Goal: Task Accomplishment & Management: Use online tool/utility

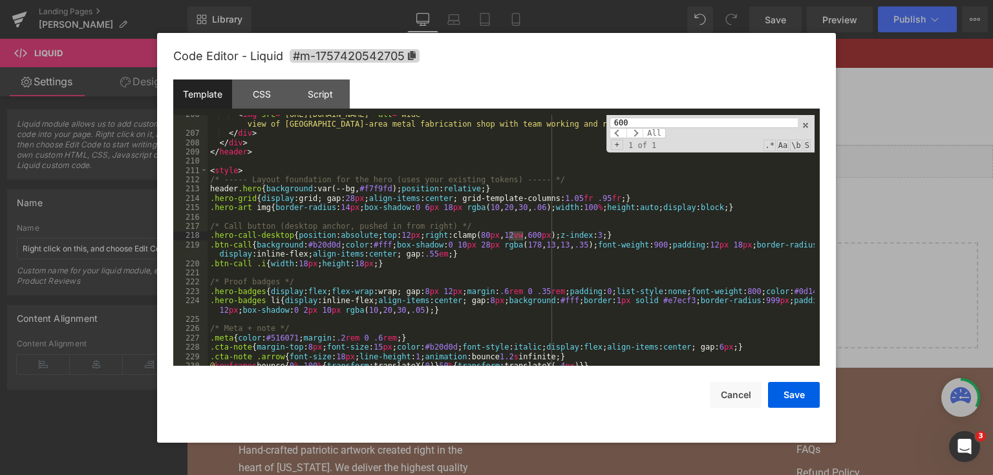
scroll to position [2061, 0]
click at [871, 118] on div at bounding box center [496, 237] width 993 height 475
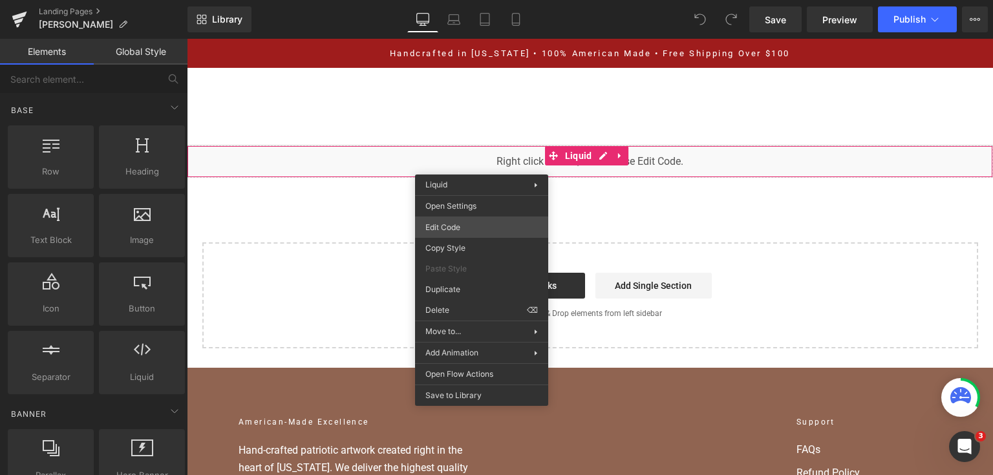
click at [480, 0] on div "You are previewing how the will restyle your page. You can not edit Elements in…" at bounding box center [496, 0] width 993 height 0
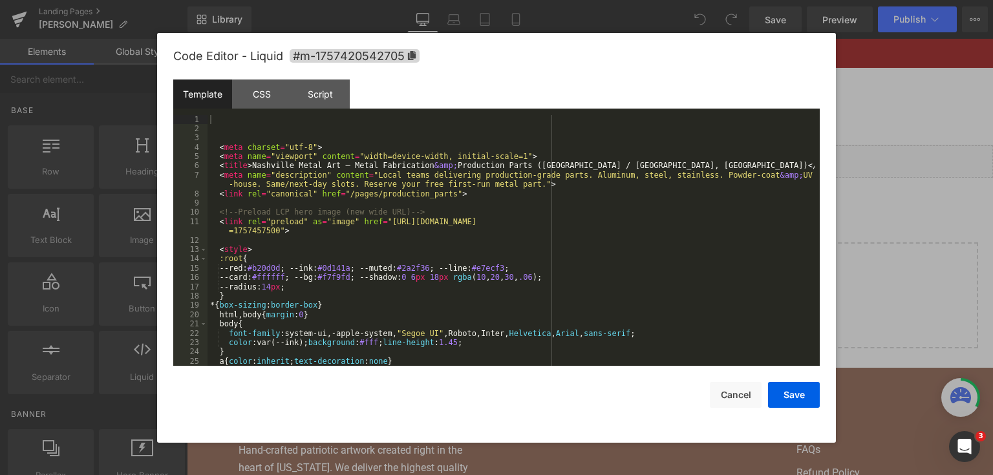
click at [473, 224] on div "< meta charset = "utf-8" > < meta name = "viewport" content = "width=device-wid…" at bounding box center [510, 250] width 607 height 270
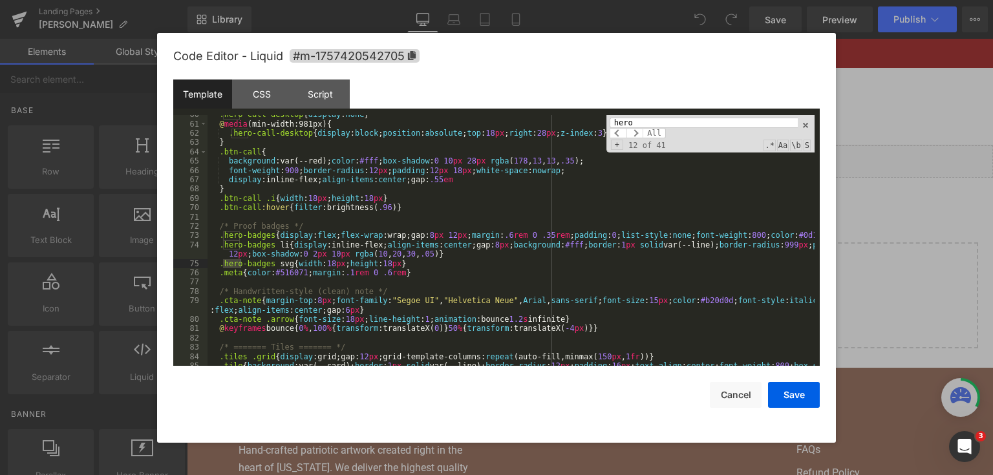
scroll to position [1577, 0]
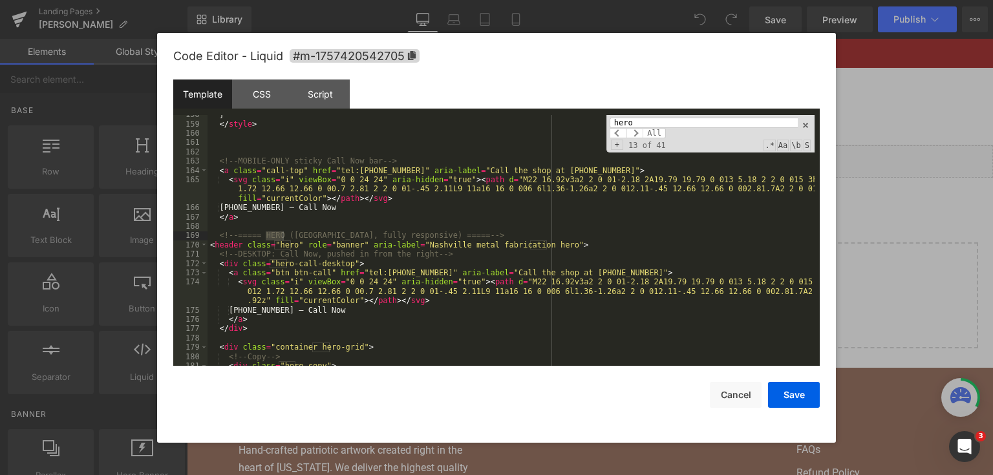
type input "hero"
click at [251, 246] on div "} </ style > <!-- MOBILE-ONLY sticky Call Now bar --> < a class = "call-top" hr…" at bounding box center [510, 245] width 607 height 270
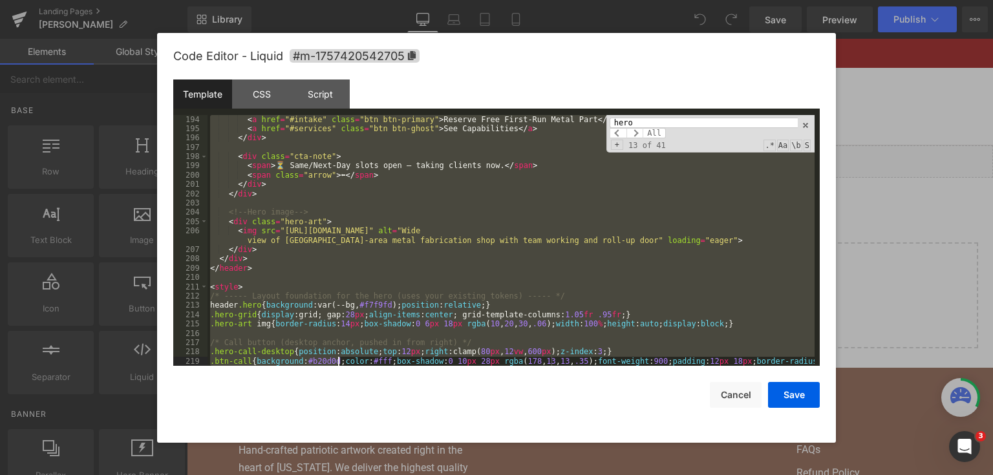
scroll to position [1973, 0]
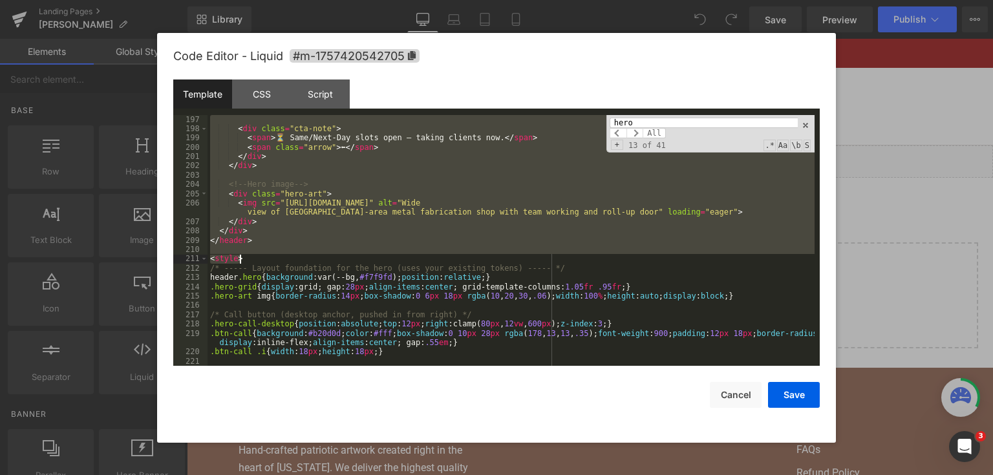
drag, startPoint x: 216, startPoint y: 233, endPoint x: 352, endPoint y: 257, distance: 137.9
click at [352, 257] on div "< div class = "cta-note" > < span > ⏳ Same/Next-Day slots open — taking clients…" at bounding box center [510, 250] width 607 height 270
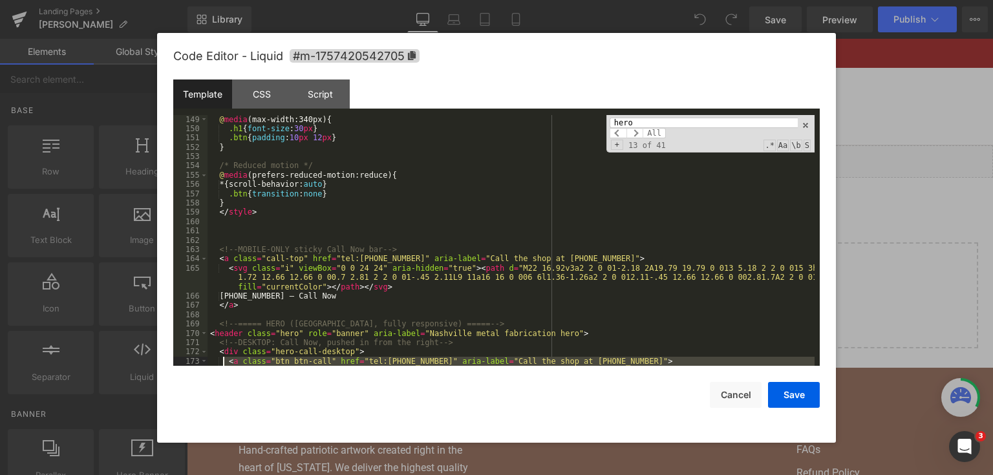
scroll to position [1536, 0]
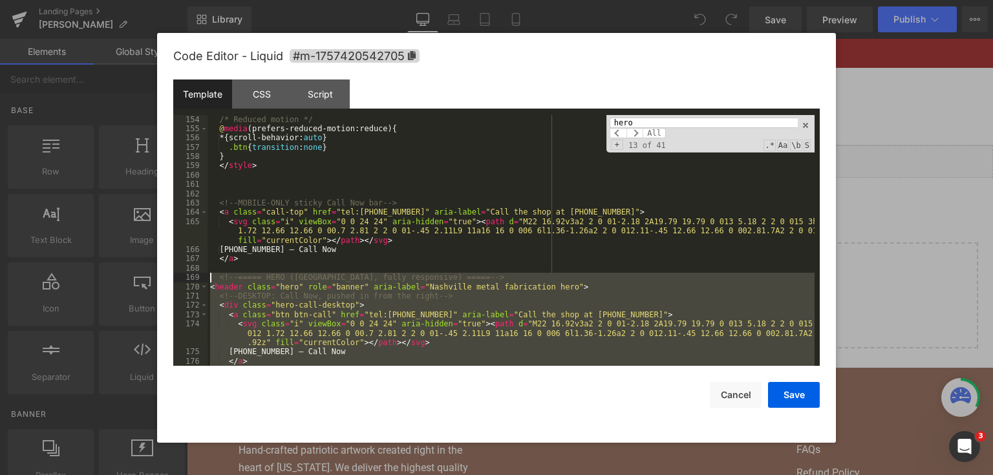
drag, startPoint x: 248, startPoint y: 262, endPoint x: 210, endPoint y: 279, distance: 41.1
click at [210, 279] on div "/* Reduced motion */ @ media (prefers-reduced-motion:reduce) { * { scroll-behav…" at bounding box center [510, 250] width 607 height 270
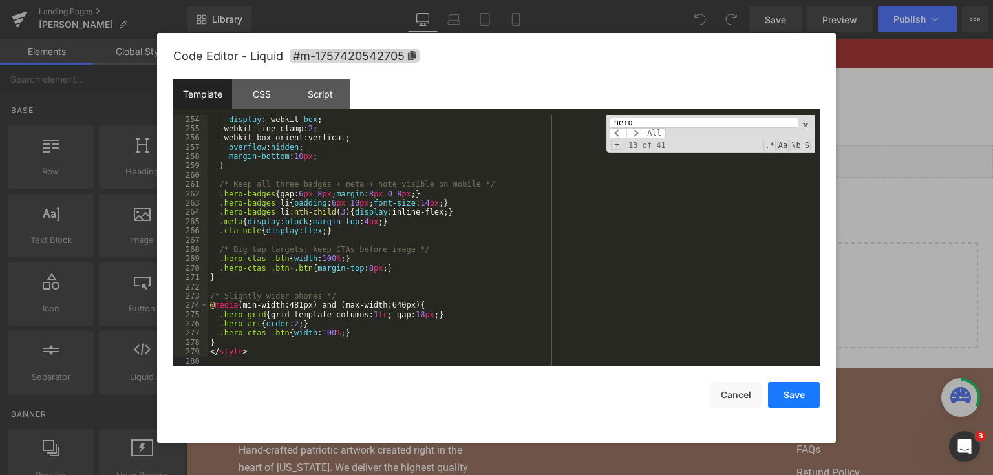
click at [804, 397] on button "Save" at bounding box center [794, 395] width 52 height 26
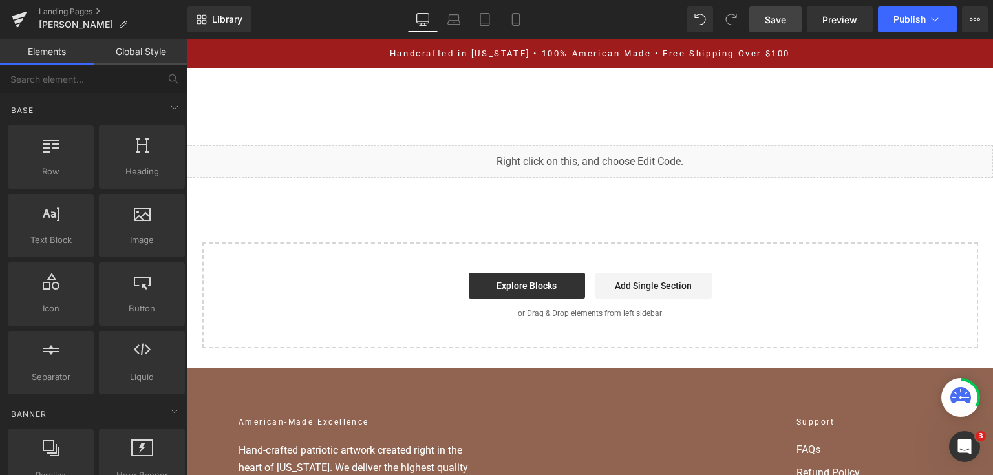
click at [778, 28] on link "Save" at bounding box center [775, 19] width 52 height 26
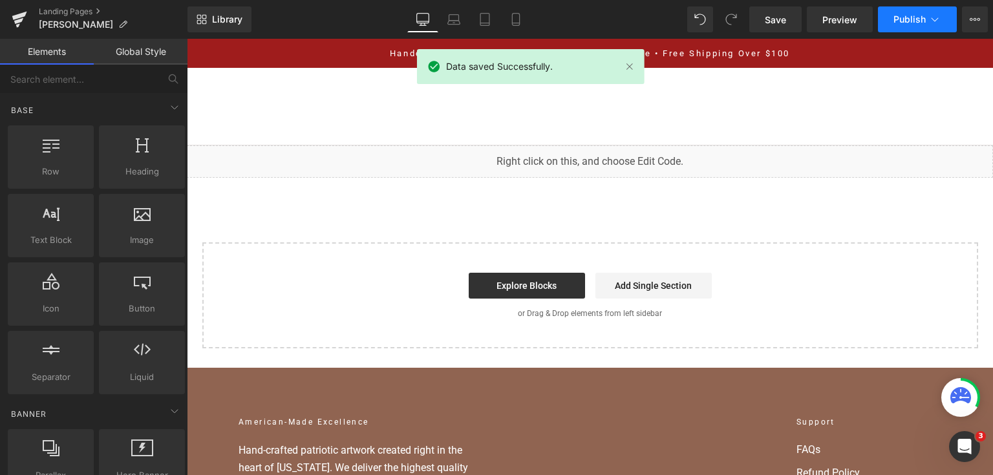
click at [889, 27] on button "Publish" at bounding box center [917, 19] width 79 height 26
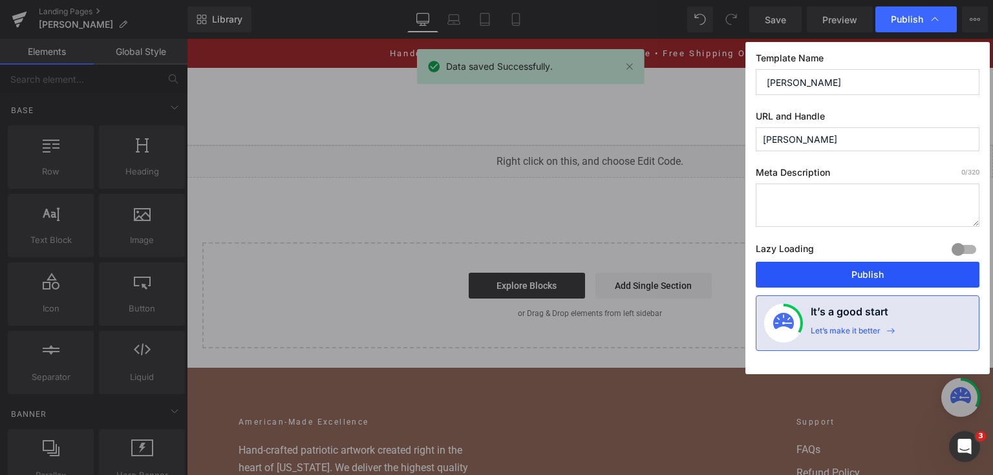
click at [843, 266] on button "Publish" at bounding box center [868, 275] width 224 height 26
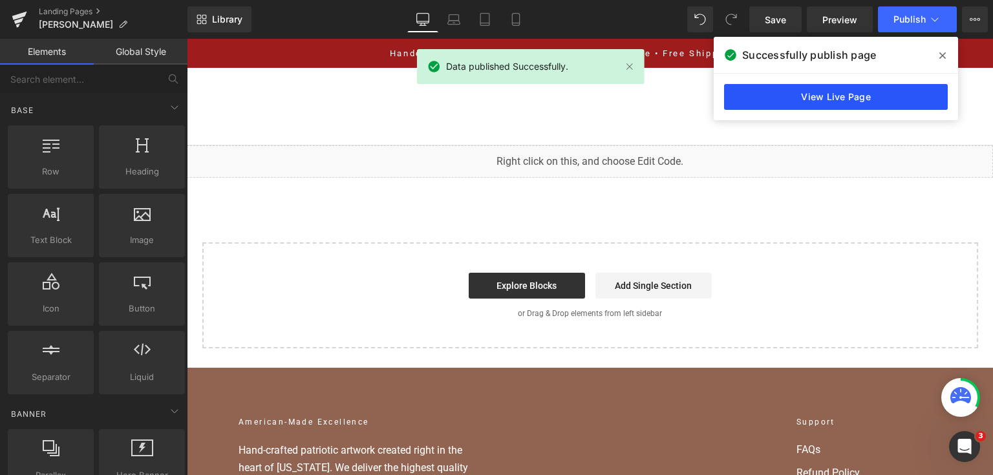
click at [858, 90] on link "View Live Page" at bounding box center [836, 97] width 224 height 26
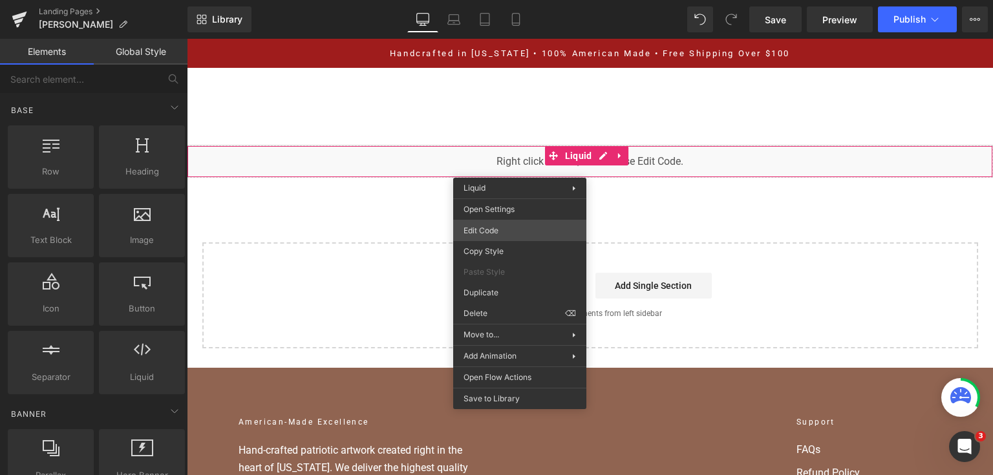
click at [519, 0] on div "You are previewing how the will restyle your page. You can not edit Elements in…" at bounding box center [496, 0] width 993 height 0
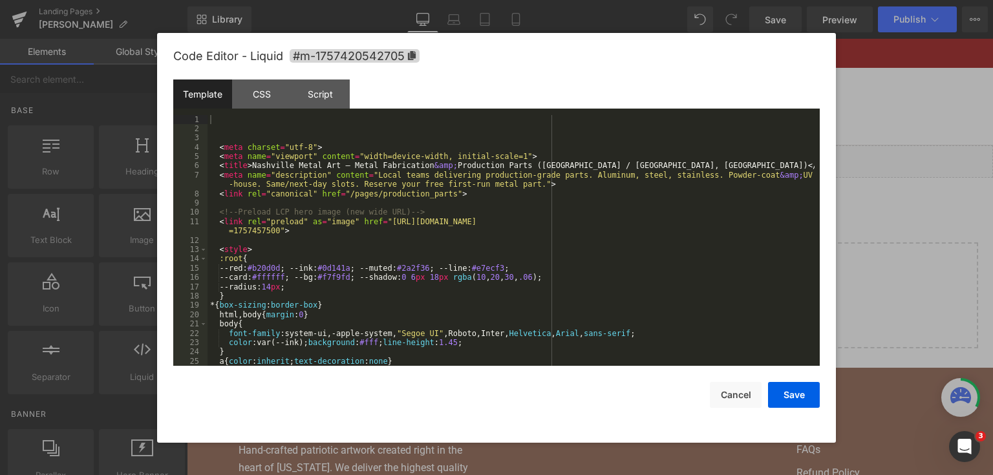
click at [507, 207] on div "< meta charset = "utf-8" > < meta name = "viewport" content = "width=device-wid…" at bounding box center [510, 250] width 607 height 270
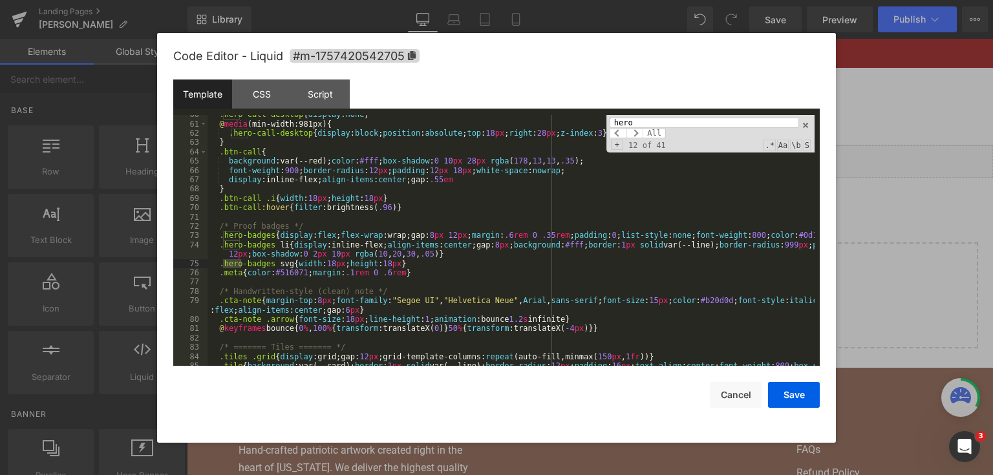
scroll to position [1577, 0]
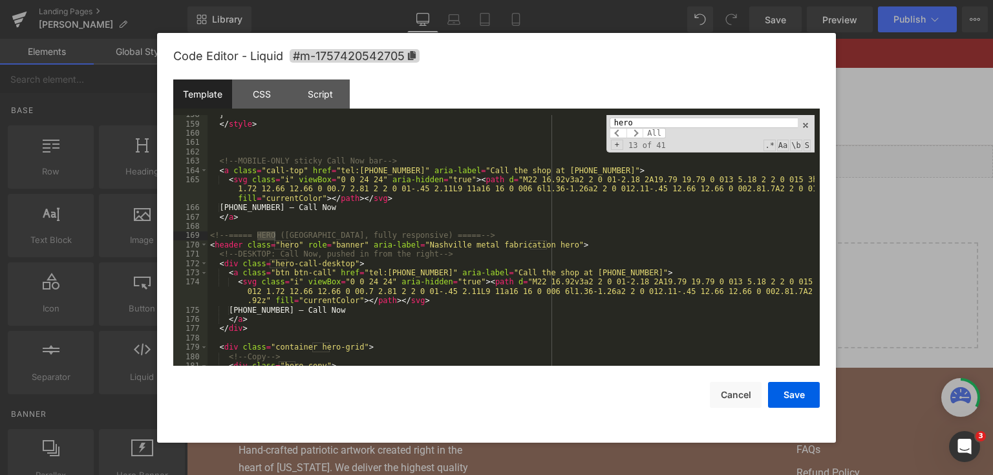
type input "hero"
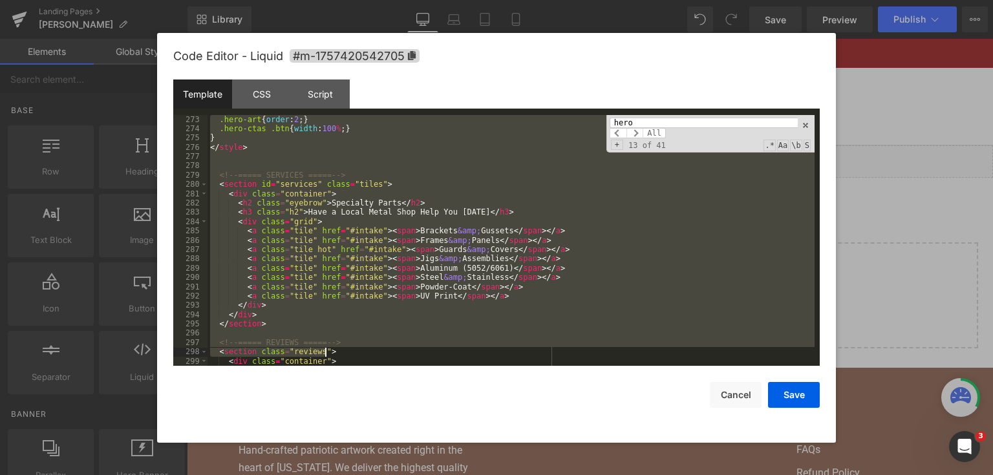
scroll to position [2708, 0]
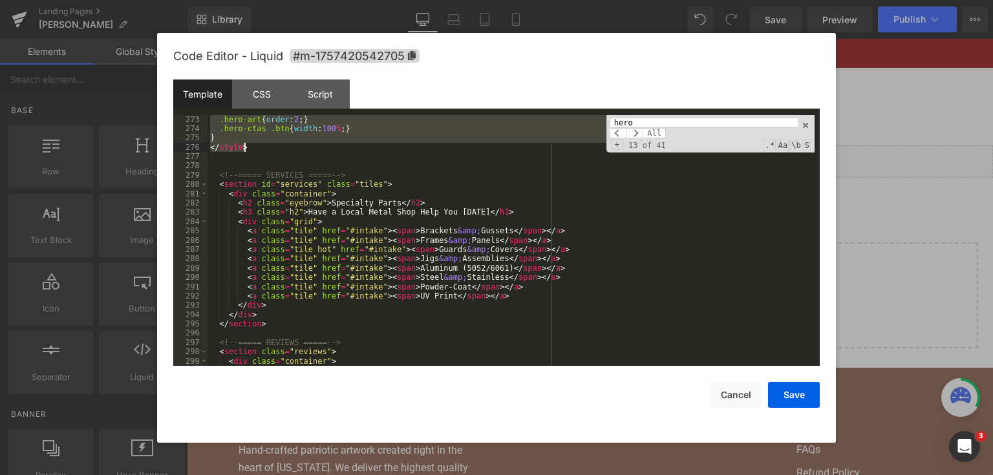
drag, startPoint x: 209, startPoint y: 235, endPoint x: 414, endPoint y: 147, distance: 222.4
click at [414, 147] on div ".hero-art { order : 2 ; } .hero-ctas .btn { width : 100 % ; } } </ style > <!--…" at bounding box center [510, 250] width 607 height 270
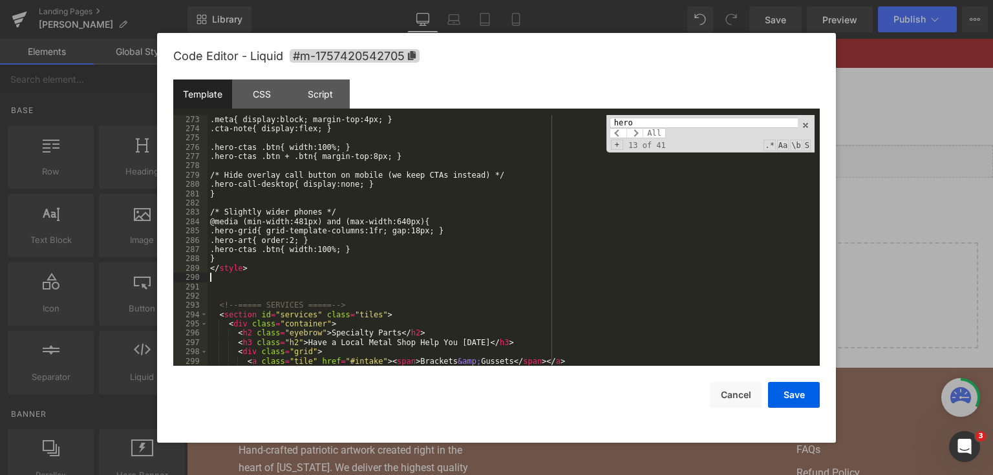
scroll to position [2689, 0]
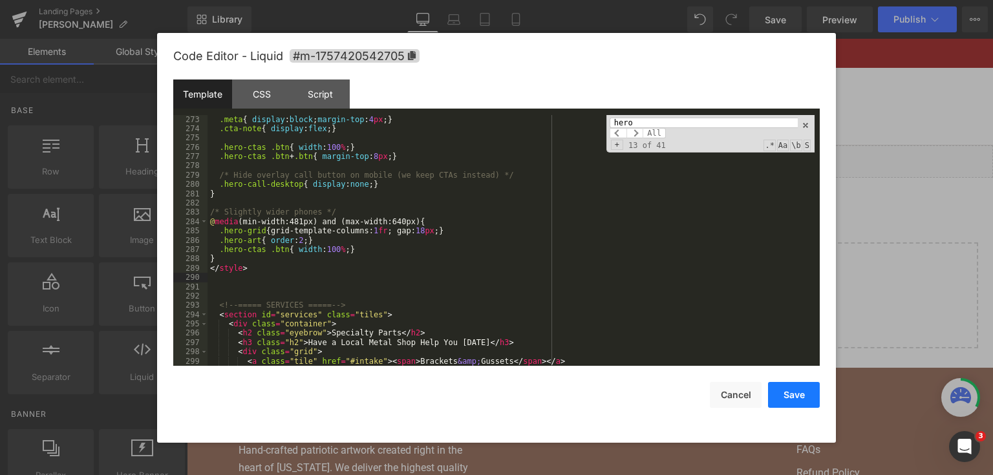
click at [786, 390] on button "Save" at bounding box center [794, 395] width 52 height 26
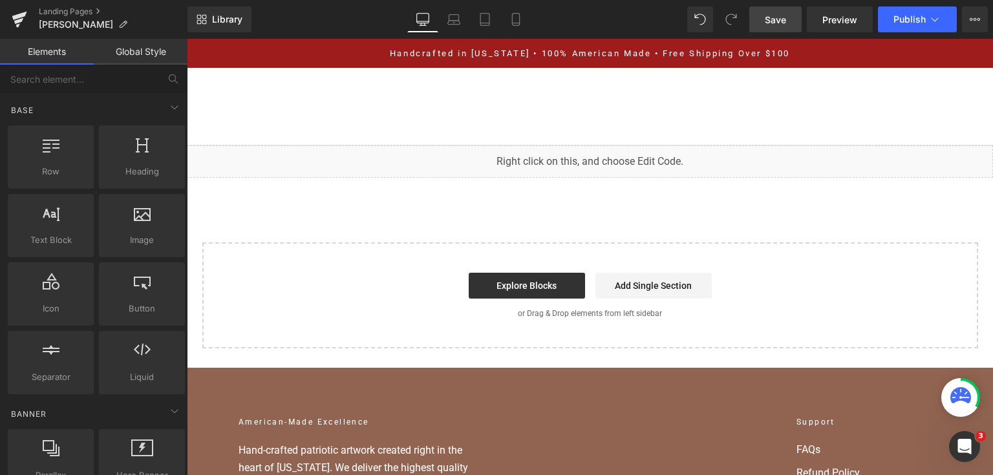
click at [786, 18] on span "Save" at bounding box center [775, 20] width 21 height 14
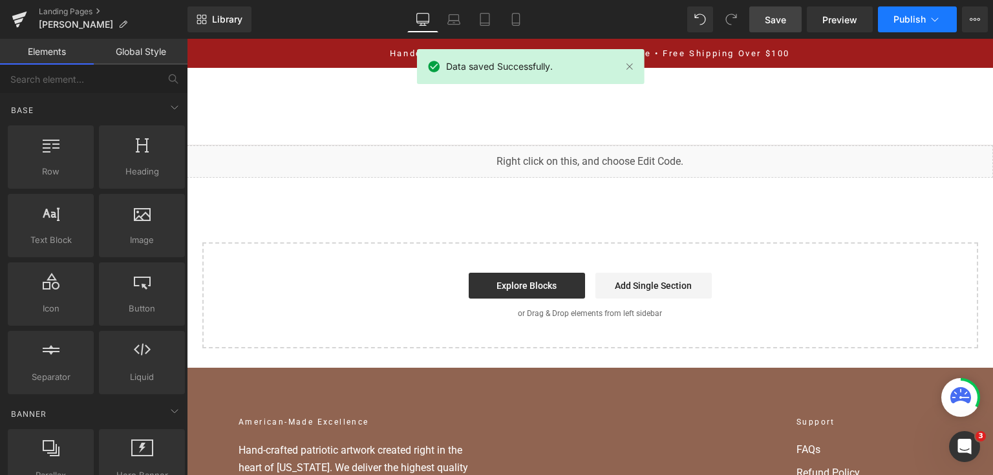
click at [909, 27] on button "Publish" at bounding box center [917, 19] width 79 height 26
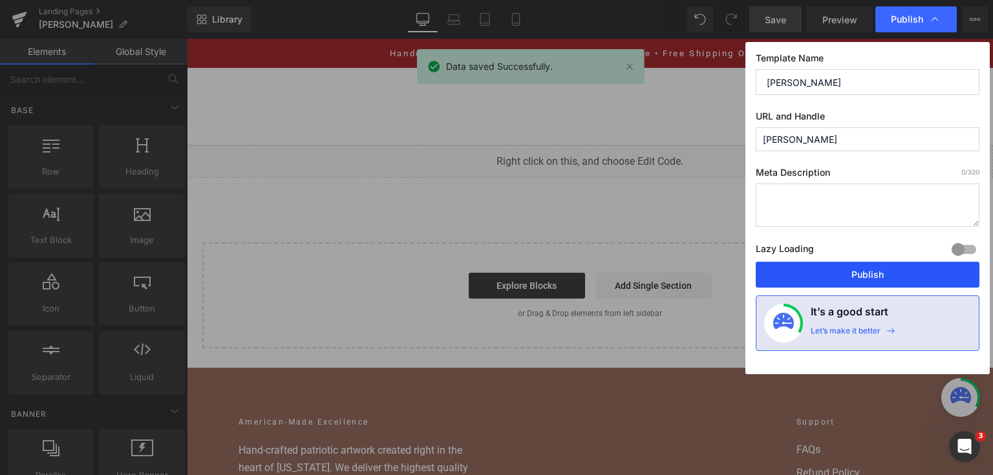
click at [863, 275] on button "Publish" at bounding box center [868, 275] width 224 height 26
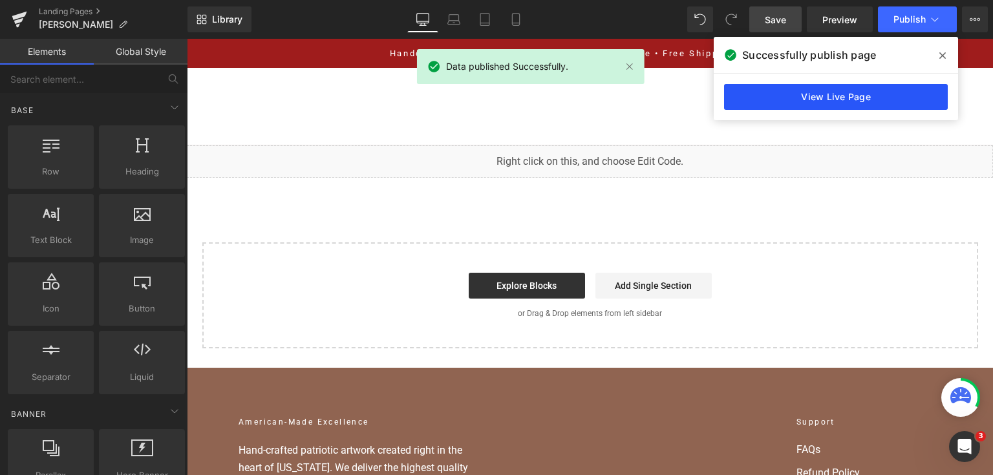
click at [765, 90] on link "View Live Page" at bounding box center [836, 97] width 224 height 26
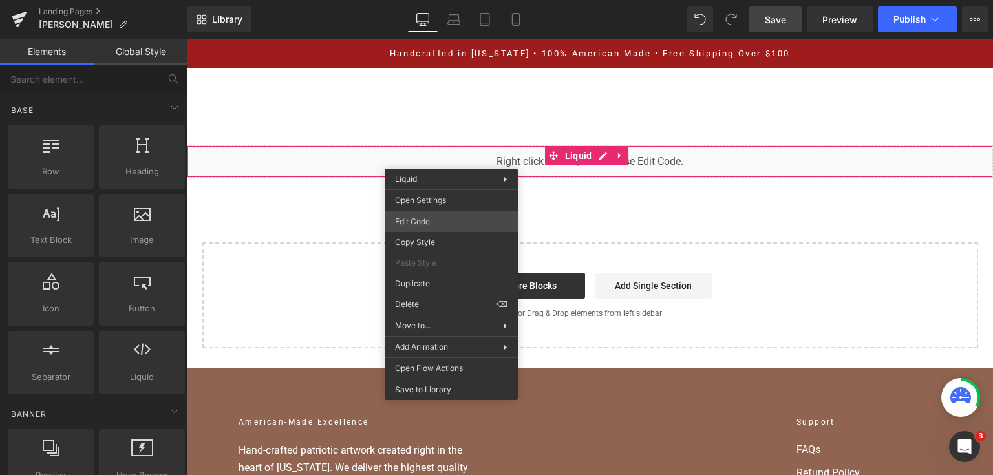
click at [471, 0] on div "You are previewing how the will restyle your page. You can not edit Elements in…" at bounding box center [496, 0] width 993 height 0
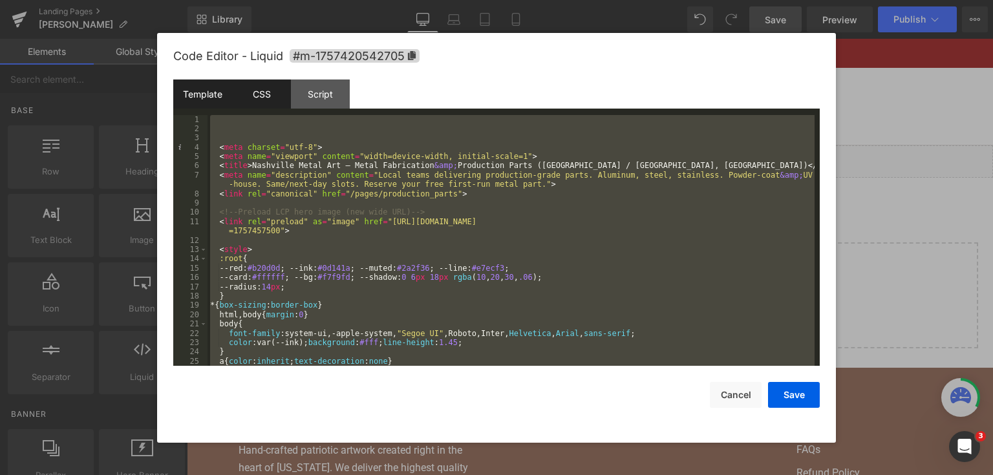
click at [284, 90] on div "CSS" at bounding box center [261, 94] width 59 height 29
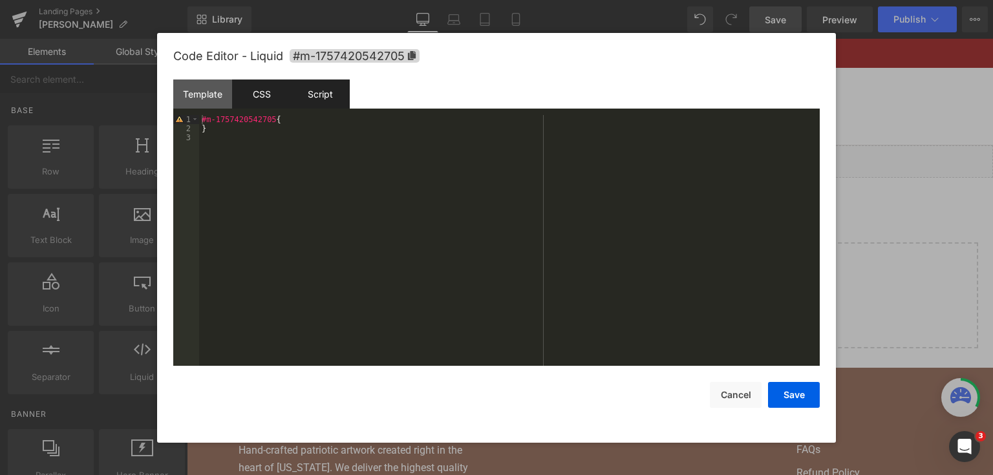
click at [321, 89] on div "Script" at bounding box center [320, 94] width 59 height 29
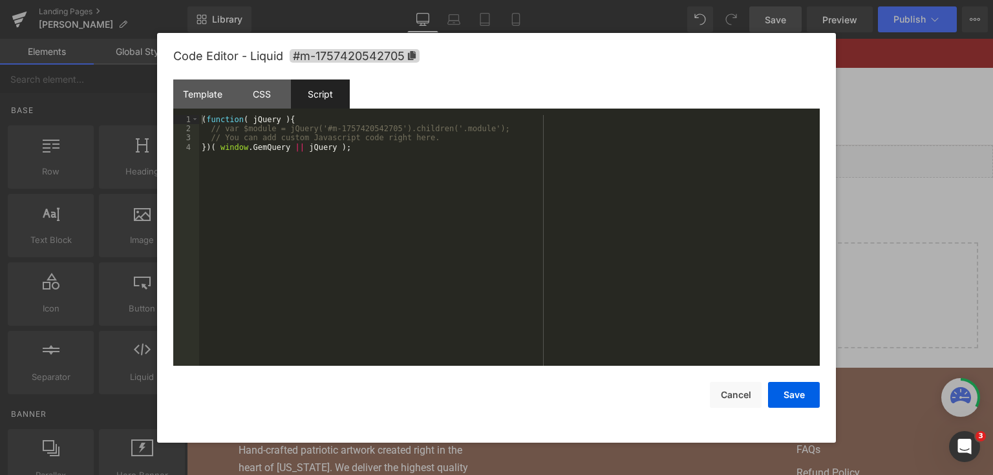
click at [882, 142] on div at bounding box center [496, 237] width 993 height 475
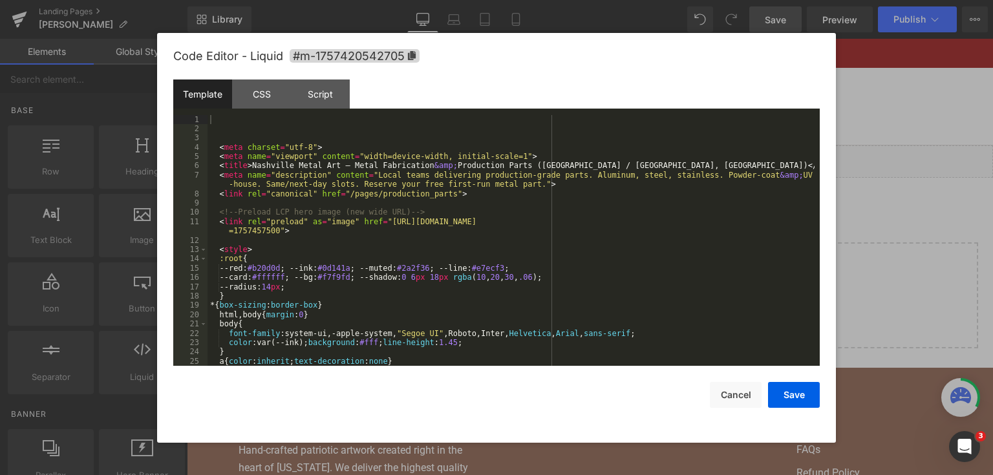
click at [487, 0] on div "You are previewing how the will restyle your page. You can not edit Elements in…" at bounding box center [496, 0] width 993 height 0
click at [489, 200] on div "< meta charset = "utf-8" > < meta name = "viewport" content = "width=device-wid…" at bounding box center [510, 250] width 607 height 270
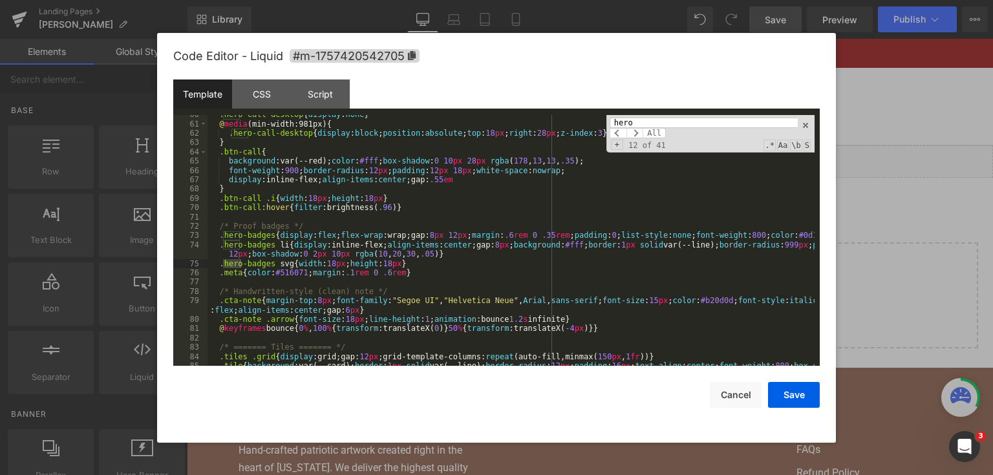
scroll to position [1577, 0]
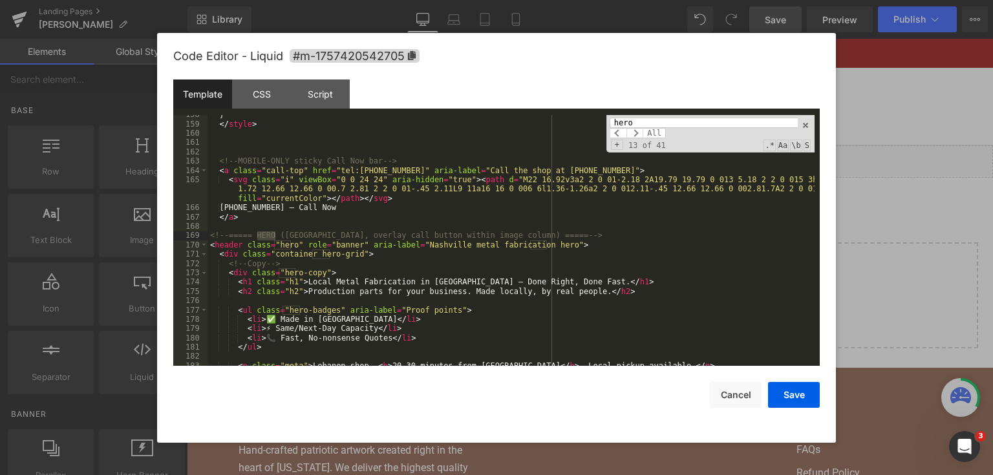
type input "hero"
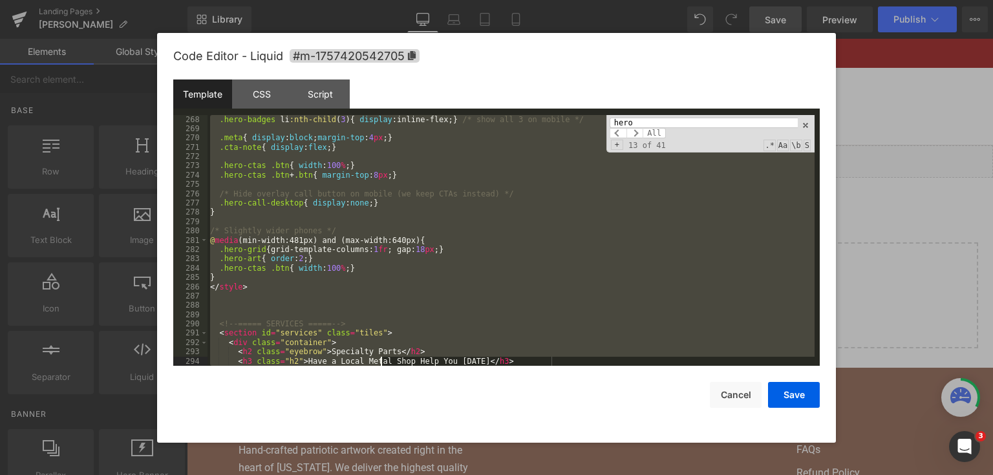
scroll to position [2699, 0]
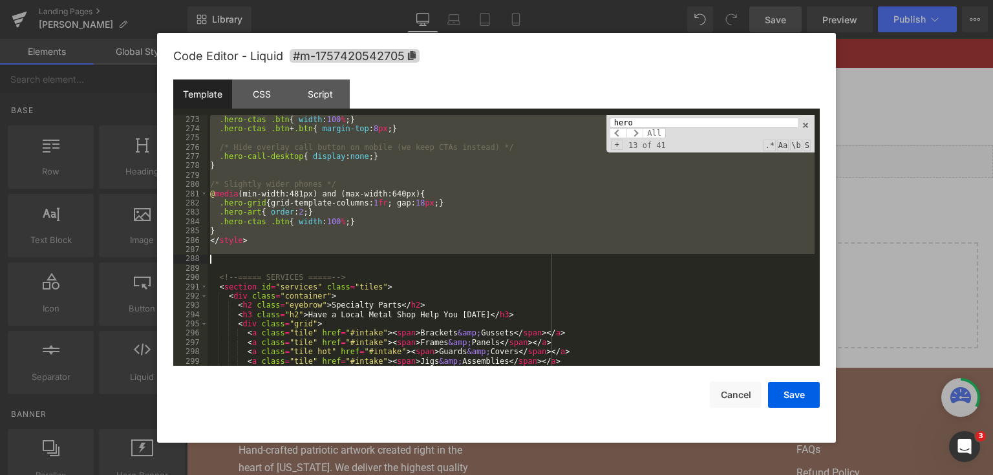
drag, startPoint x: 209, startPoint y: 235, endPoint x: 377, endPoint y: 258, distance: 170.2
click at [377, 258] on div ".hero-ctas .btn { width : 100 % ; } .hero-ctas .btn + .btn { margin-top : 8 px …" at bounding box center [510, 250] width 607 height 270
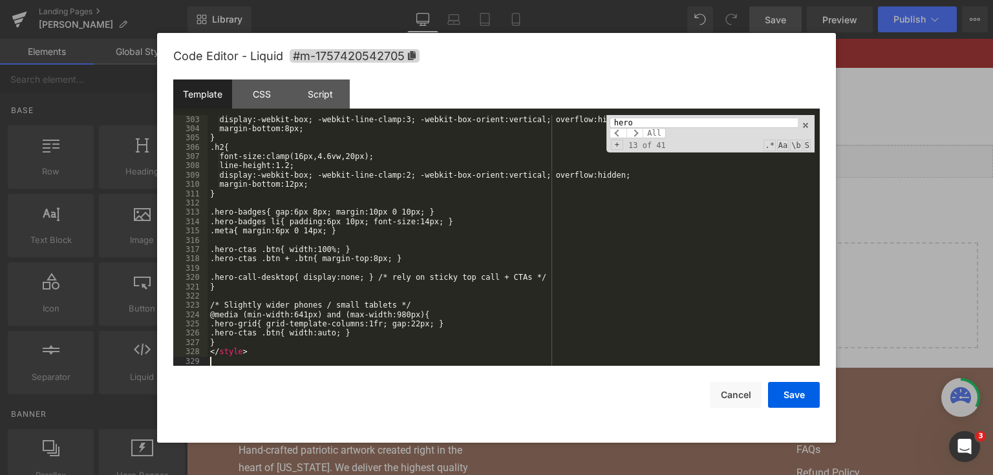
scroll to position [2960, 0]
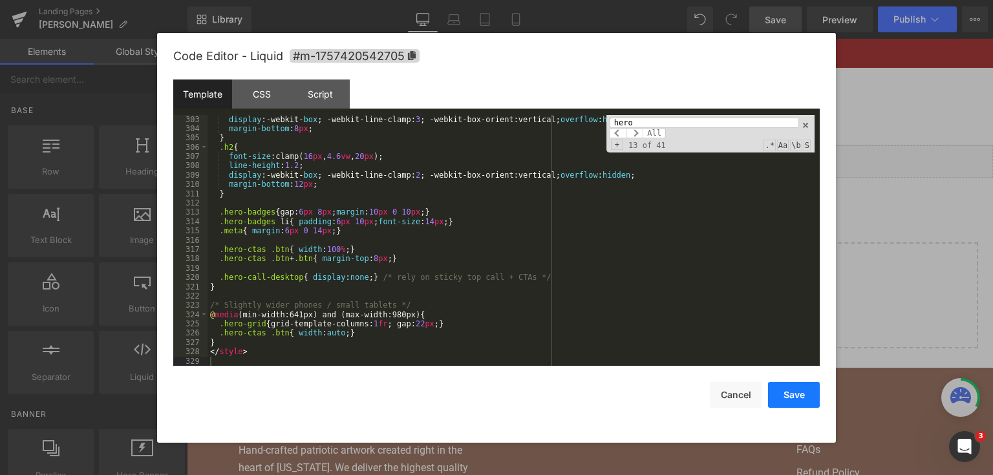
click at [796, 395] on button "Save" at bounding box center [794, 395] width 52 height 26
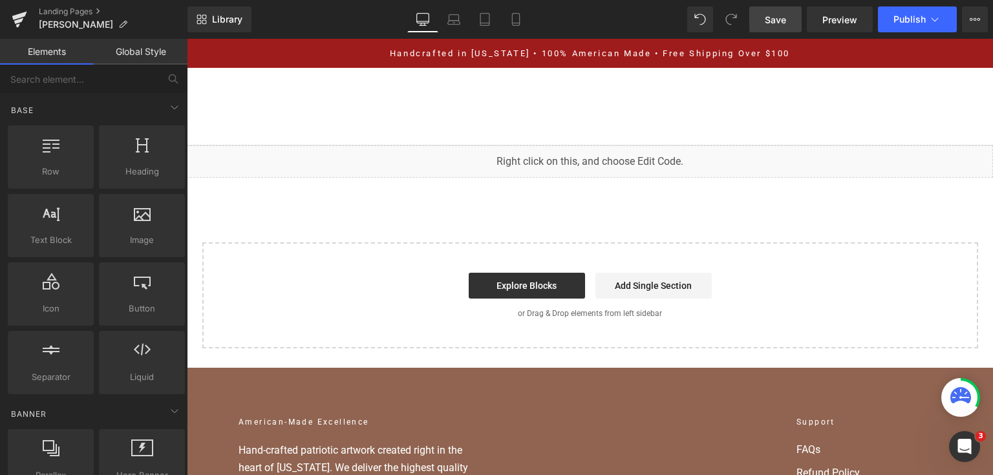
click at [782, 14] on span "Save" at bounding box center [775, 20] width 21 height 14
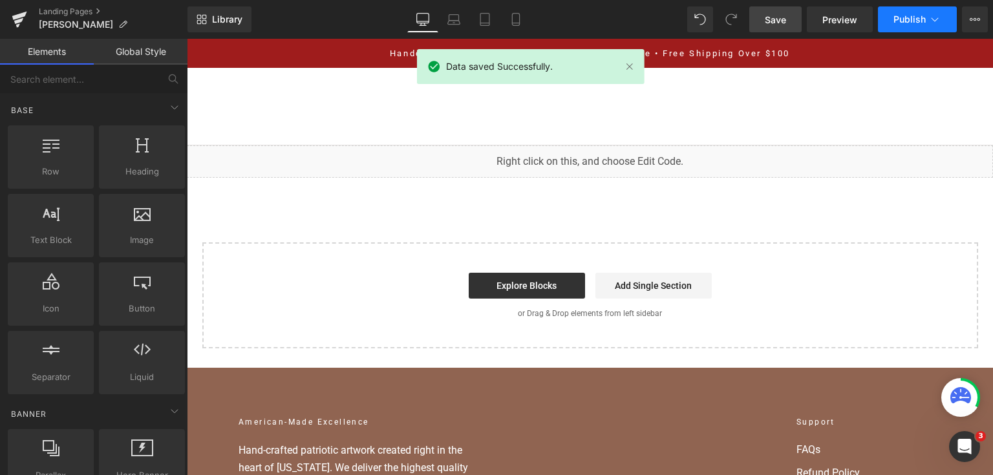
click at [930, 15] on icon at bounding box center [934, 19] width 13 height 13
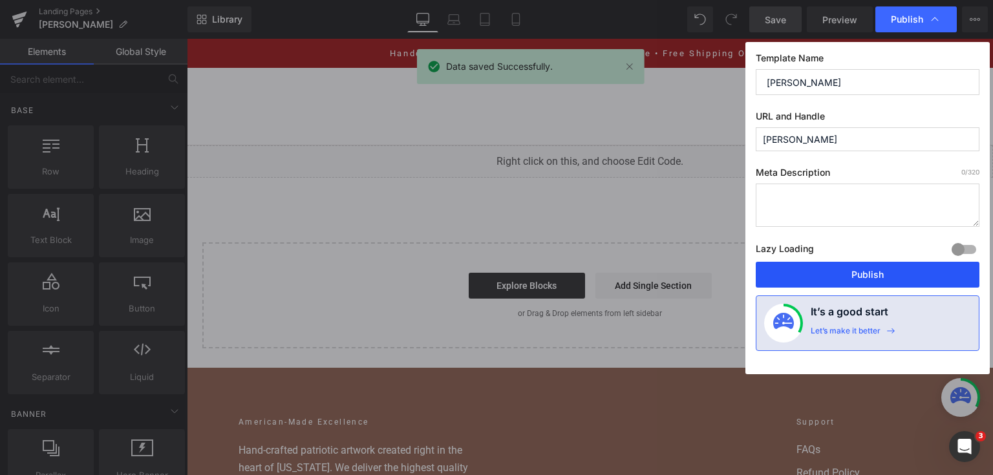
click at [874, 273] on button "Publish" at bounding box center [868, 275] width 224 height 26
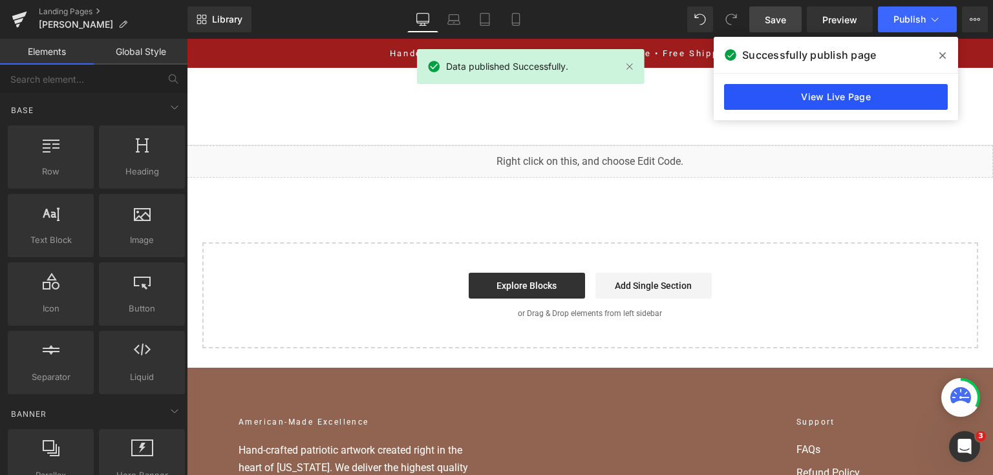
click at [792, 99] on link "View Live Page" at bounding box center [836, 97] width 224 height 26
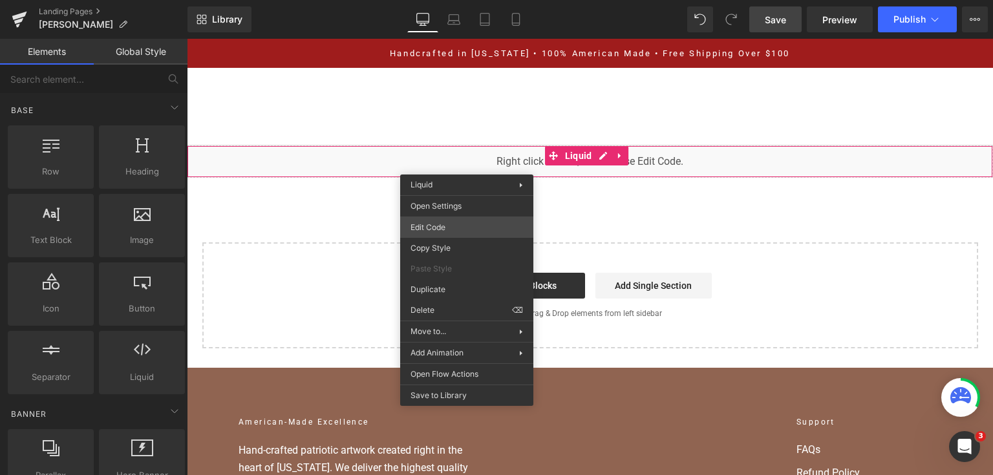
click at [458, 0] on div "You are previewing how the will restyle your page. You can not edit Elements in…" at bounding box center [496, 0] width 993 height 0
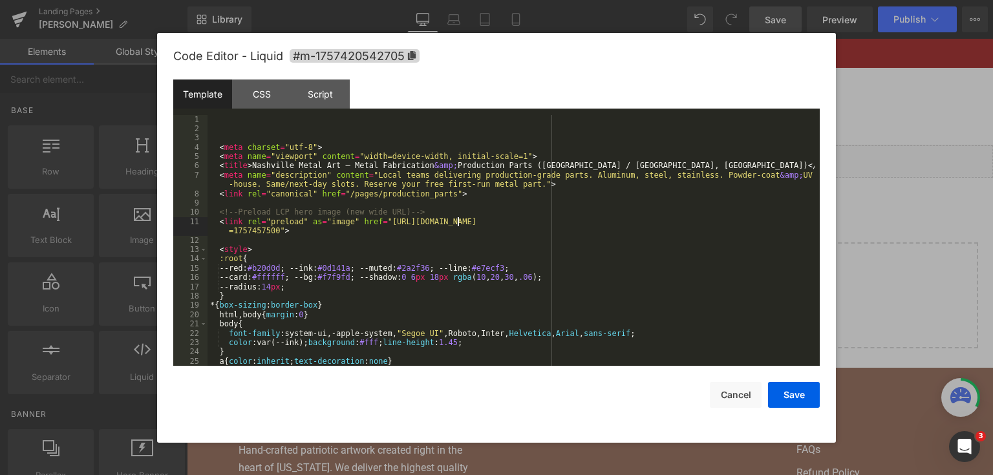
click at [458, 225] on div "< meta charset = "utf-8" > < meta name = "viewport" content = "width=device-wid…" at bounding box center [510, 250] width 607 height 270
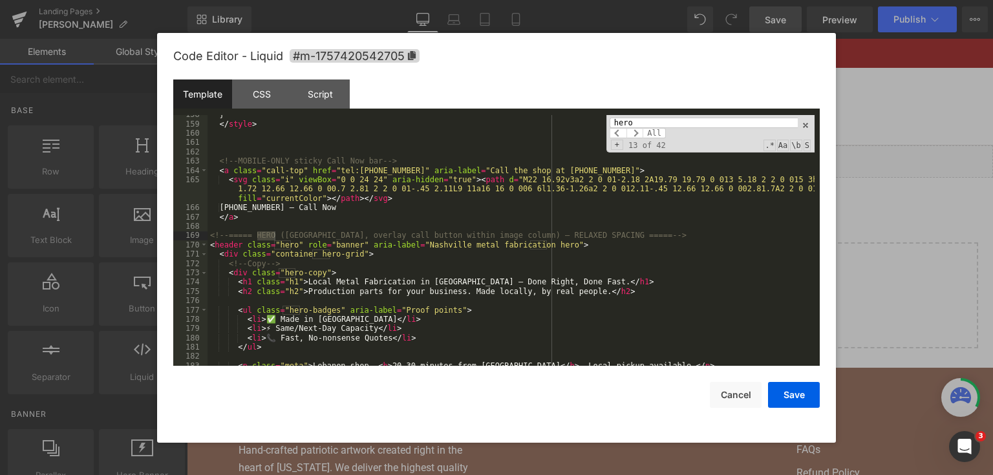
scroll to position [1577, 0]
type input "hero"
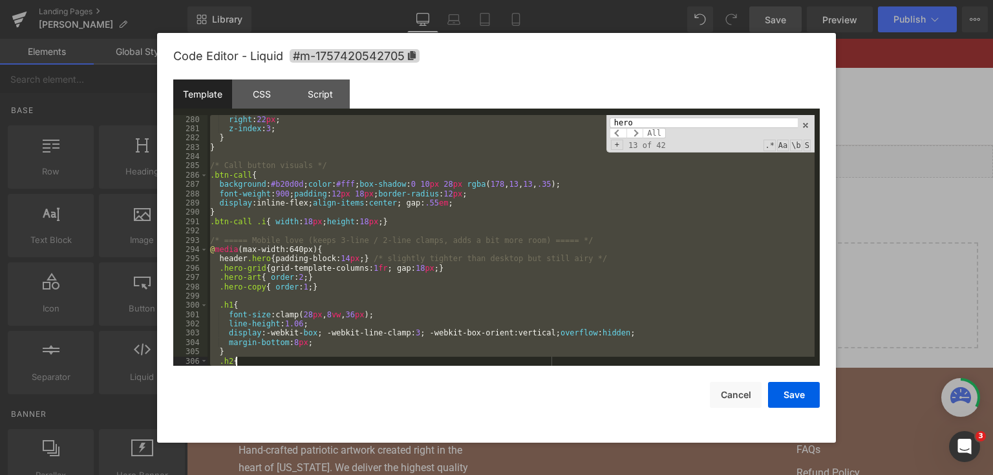
scroll to position [2987, 0]
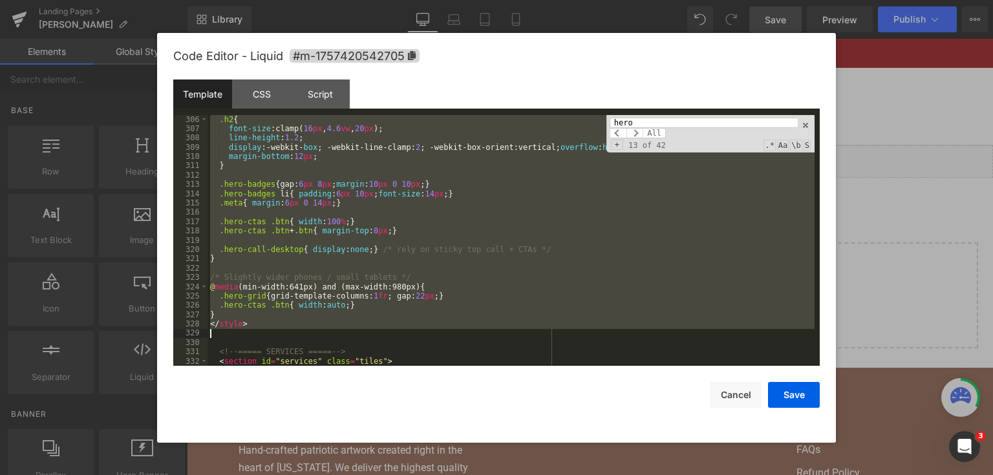
drag, startPoint x: 211, startPoint y: 235, endPoint x: 358, endPoint y: 329, distance: 174.1
click at [358, 329] on div ".h2 { font-size :clamp( 16 px , 4.6 vw , 20 px ); line-height : 1.2 ; display :…" at bounding box center [510, 250] width 607 height 270
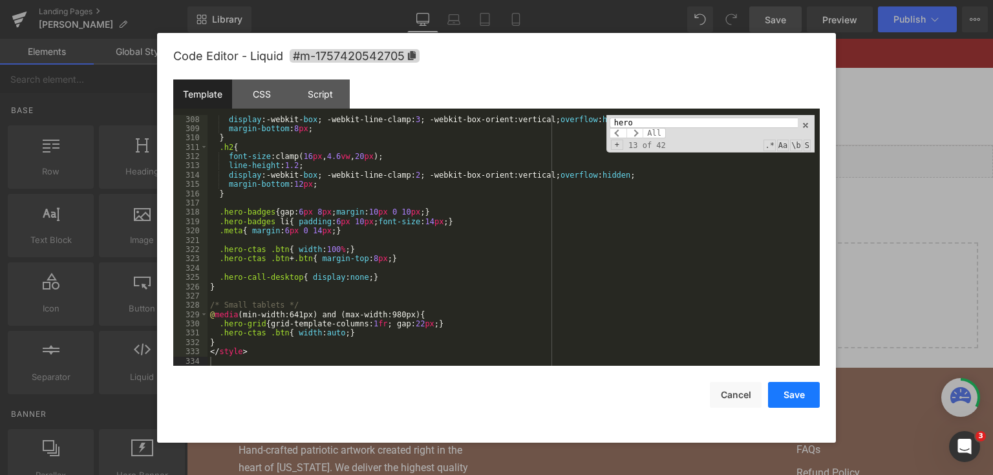
click at [793, 388] on button "Save" at bounding box center [794, 395] width 52 height 26
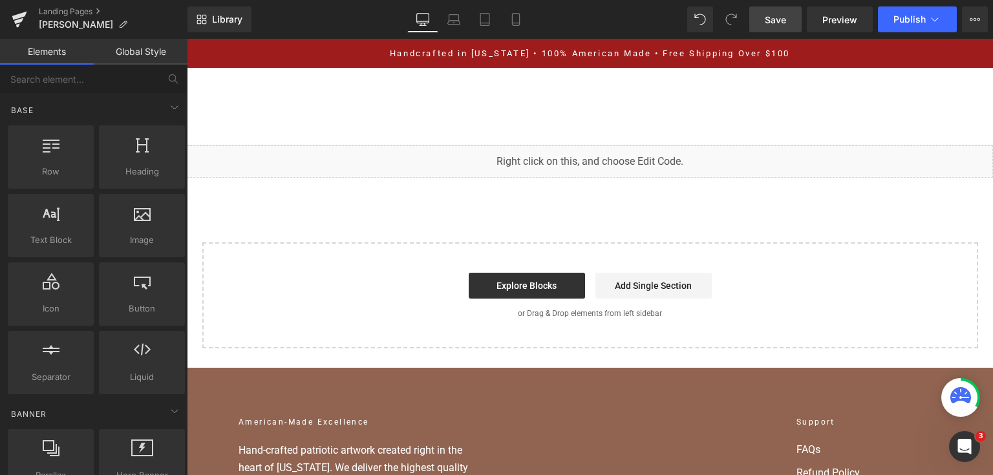
click at [767, 25] on span "Save" at bounding box center [775, 20] width 21 height 14
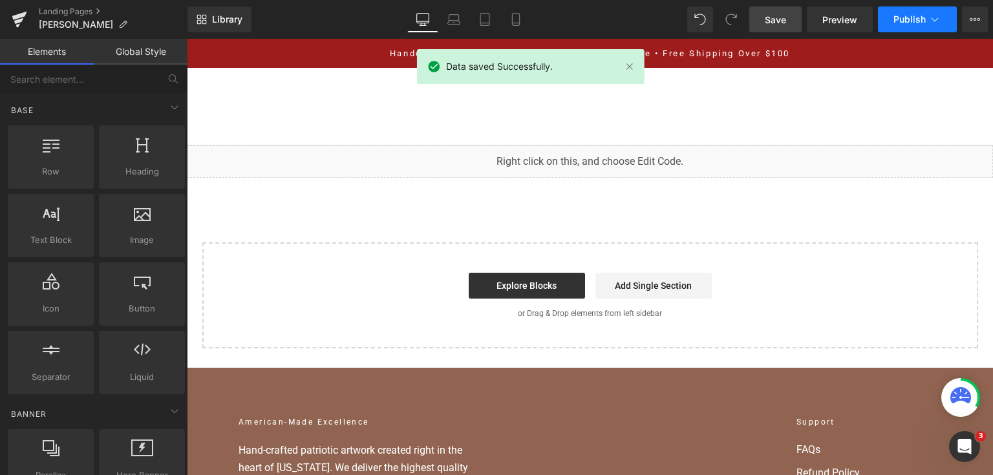
click at [889, 29] on button "Publish" at bounding box center [917, 19] width 79 height 26
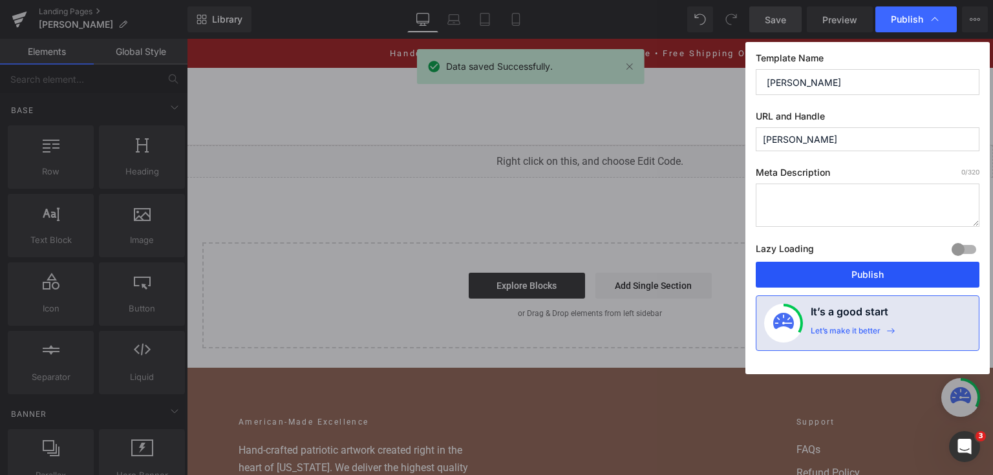
click at [835, 277] on button "Publish" at bounding box center [868, 275] width 224 height 26
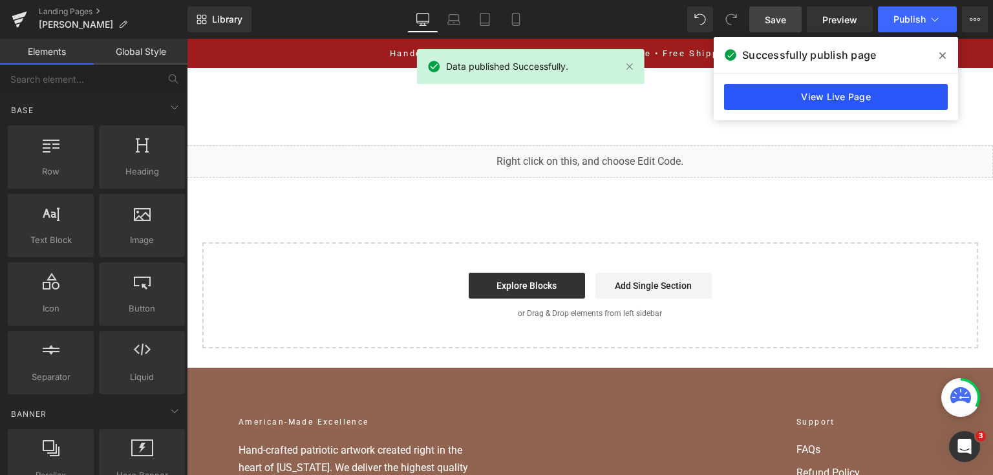
click at [842, 98] on link "View Live Page" at bounding box center [836, 97] width 224 height 26
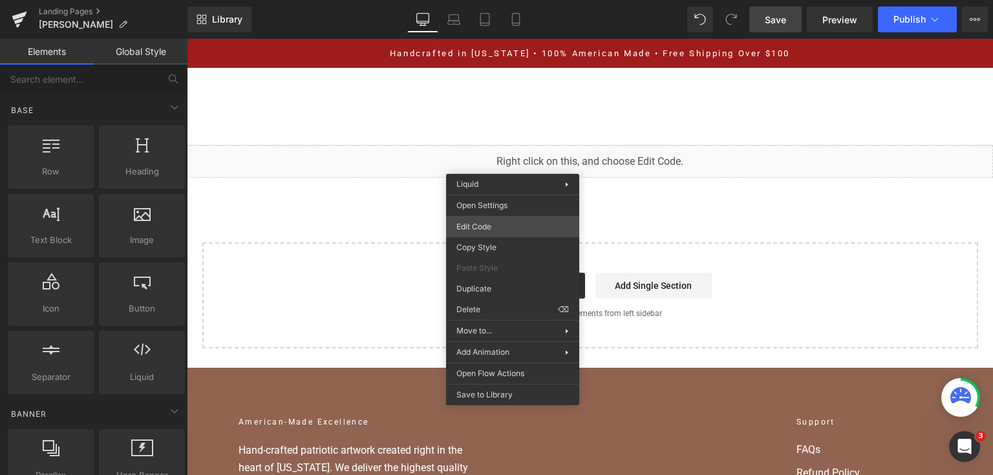
click at [502, 0] on div "You are previewing how the will restyle your page. You can not edit Elements in…" at bounding box center [496, 0] width 993 height 0
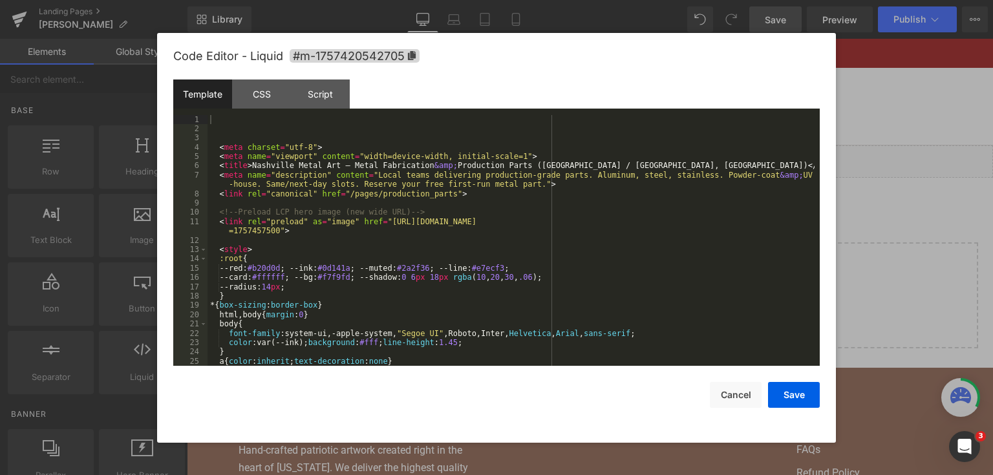
click at [509, 191] on div "< meta charset = "utf-8" > < meta name = "viewport" content = "width=device-wid…" at bounding box center [510, 250] width 607 height 270
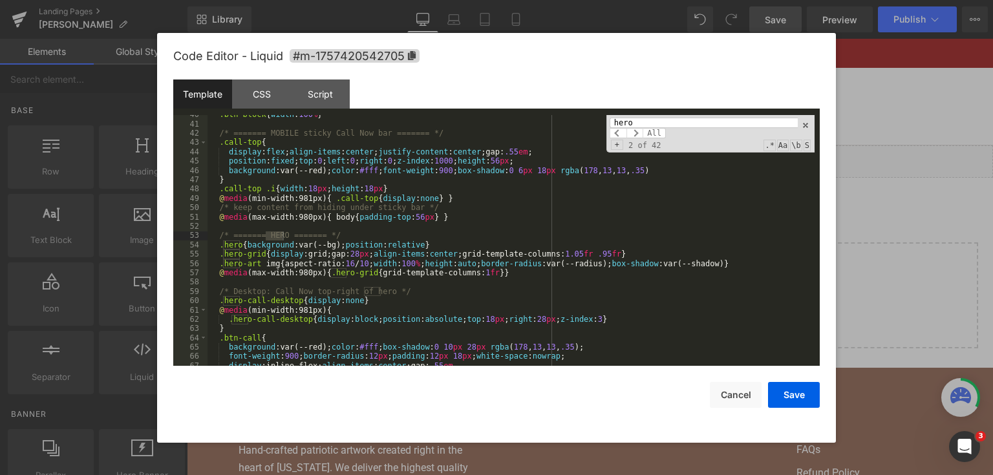
scroll to position [427, 0]
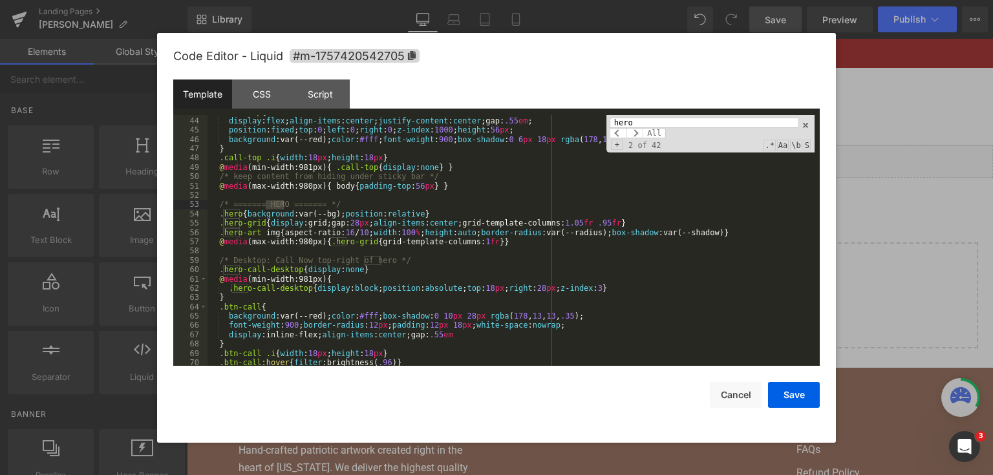
type input "hero"
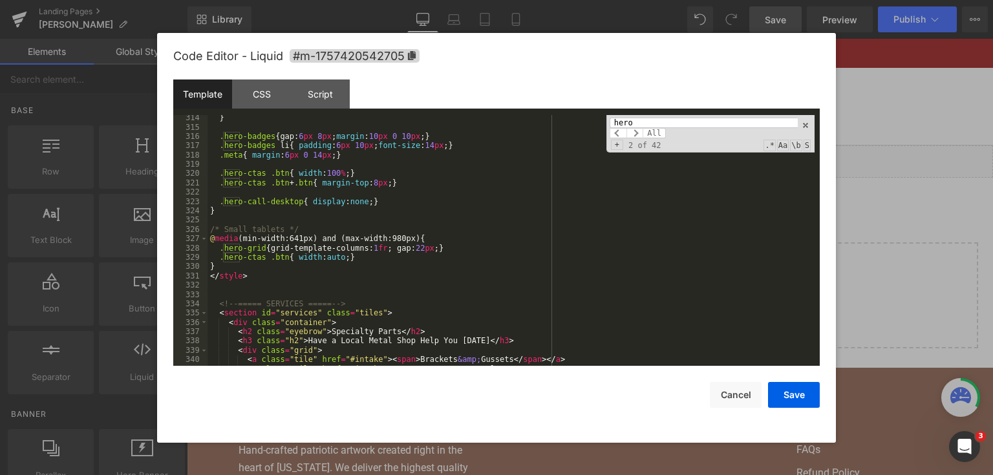
scroll to position [3064, 0]
click at [496, 151] on div "} .hero-badges { gap: 6 px 8 px ; margin : 10 px 0 10 px ; } .hero-badges li { …" at bounding box center [510, 248] width 607 height 270
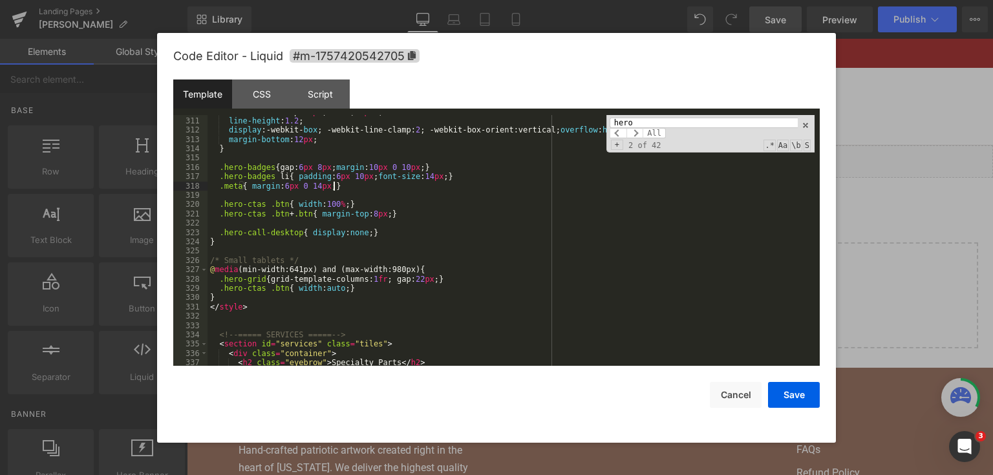
scroll to position [3002, 0]
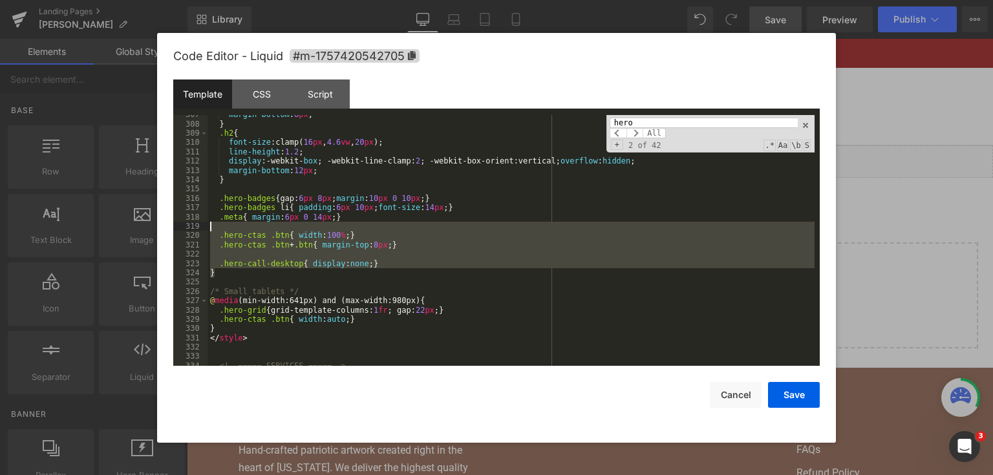
drag, startPoint x: 235, startPoint y: 274, endPoint x: 199, endPoint y: 188, distance: 93.3
click at [199, 188] on pre "307 308 309 310 311 312 313 314 315 316 317 318 319 320 321 322 323 324 325 326…" at bounding box center [496, 240] width 646 height 251
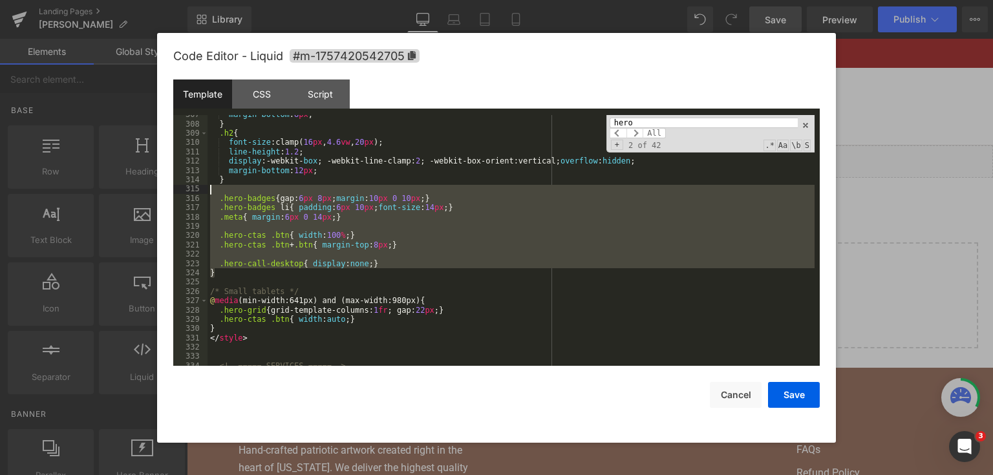
click at [266, 251] on div "margin-bottom : 8 px ; } .h2 { font-size :clamp( 16 px , 4.6 vw , 20 px ); line…" at bounding box center [510, 240] width 607 height 251
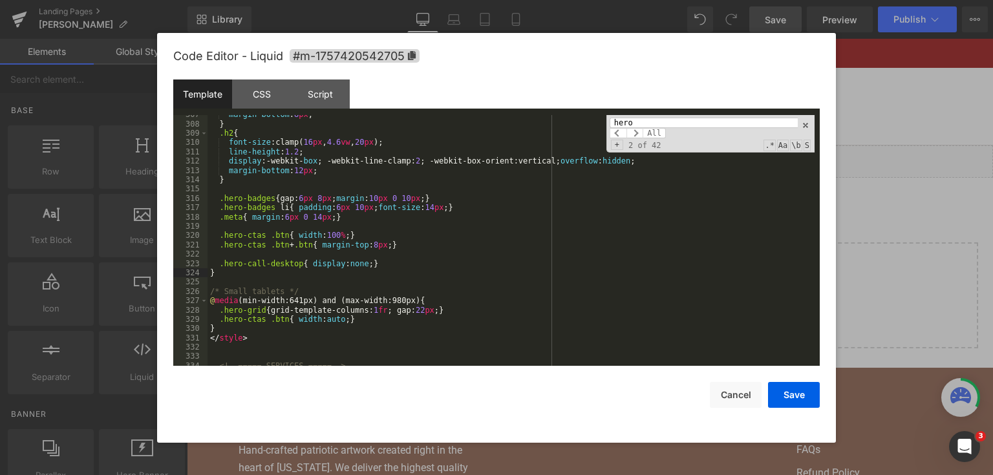
drag, startPoint x: 228, startPoint y: 276, endPoint x: 221, endPoint y: 274, distance: 7.4
click at [221, 274] on div "margin-bottom : 8 px ; } .h2 { font-size :clamp( 16 px , 4.6 vw , 20 px ); line…" at bounding box center [510, 245] width 607 height 270
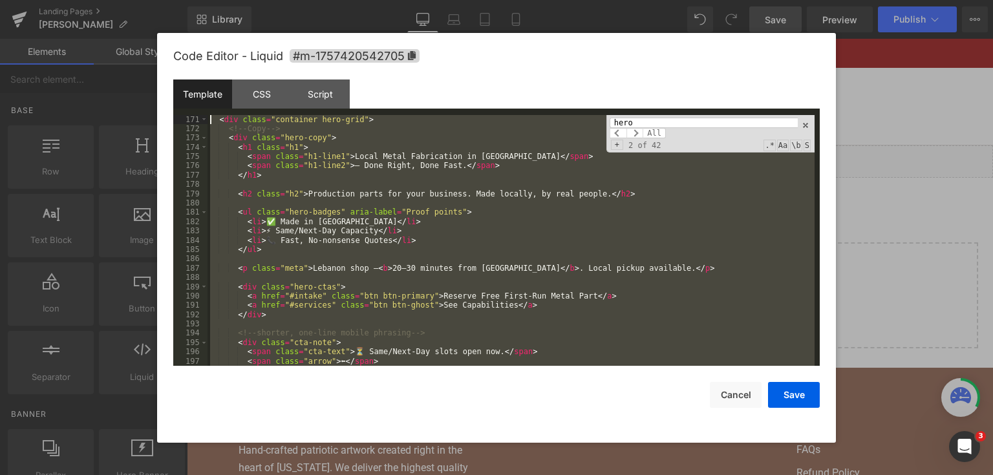
scroll to position [1657, 0]
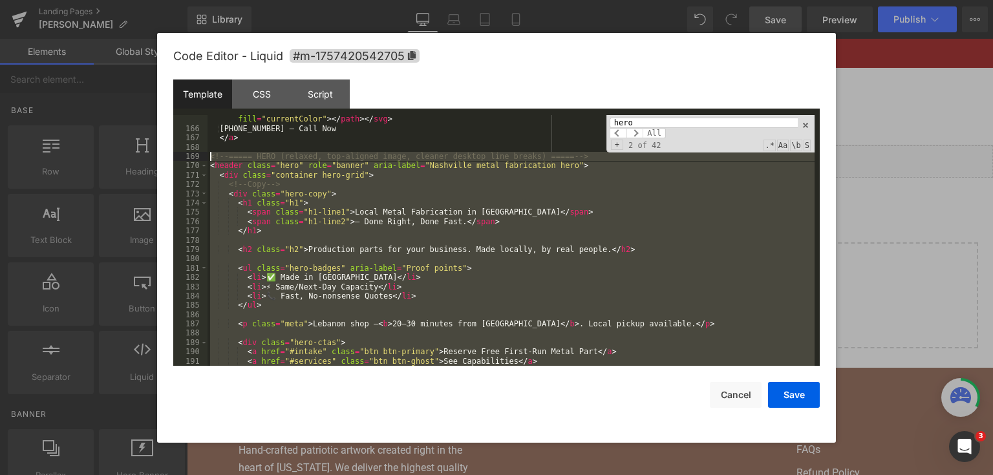
drag, startPoint x: 260, startPoint y: 352, endPoint x: 191, endPoint y: 158, distance: 206.5
click at [191, 158] on pre "165 166 167 168 169 170 171 172 173 174 175 176 177 178 179 180 181 182 183 184…" at bounding box center [496, 240] width 646 height 251
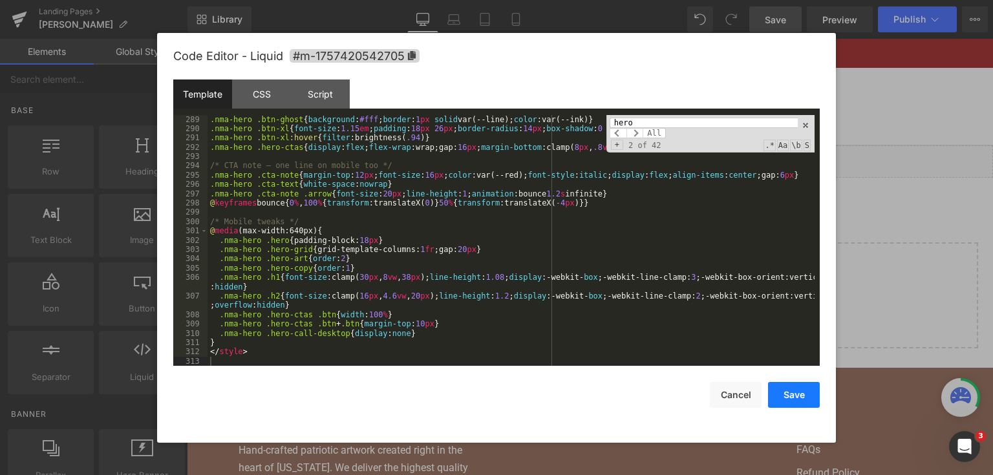
click at [798, 403] on button "Save" at bounding box center [794, 395] width 52 height 26
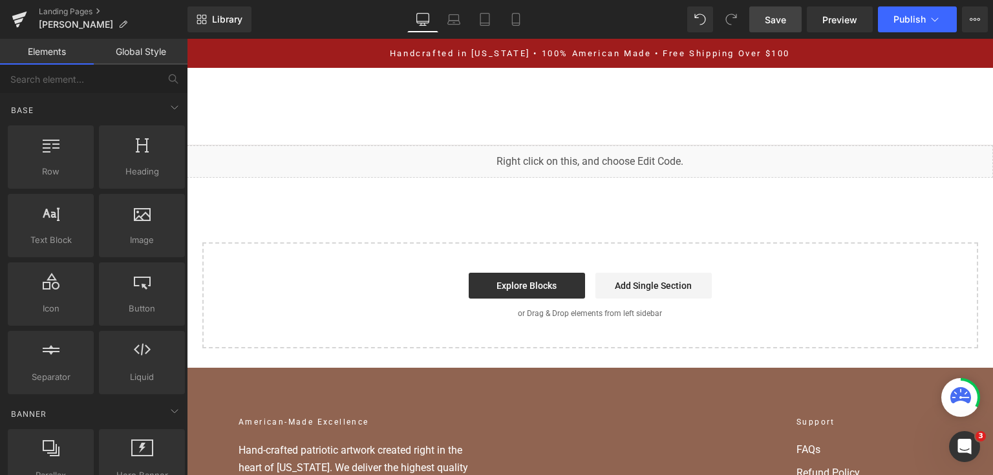
click at [787, 28] on link "Save" at bounding box center [775, 19] width 52 height 26
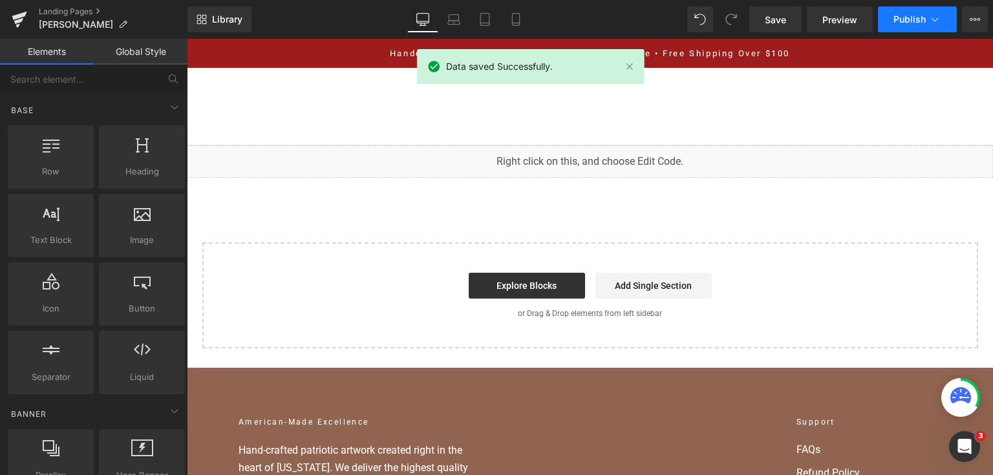
click at [907, 17] on span "Publish" at bounding box center [909, 19] width 32 height 10
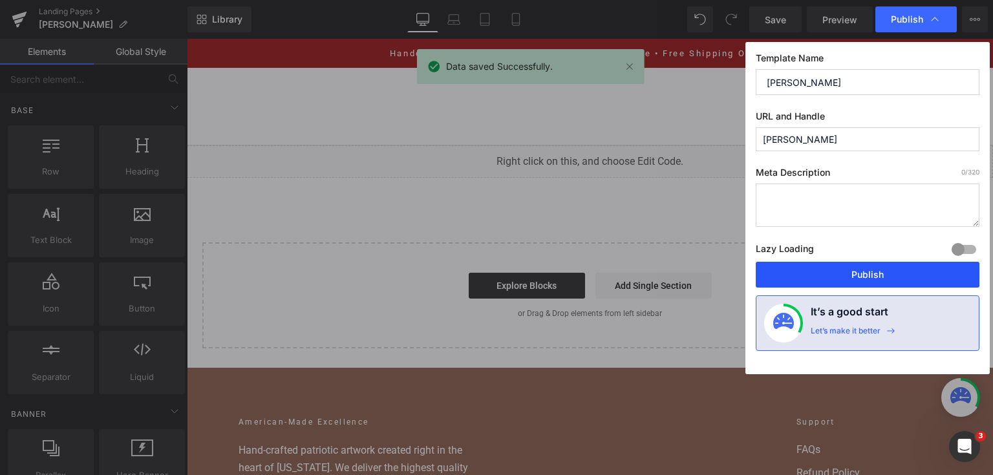
click at [854, 282] on button "Publish" at bounding box center [868, 275] width 224 height 26
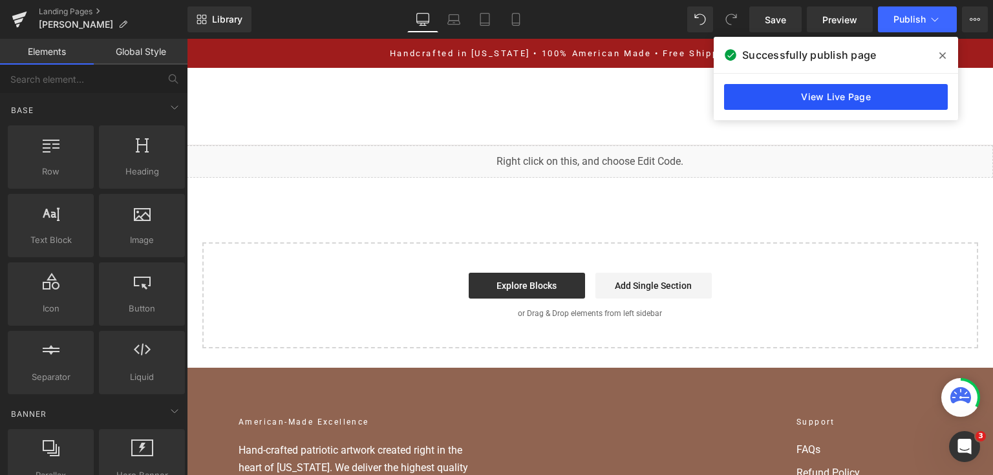
click at [816, 90] on link "View Live Page" at bounding box center [836, 97] width 224 height 26
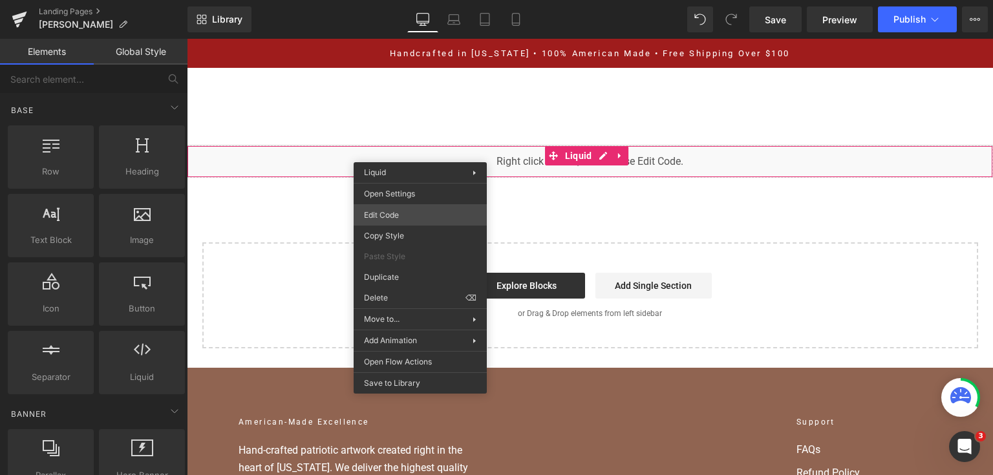
click at [416, 0] on div "You are previewing how the will restyle your page. You can not edit Elements in…" at bounding box center [496, 0] width 993 height 0
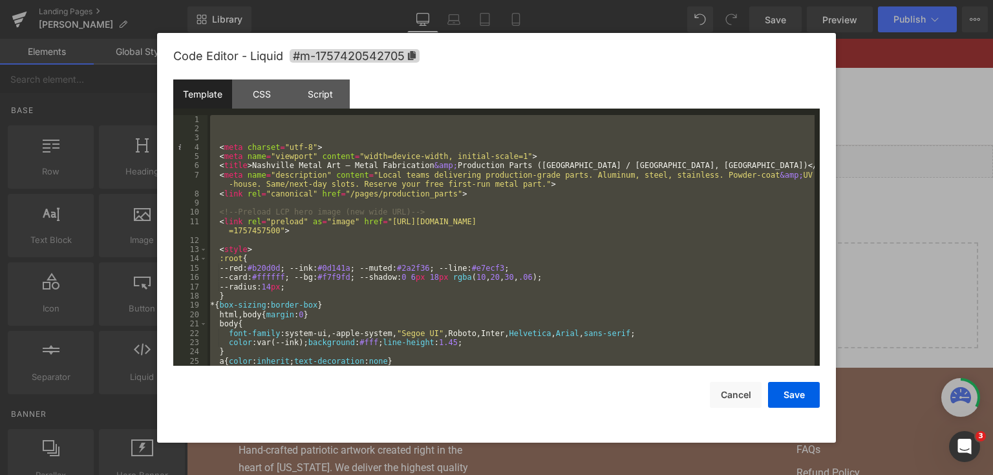
drag, startPoint x: 864, startPoint y: 122, endPoint x: 598, endPoint y: 9, distance: 288.7
click at [864, 122] on div at bounding box center [496, 237] width 993 height 475
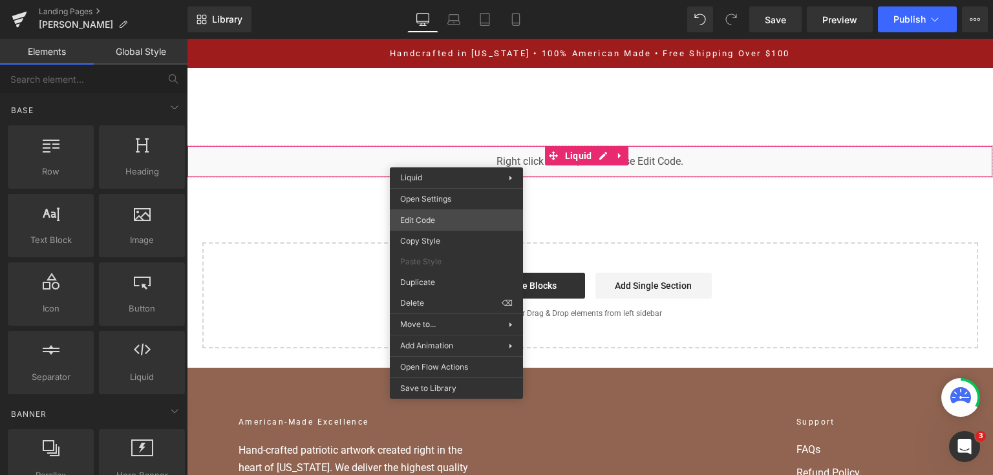
click at [445, 0] on div "You are previewing how the will restyle your page. You can not edit Elements in…" at bounding box center [496, 0] width 993 height 0
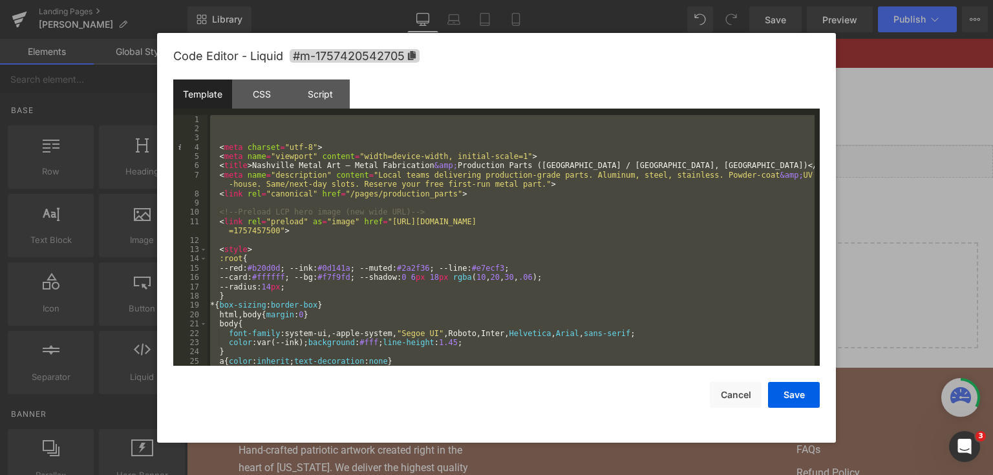
scroll to position [6264, 0]
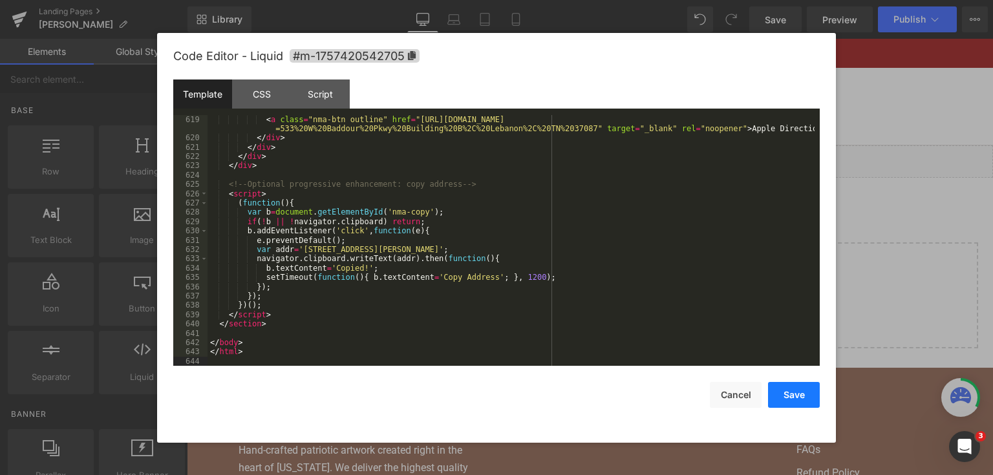
click at [788, 396] on button "Save" at bounding box center [794, 395] width 52 height 26
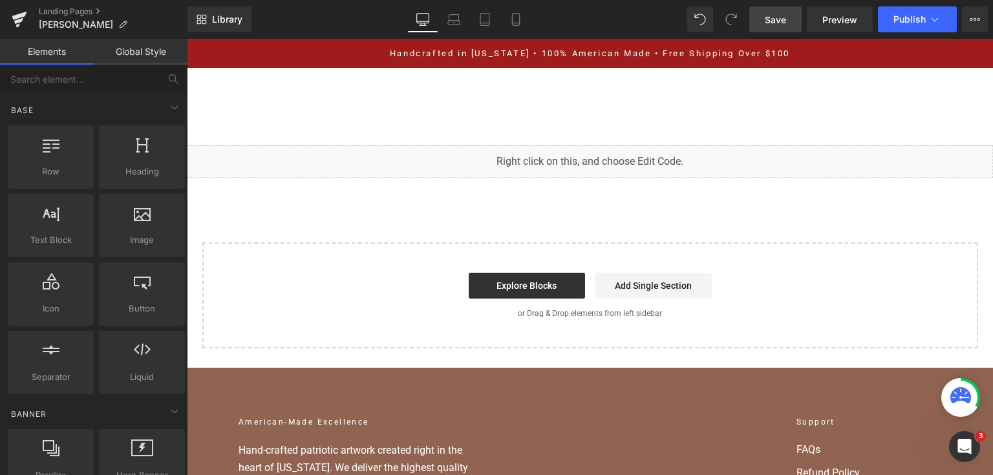
click at [792, 12] on link "Save" at bounding box center [775, 19] width 52 height 26
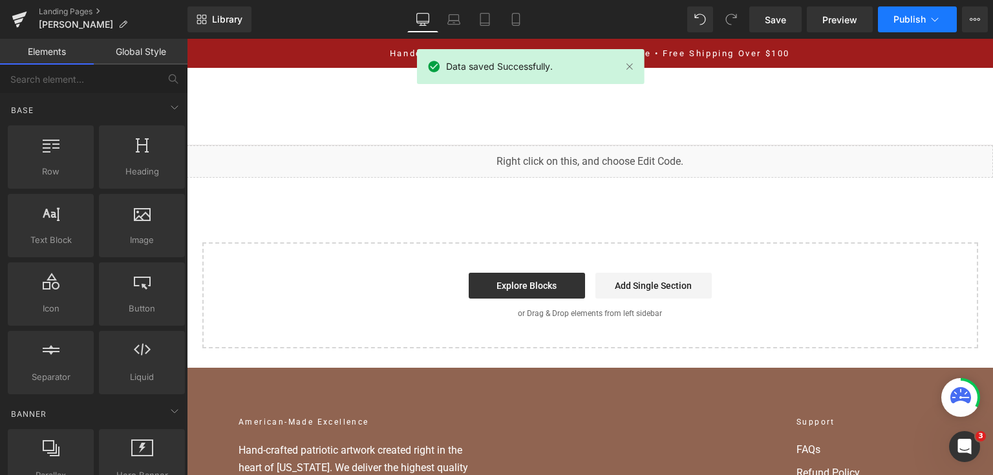
click at [899, 27] on button "Publish" at bounding box center [917, 19] width 79 height 26
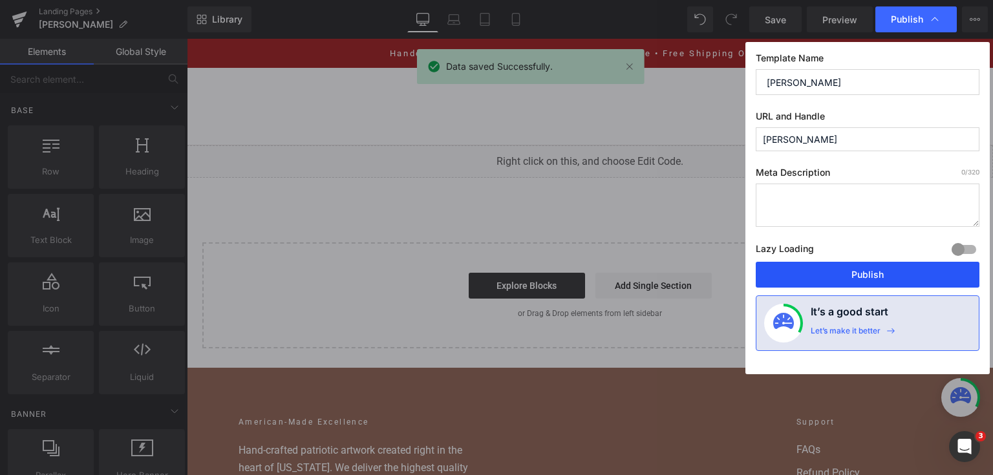
click at [827, 275] on button "Publish" at bounding box center [868, 275] width 224 height 26
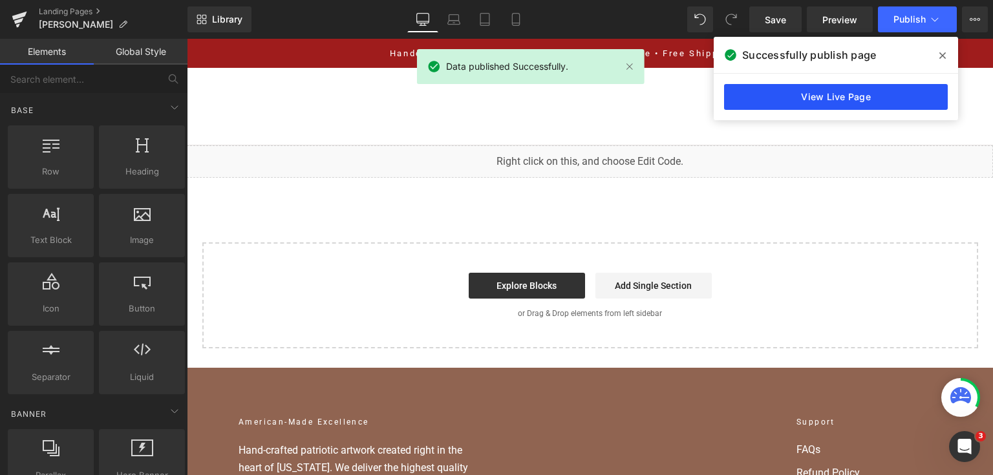
click at [734, 97] on link "View Live Page" at bounding box center [836, 97] width 224 height 26
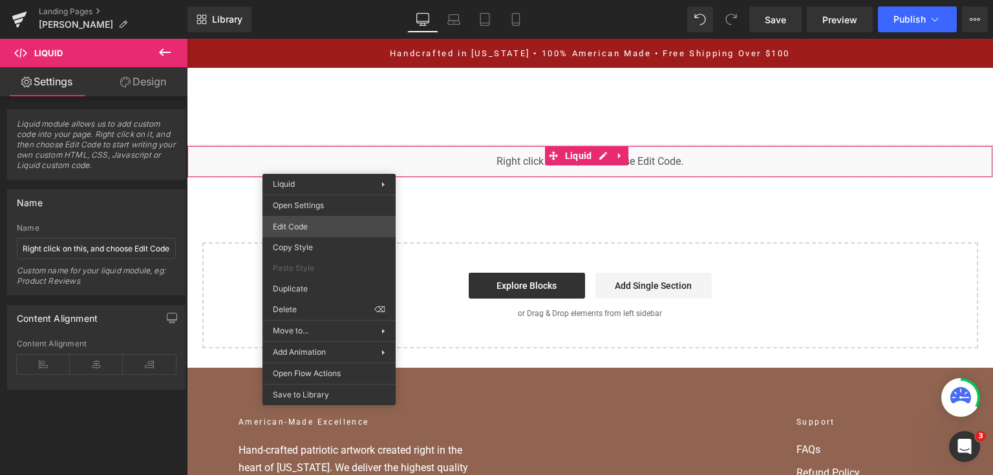
click at [328, 0] on div "You are previewing how the will restyle your page. You can not edit Elements in…" at bounding box center [496, 0] width 993 height 0
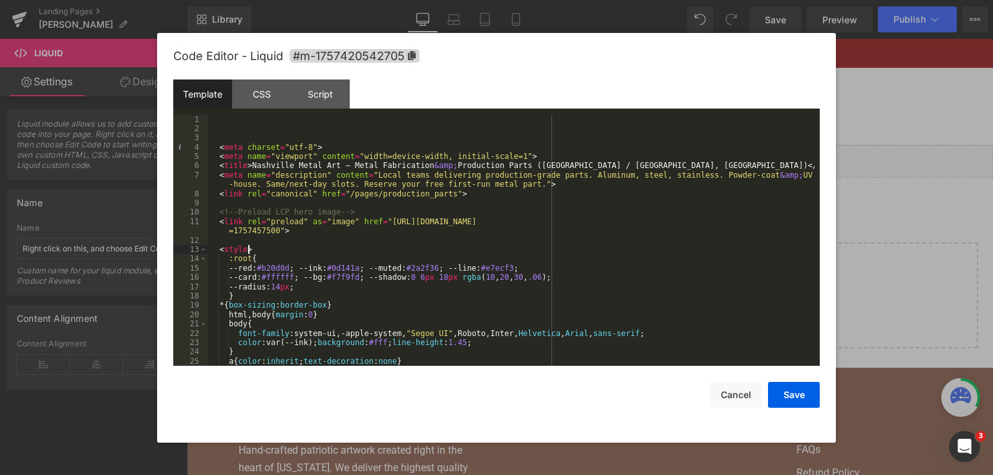
click at [359, 253] on div "< meta charset = "utf-8" > < meta name = "viewport" content = "width=device-wid…" at bounding box center [510, 250] width 607 height 270
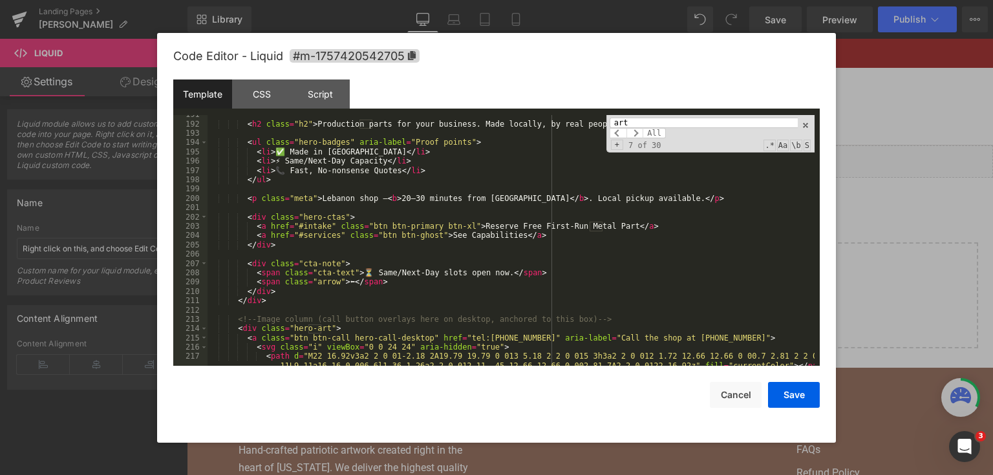
scroll to position [1850, 0]
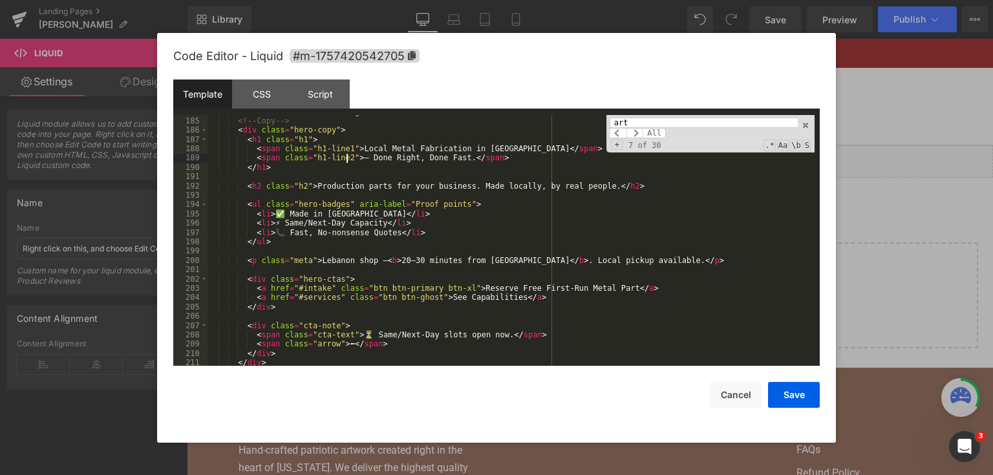
click at [346, 158] on div "< div class = "container hero-grid" > <!-- Copy --> < div class = "hero-copy" >…" at bounding box center [510, 242] width 607 height 270
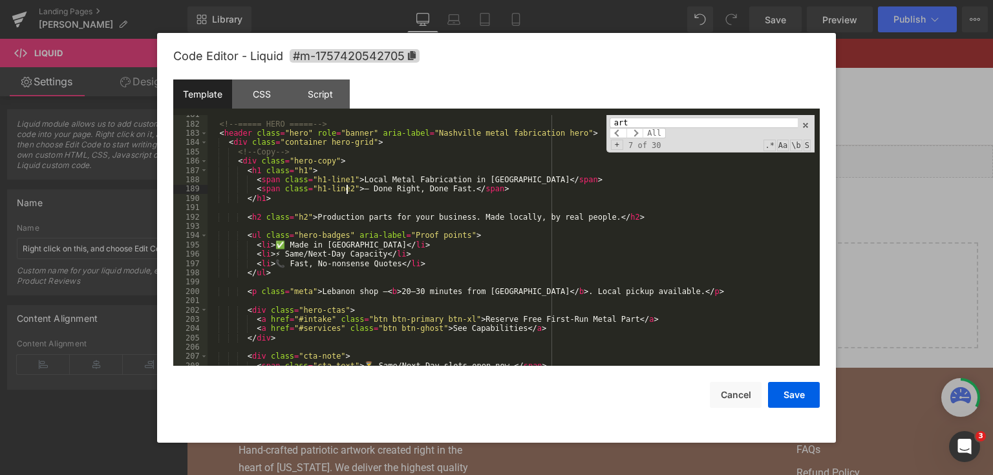
click at [331, 227] on div "<!-- ===== HERO ===== --> < header class = "hero" role = "banner" aria-label = …" at bounding box center [510, 245] width 607 height 270
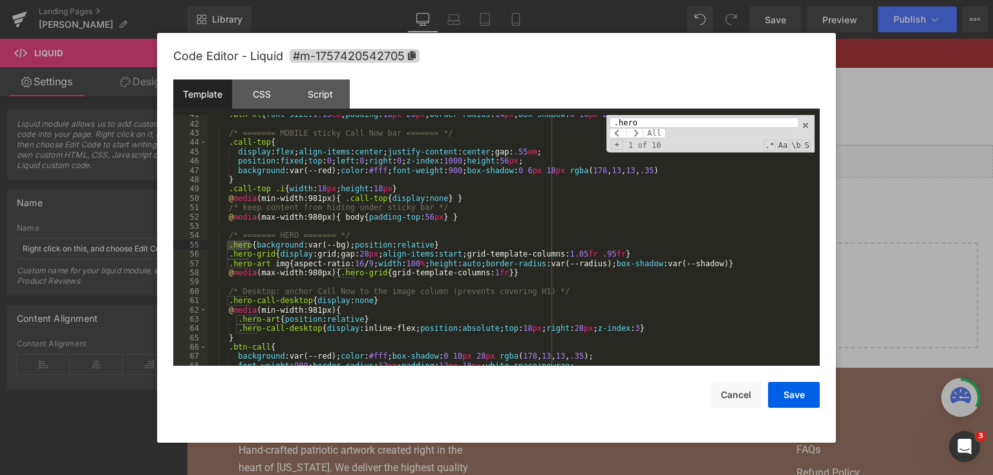
scroll to position [405, 0]
type input ".hero"
click at [401, 218] on div ".btn-xl { font-size : 1.15 em ; padding : 18 px 26 px ; border-radius : 14 px ;…" at bounding box center [510, 245] width 607 height 270
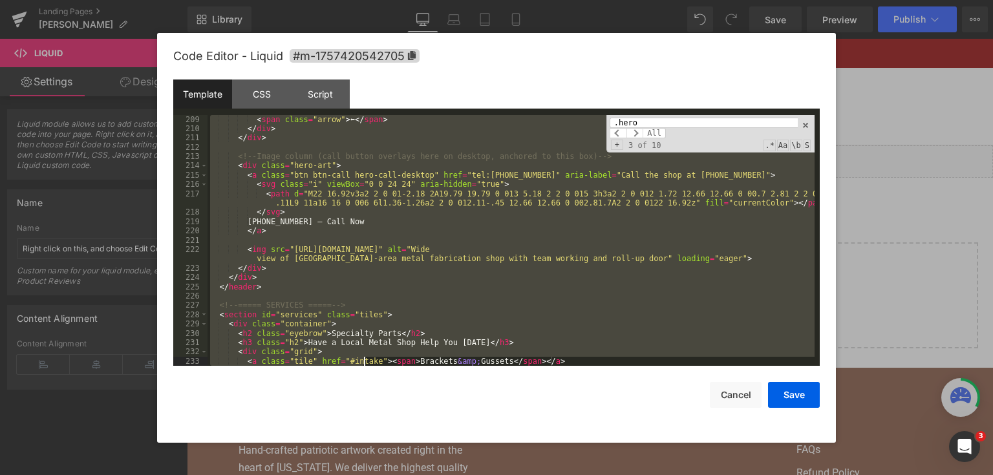
scroll to position [2150, 0]
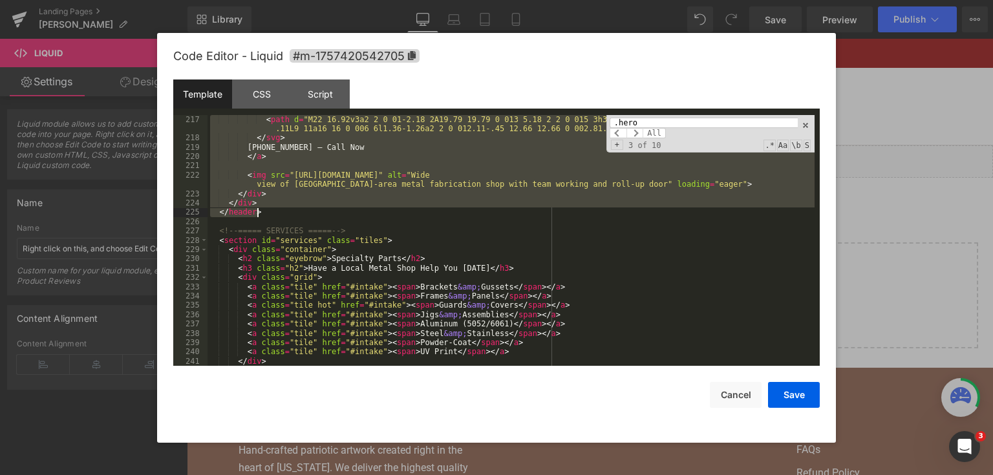
drag, startPoint x: 220, startPoint y: 235, endPoint x: 376, endPoint y: 212, distance: 158.0
click at [376, 212] on div "< path d = "M22 16.92v3a2 2 0 01-2.18 2A19.79 19.79 0 013 5.18 2 2 0 015 3h3a2 …" at bounding box center [510, 254] width 607 height 279
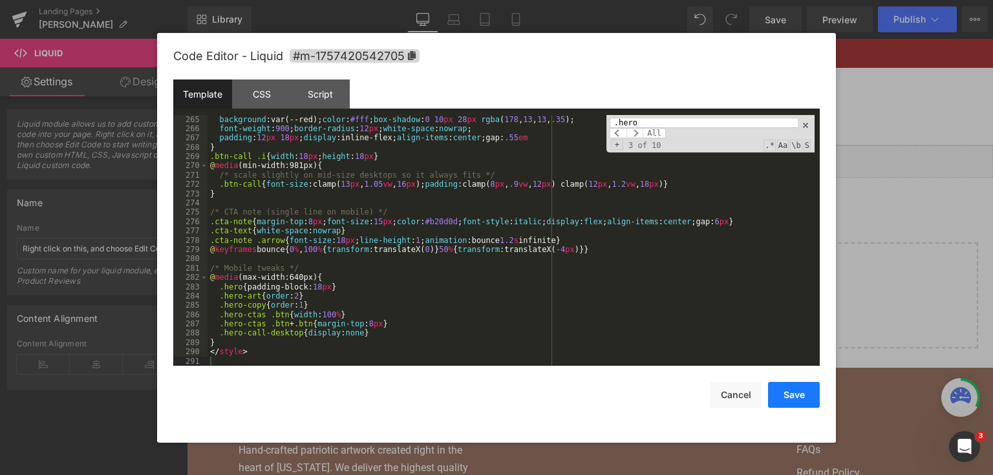
drag, startPoint x: 795, startPoint y: 396, endPoint x: 609, endPoint y: 330, distance: 197.3
click at [795, 396] on button "Save" at bounding box center [794, 395] width 52 height 26
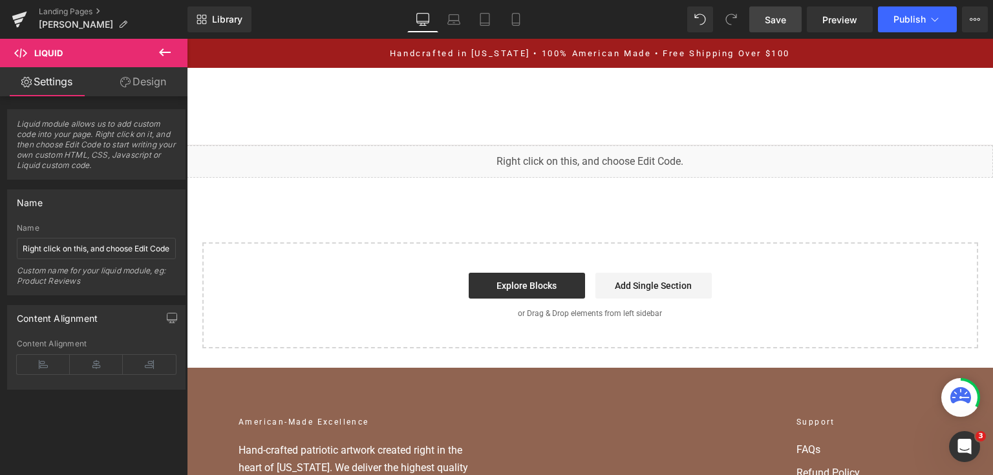
click at [786, 14] on span "Save" at bounding box center [775, 20] width 21 height 14
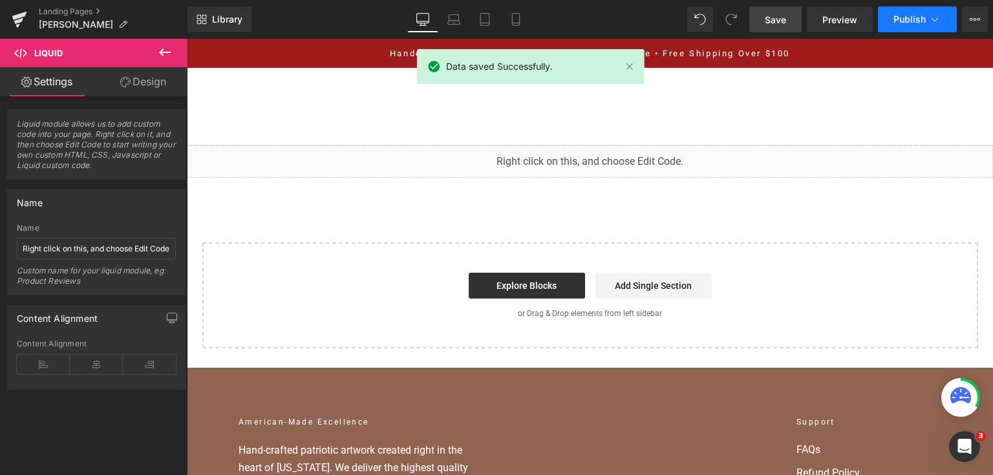
click at [883, 28] on button "Publish" at bounding box center [917, 19] width 79 height 26
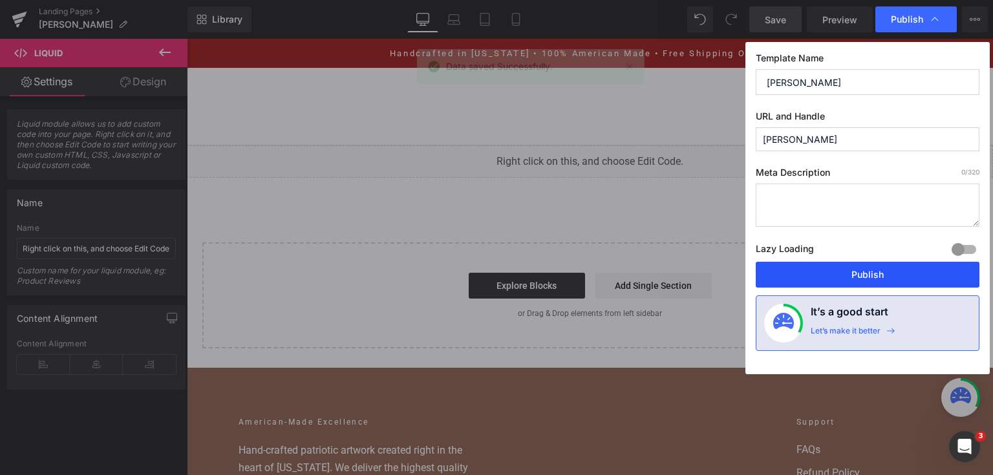
drag, startPoint x: 834, startPoint y: 274, endPoint x: 581, endPoint y: 166, distance: 274.8
click at [834, 274] on button "Publish" at bounding box center [868, 275] width 224 height 26
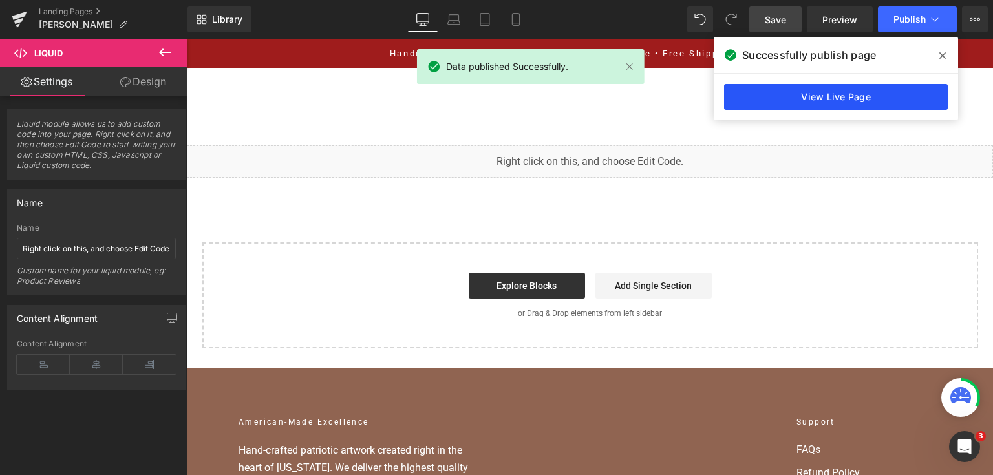
click at [868, 93] on link "View Live Page" at bounding box center [836, 97] width 224 height 26
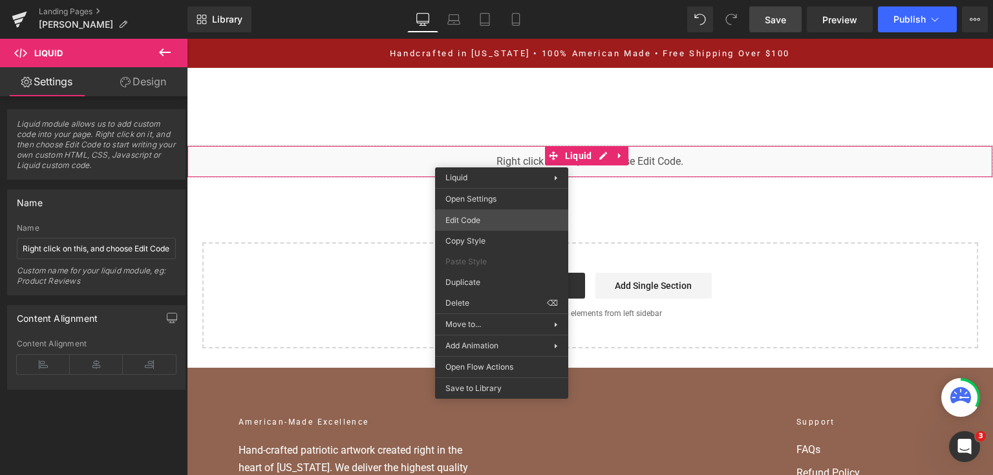
click at [515, 0] on div "You are previewing how the will restyle your page. You can not edit Elements in…" at bounding box center [496, 0] width 993 height 0
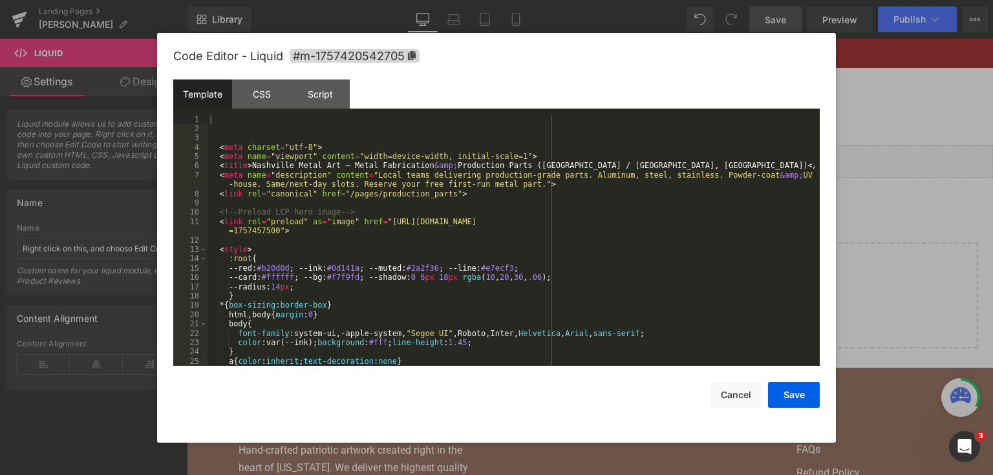
click at [527, 224] on div "< meta charset = "utf-8" > < meta name = "viewport" content = "width=device-wid…" at bounding box center [510, 250] width 607 height 270
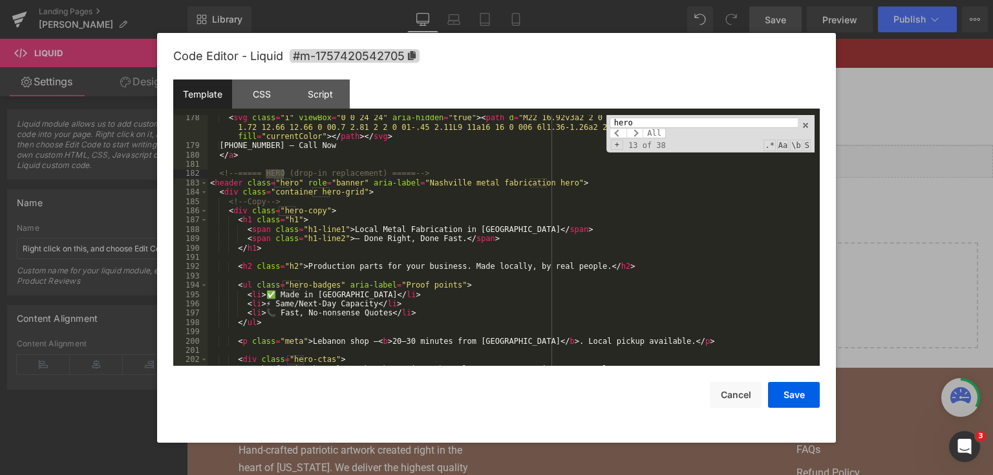
scroll to position [1770, 0]
type input "hero"
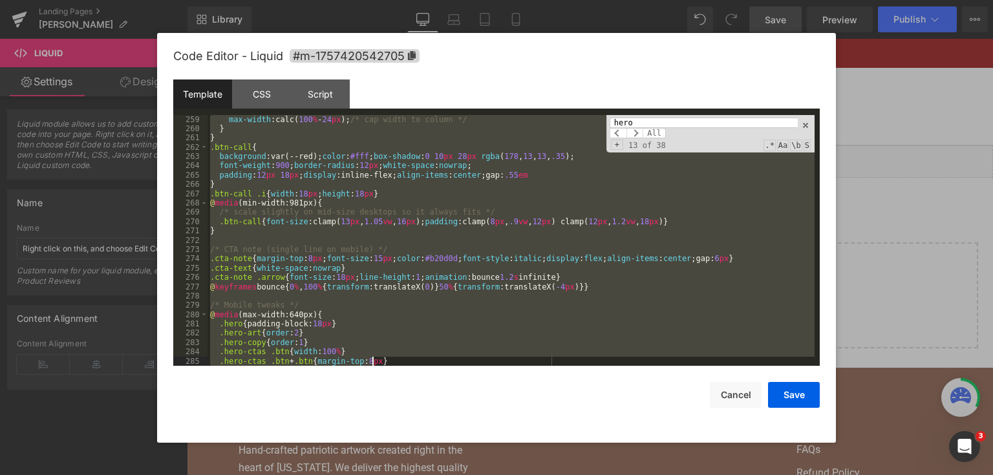
scroll to position [2699, 0]
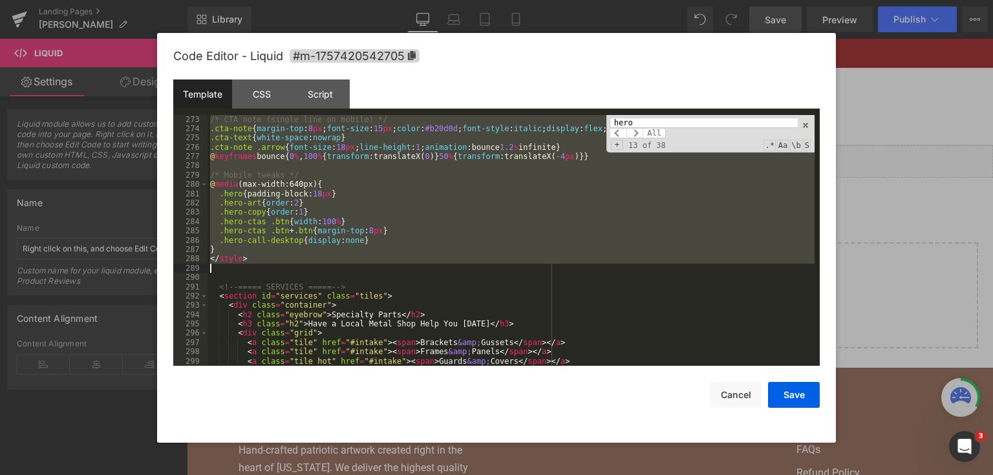
drag, startPoint x: 218, startPoint y: 175, endPoint x: 399, endPoint y: 266, distance: 202.9
click at [399, 266] on div "/* CTA note (single line on mobile) */ .cta-note { margin-top : 8 px ; font-siz…" at bounding box center [510, 250] width 607 height 270
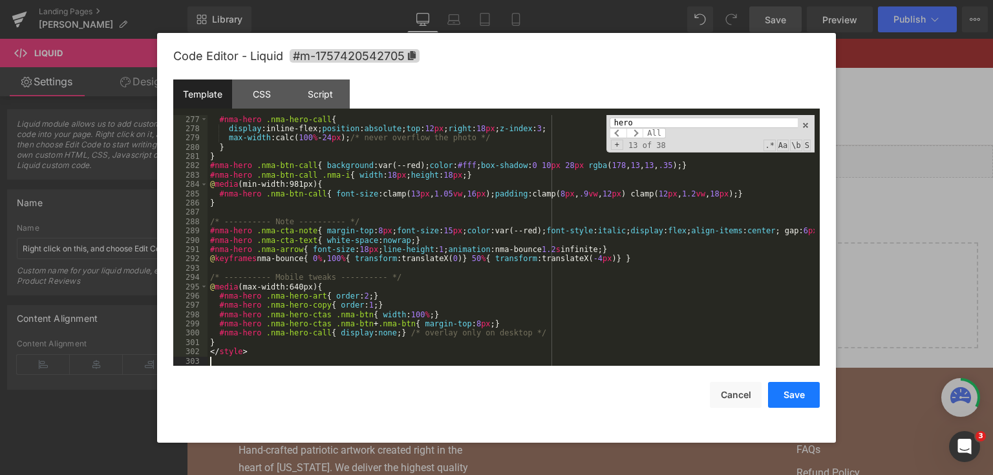
click at [778, 390] on button "Save" at bounding box center [794, 395] width 52 height 26
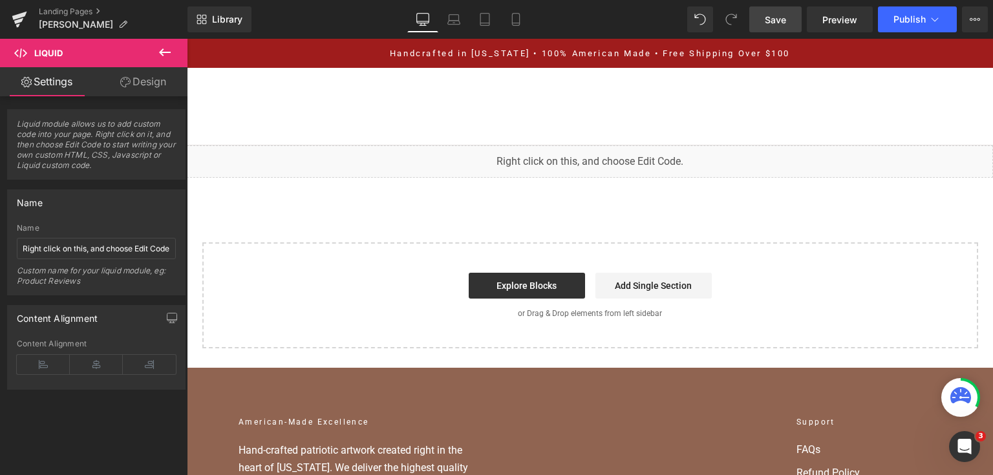
click at [776, 16] on span "Save" at bounding box center [775, 20] width 21 height 14
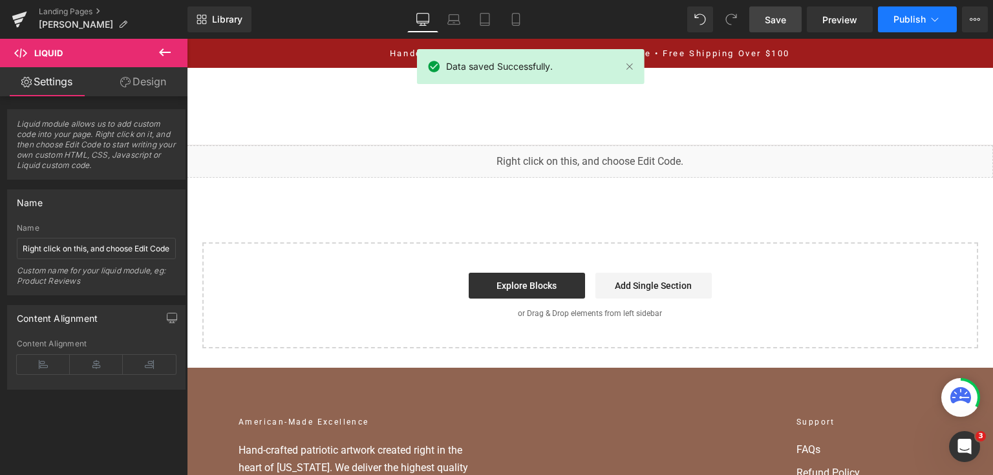
click at [924, 16] on span "Publish" at bounding box center [909, 19] width 32 height 10
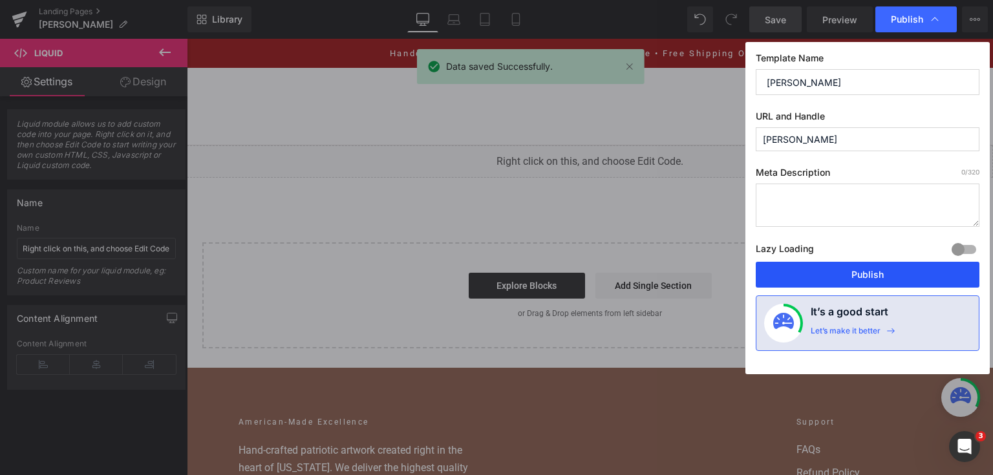
click at [840, 277] on button "Publish" at bounding box center [868, 275] width 224 height 26
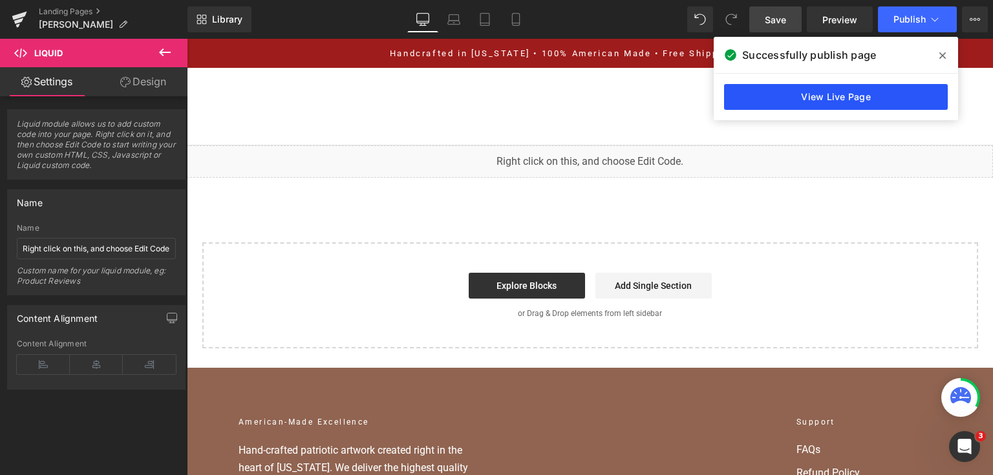
click at [833, 94] on link "View Live Page" at bounding box center [836, 97] width 224 height 26
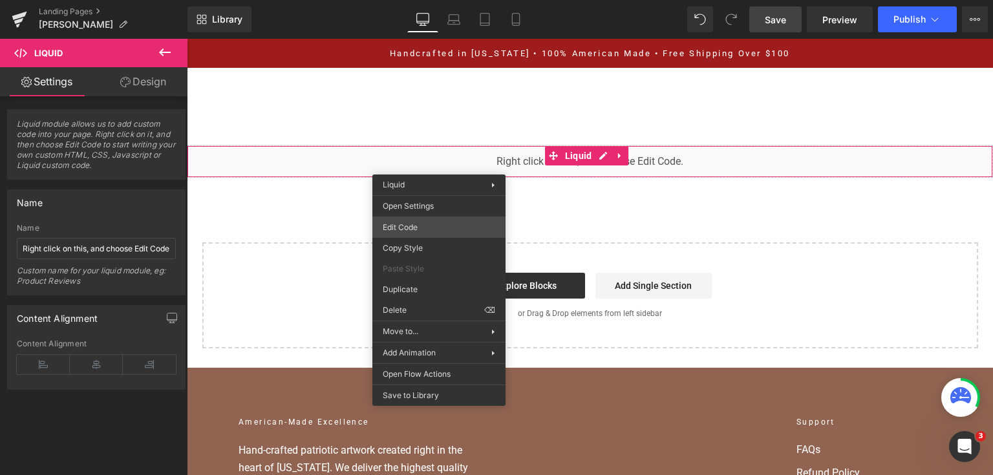
click at [436, 0] on div "You are previewing how the will restyle your page. You can not edit Elements in…" at bounding box center [496, 0] width 993 height 0
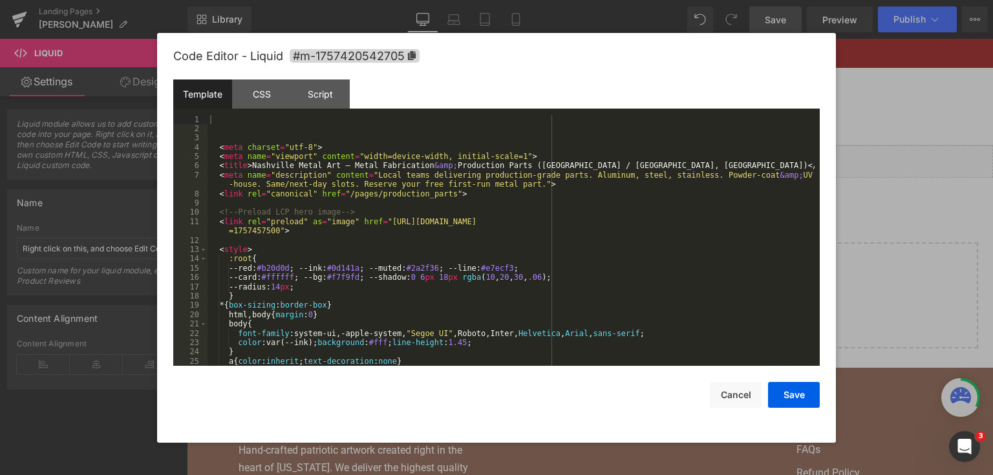
click at [427, 254] on div "< meta charset = "utf-8" > < meta name = "viewport" content = "width=device-wid…" at bounding box center [510, 250] width 607 height 270
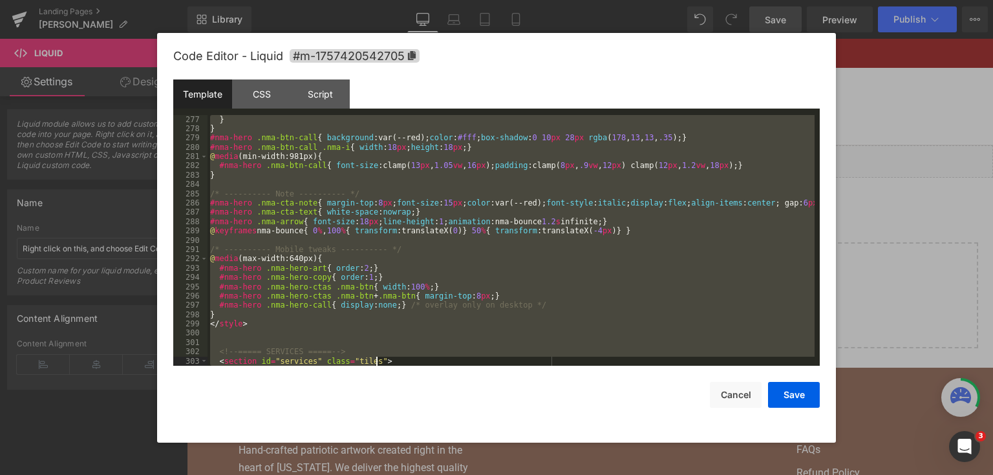
scroll to position [2810, 0]
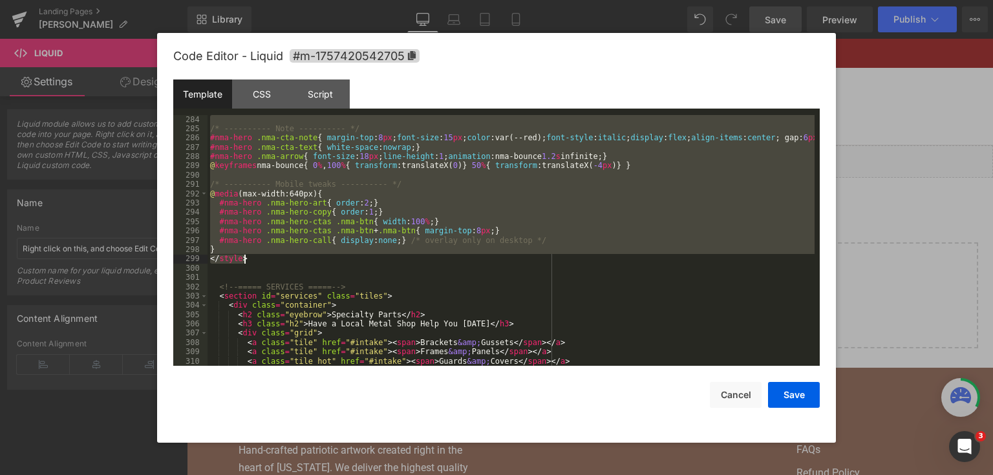
drag, startPoint x: 211, startPoint y: 263, endPoint x: 390, endPoint y: 256, distance: 178.5
click at [390, 256] on div "/* ---------- Note ---------- */ #nma-hero .nma-cta-note { margin-top : 8 px ; …" at bounding box center [510, 250] width 607 height 270
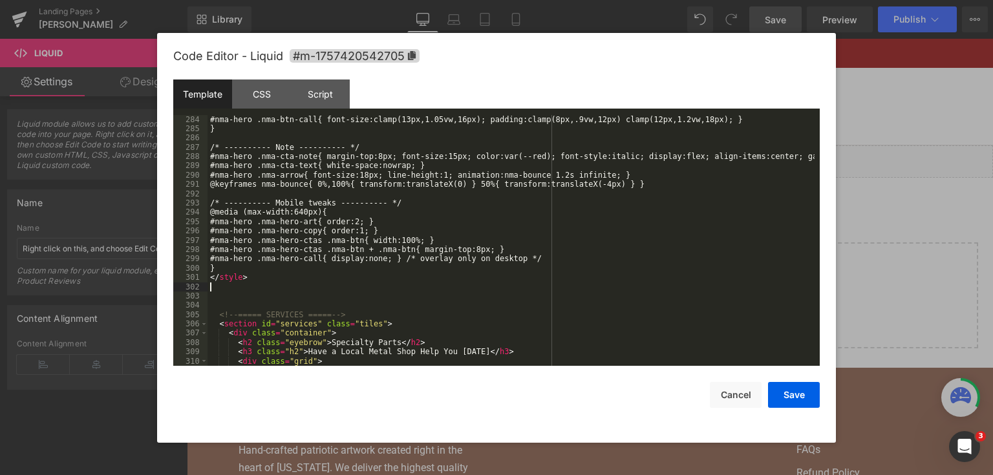
scroll to position [2801, 0]
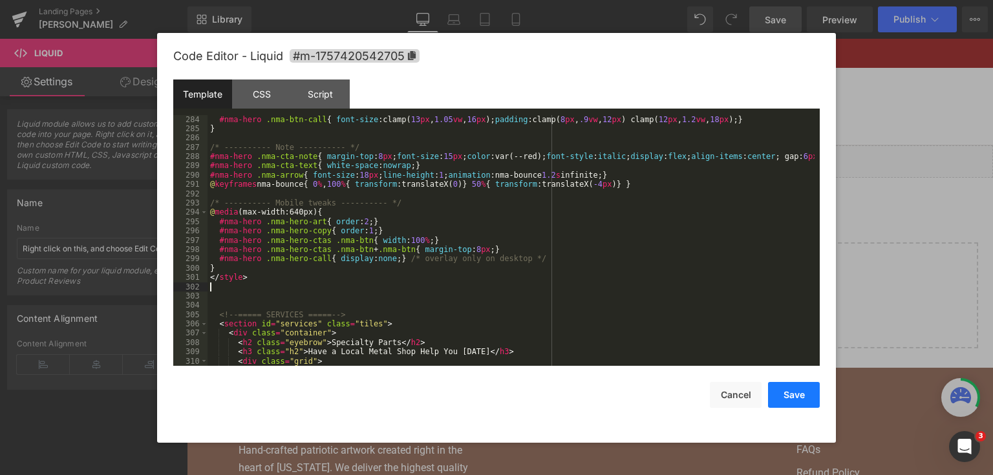
click at [773, 383] on button "Save" at bounding box center [794, 395] width 52 height 26
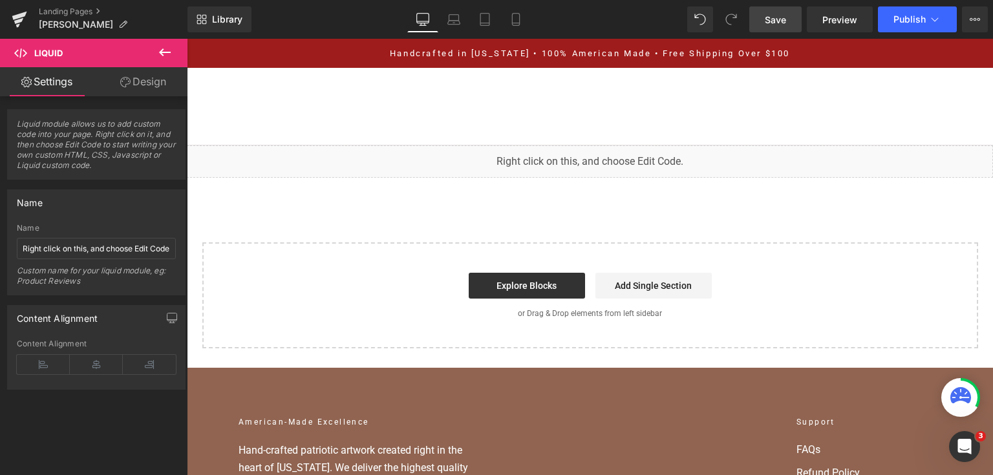
click at [783, 23] on span "Save" at bounding box center [775, 20] width 21 height 14
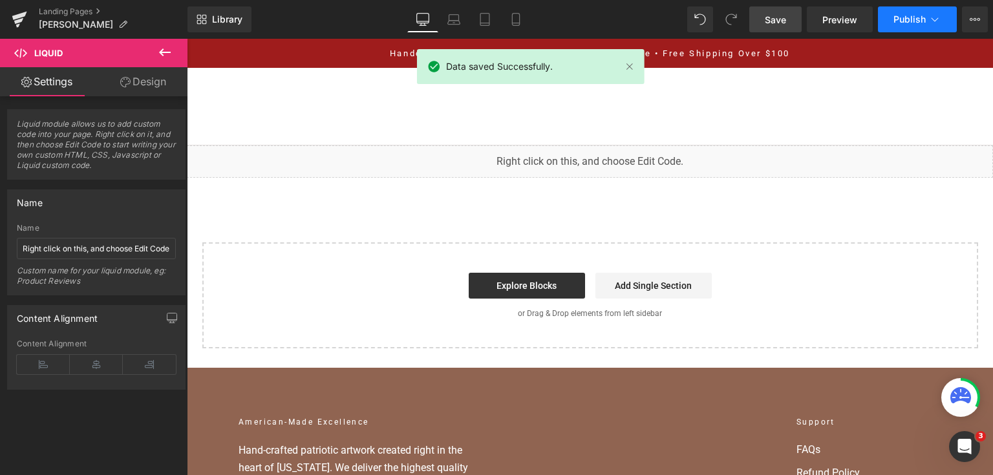
click at [910, 17] on span "Publish" at bounding box center [909, 19] width 32 height 10
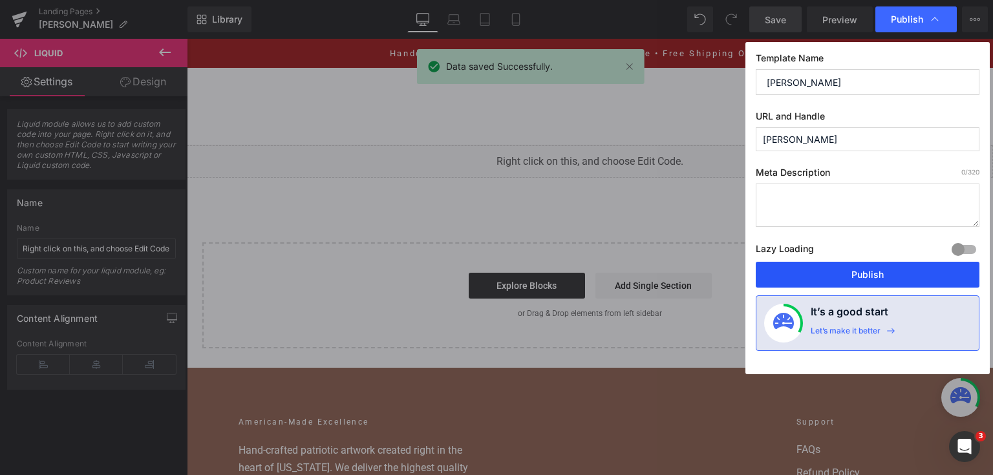
click at [823, 272] on button "Publish" at bounding box center [868, 275] width 224 height 26
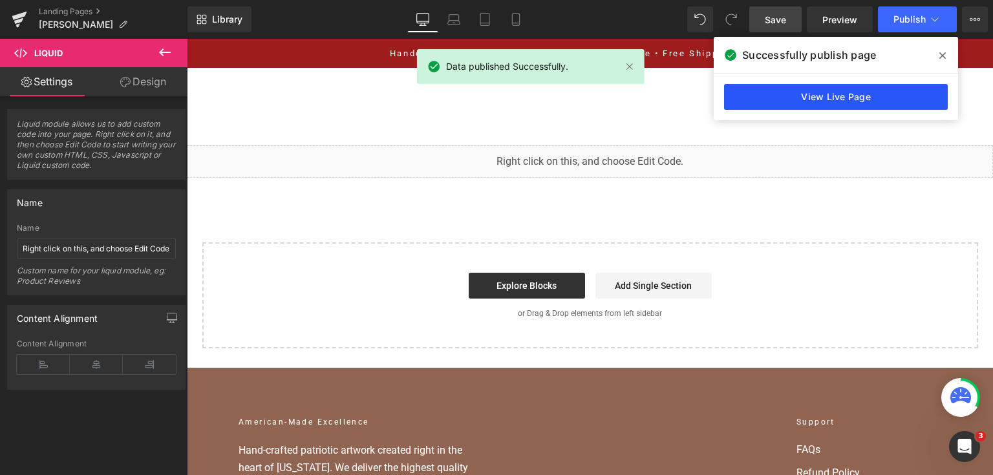
click at [895, 93] on link "View Live Page" at bounding box center [836, 97] width 224 height 26
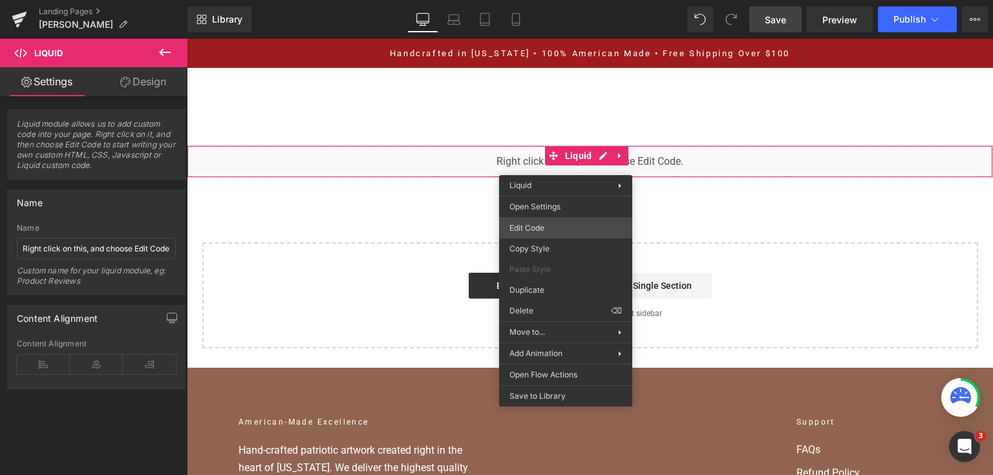
click at [549, 0] on div "You are previewing how the will restyle your page. You can not edit Elements in…" at bounding box center [496, 0] width 993 height 0
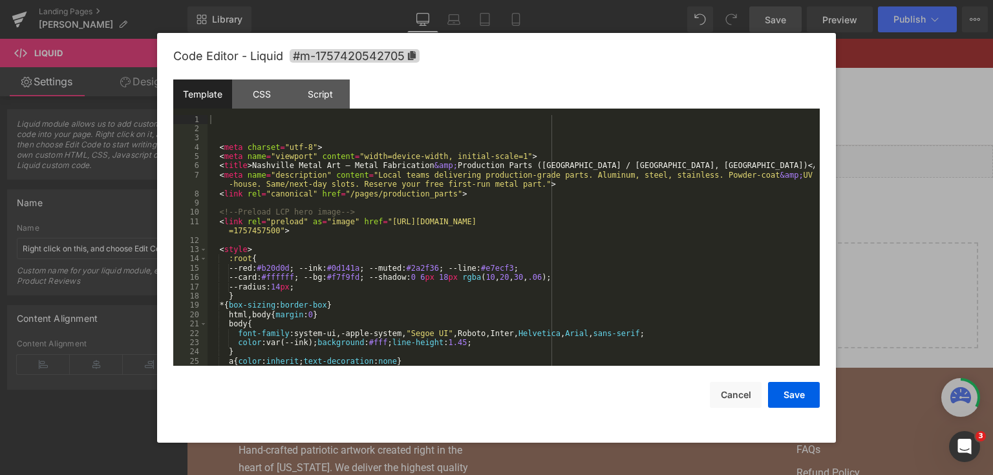
click at [485, 263] on div "< meta charset = "utf-8" > < meta name = "viewport" content = "width=device-wid…" at bounding box center [510, 250] width 607 height 270
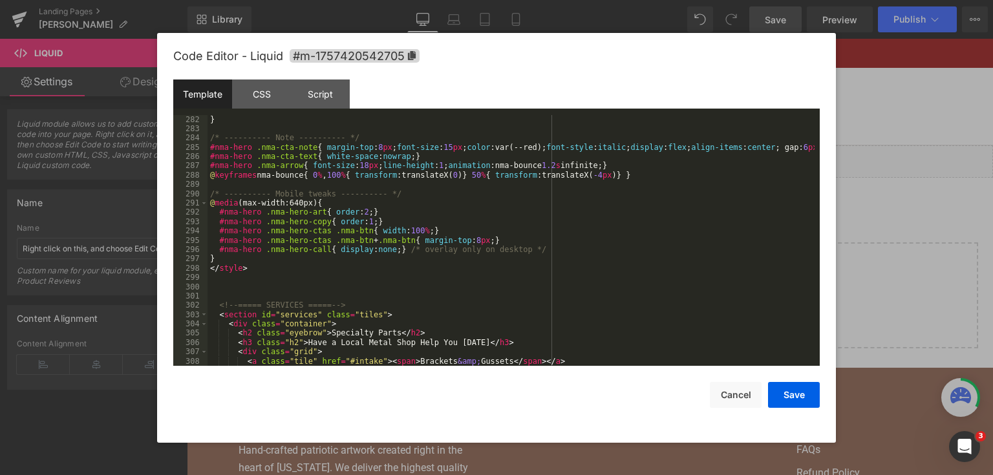
scroll to position [2823, 0]
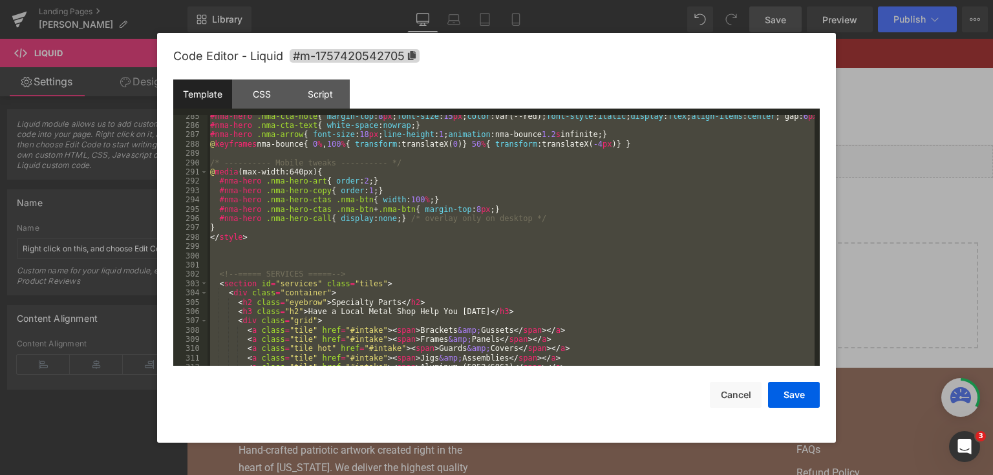
click at [880, 206] on div at bounding box center [496, 237] width 993 height 475
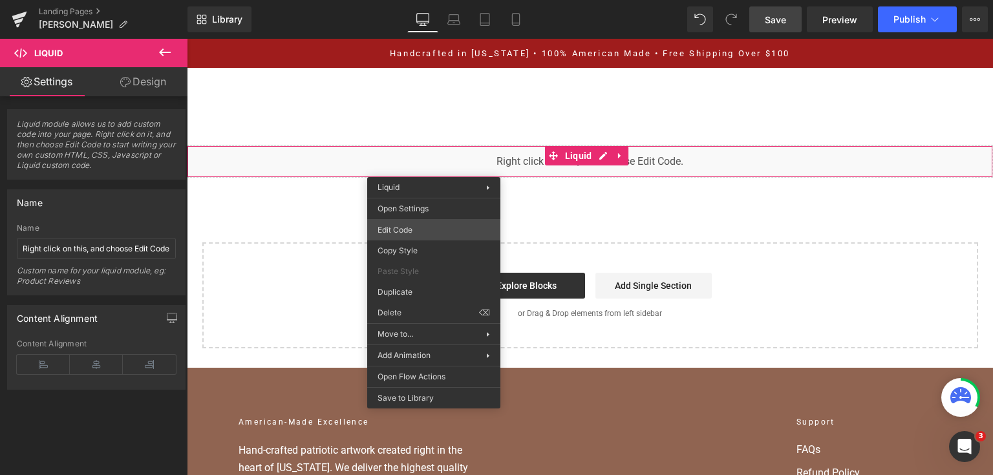
click at [433, 0] on div "You are previewing how the will restyle your page. You can not edit Elements in…" at bounding box center [496, 0] width 993 height 0
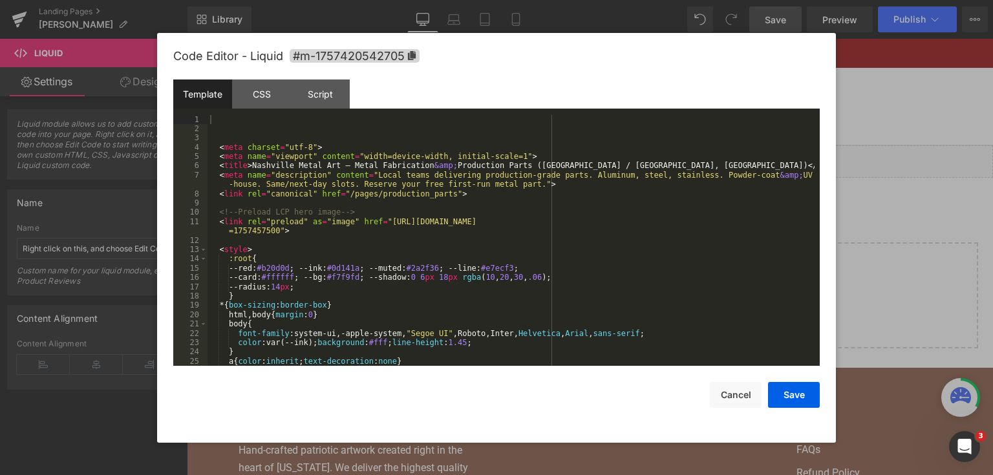
click at [447, 216] on div "< meta charset = "utf-8" > < meta name = "viewport" content = "width=device-wid…" at bounding box center [510, 250] width 607 height 270
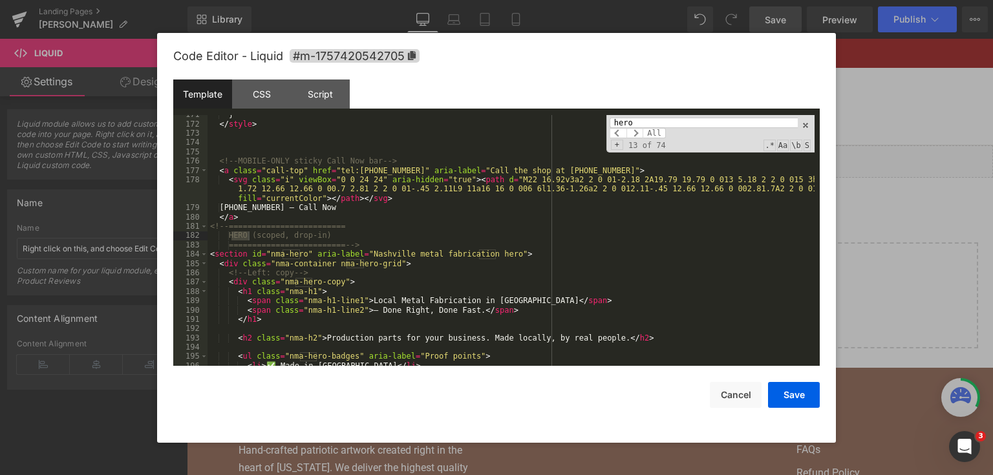
scroll to position [1708, 0]
type input "hero"
click at [398, 279] on div "} </ style > <!-- MOBILE-ONLY sticky Call Now bar --> < a class = "call-top" hr…" at bounding box center [510, 245] width 607 height 270
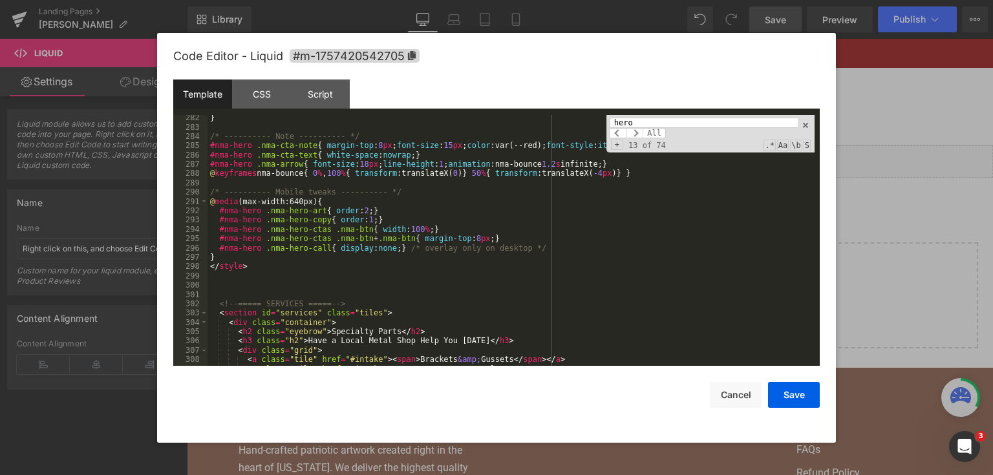
scroll to position [2856, 0]
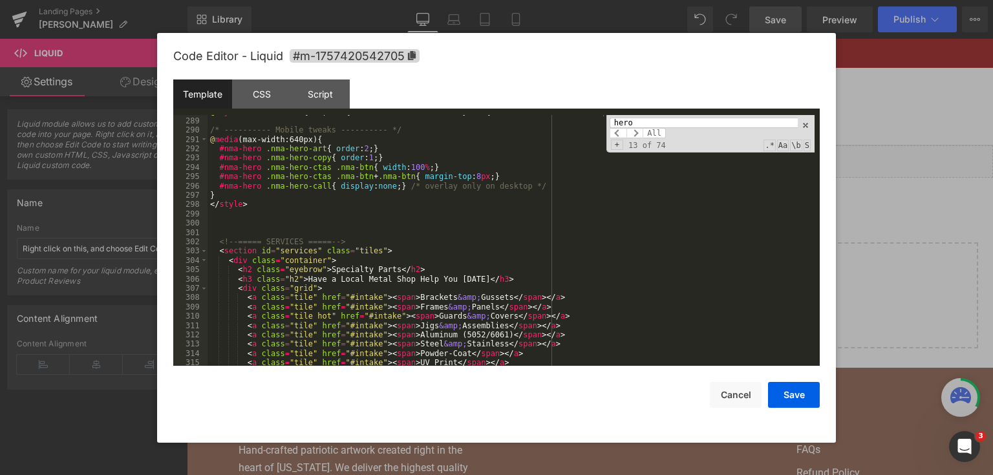
click at [284, 207] on div "@ keyframes nma-bounce { 0 % , 100 % { transform :translateX( 0 ) } 50 % { tran…" at bounding box center [510, 242] width 607 height 270
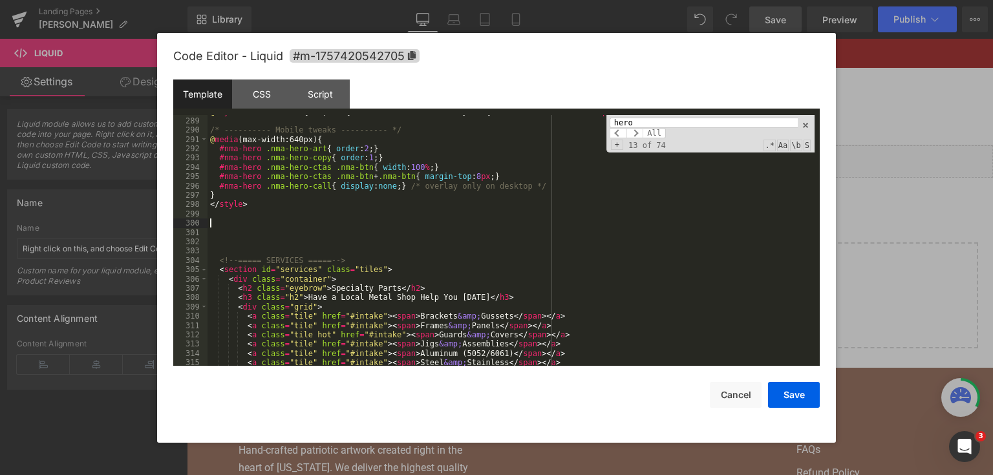
scroll to position [3034, 0]
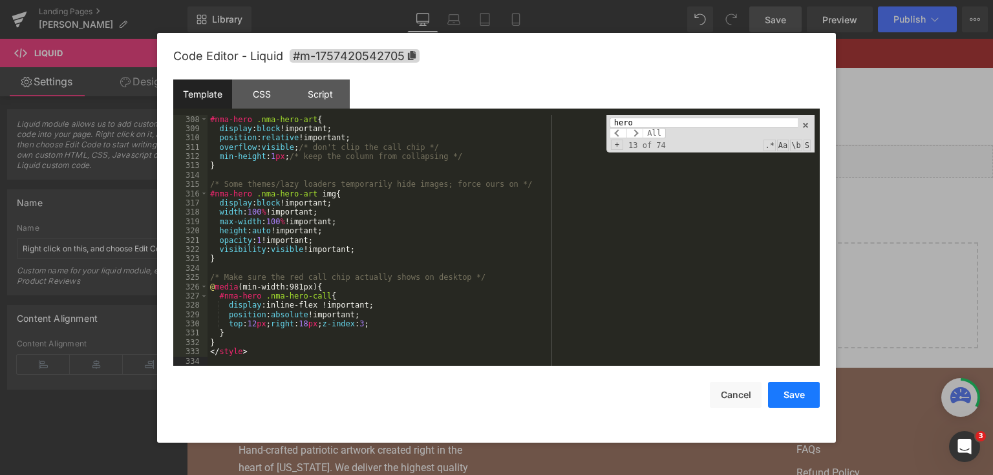
click at [776, 402] on button "Save" at bounding box center [794, 395] width 52 height 26
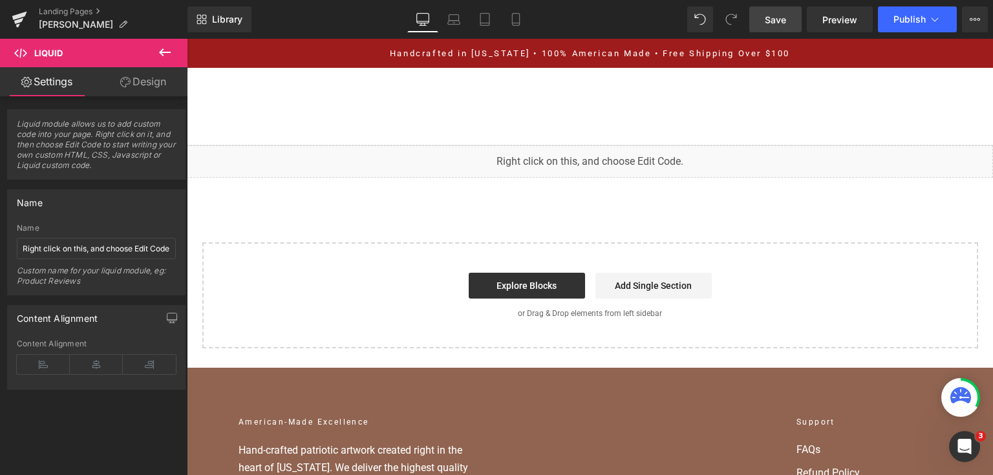
click at [768, 10] on link "Save" at bounding box center [775, 19] width 52 height 26
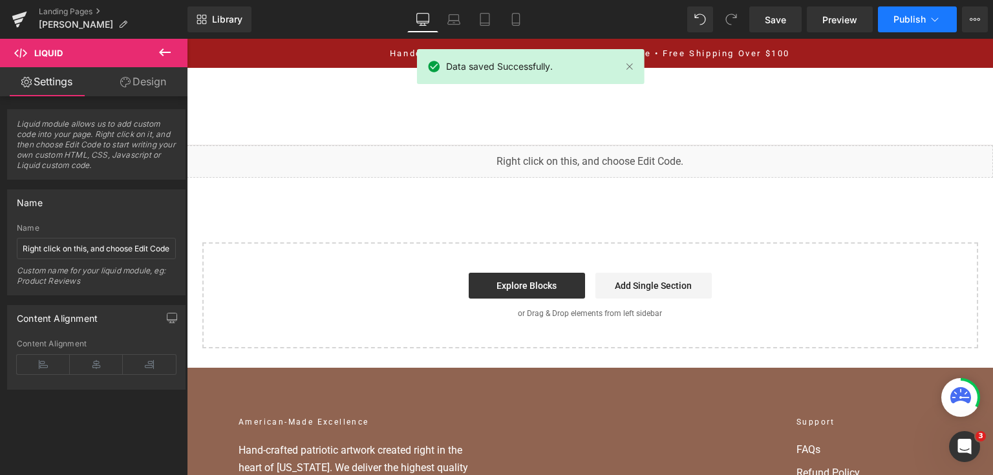
click at [912, 19] on span "Publish" at bounding box center [909, 19] width 32 height 10
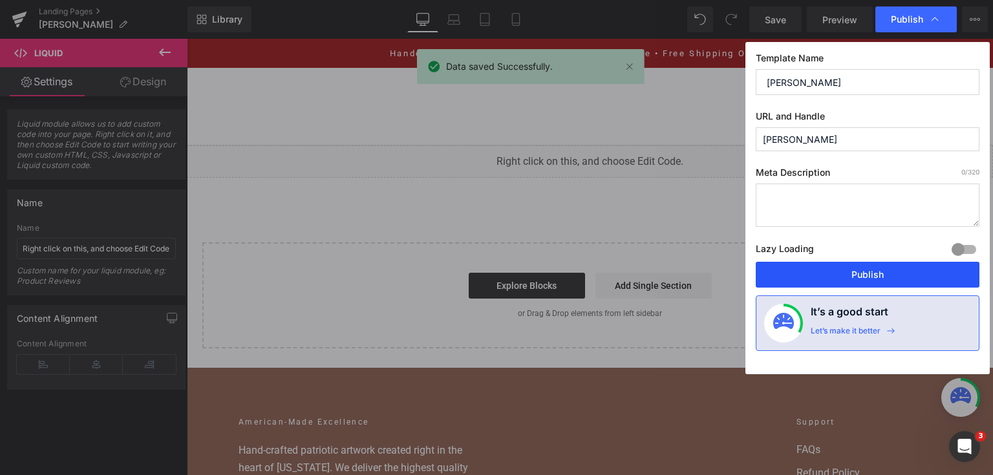
click at [886, 271] on button "Publish" at bounding box center [868, 275] width 224 height 26
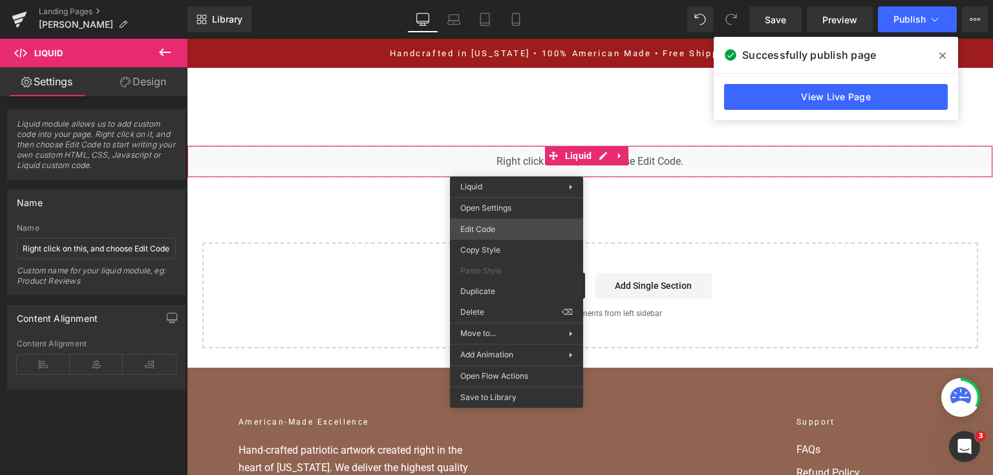
click at [507, 0] on div "You are previewing how the will restyle your page. You can not edit Elements in…" at bounding box center [496, 0] width 993 height 0
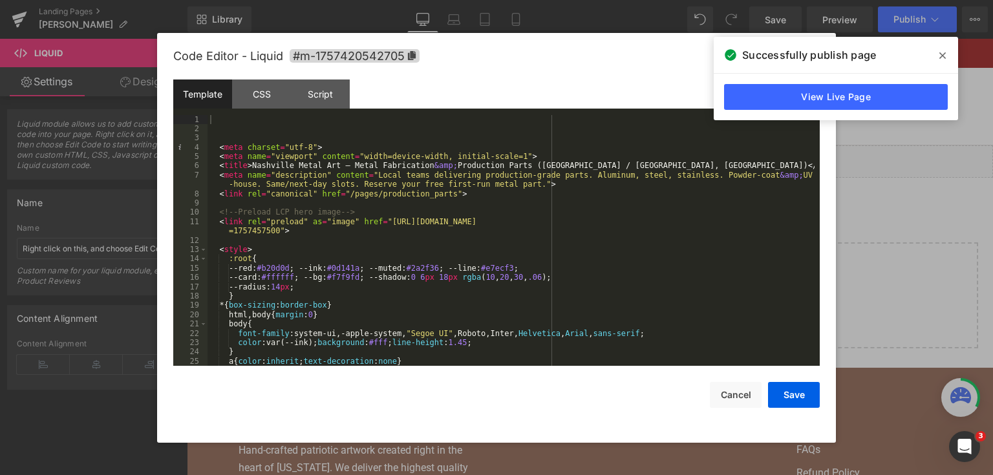
click at [493, 178] on div "< meta charset = "utf-8" > < meta name = "viewport" content = "width=device-wid…" at bounding box center [510, 250] width 607 height 270
click at [448, 181] on div "< meta charset = "utf-8" > < meta name = "viewport" content = "width=device-wid…" at bounding box center [510, 250] width 607 height 270
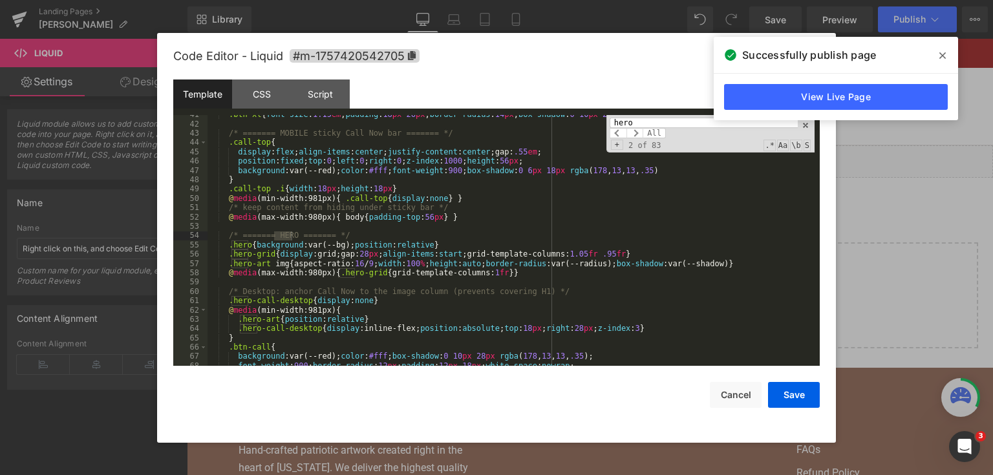
scroll to position [405, 0]
type input "hero"
click at [606, 164] on div ".btn-xl { font-size : 1.15 em ; padding : 18 px 26 px ; border-radius : 14 px ;…" at bounding box center [510, 245] width 607 height 270
click at [511, 244] on div ".btn-xl { font-size : 1.15 em ; padding : 18 px 26 px ; border-radius : 14 px ;…" at bounding box center [510, 245] width 607 height 270
click at [642, 119] on input "hero" at bounding box center [704, 123] width 188 height 10
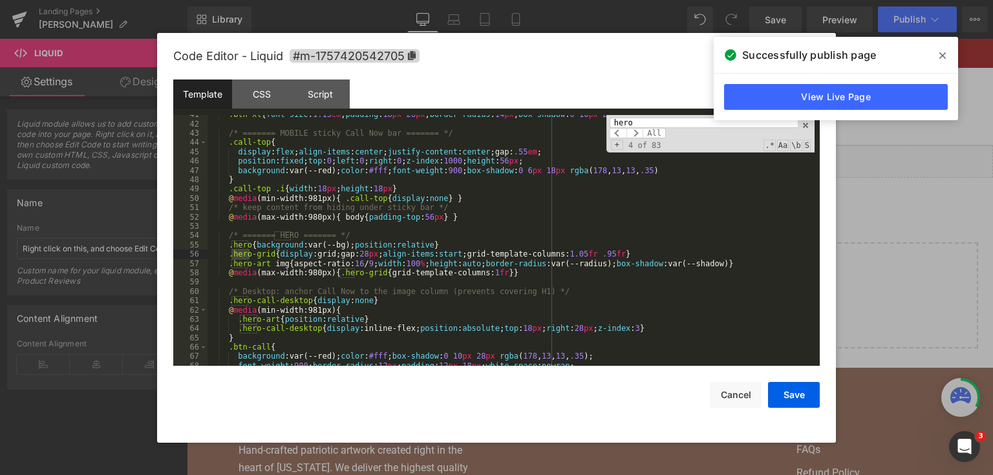
click at [645, 120] on input "hero" at bounding box center [704, 123] width 188 height 10
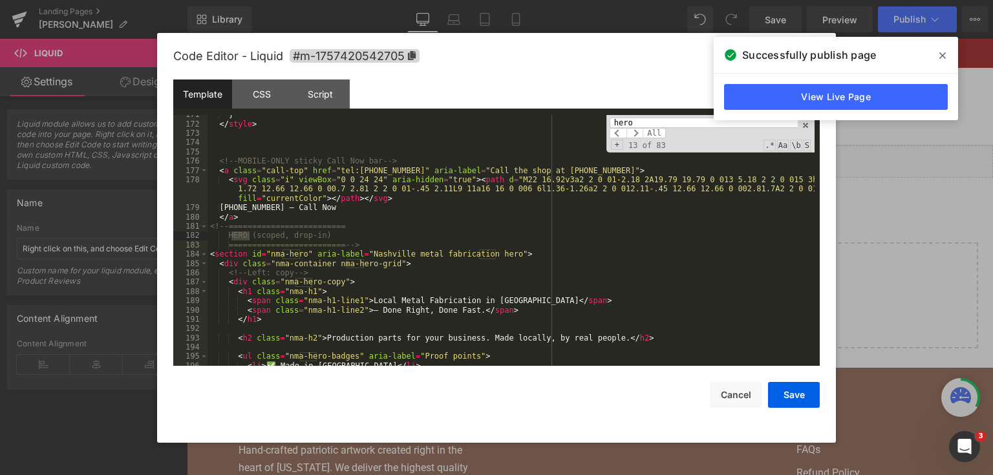
scroll to position [1708, 0]
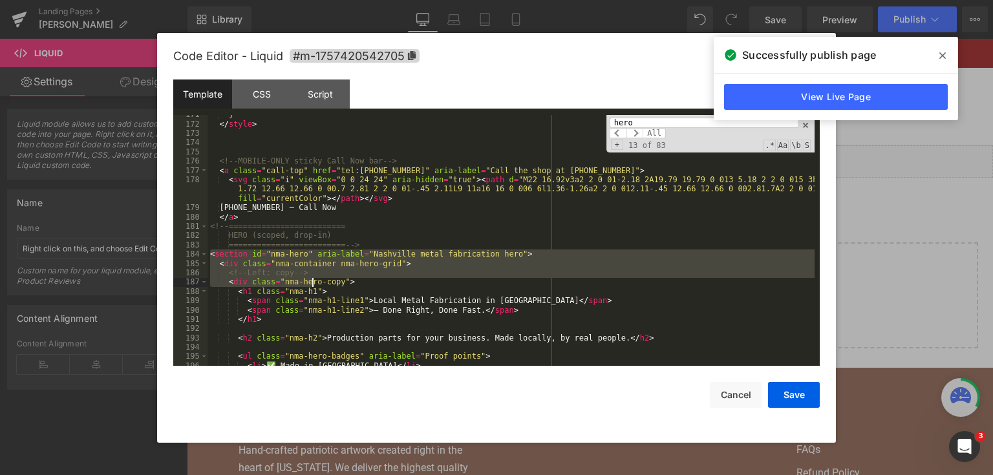
drag, startPoint x: 209, startPoint y: 253, endPoint x: 317, endPoint y: 289, distance: 114.3
click at [317, 289] on div "} </ style > <!-- MOBILE-ONLY sticky Call Now bar --> < a class = "call-top" hr…" at bounding box center [510, 245] width 607 height 270
click at [317, 289] on div "} </ style > <!-- MOBILE-ONLY sticky Call Now bar --> < a class = "call-top" hr…" at bounding box center [510, 240] width 607 height 251
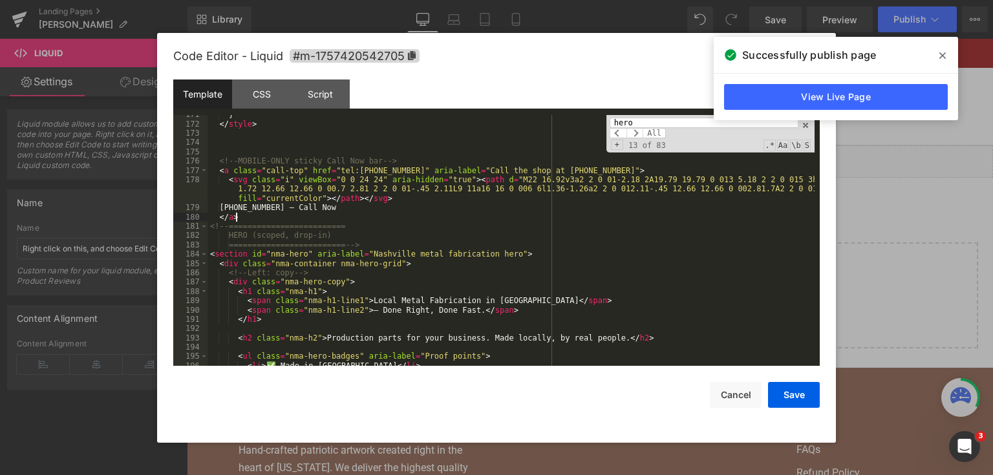
click at [251, 217] on div "} </ style > <!-- MOBILE-ONLY sticky Call Now bar --> < a class = "call-top" hr…" at bounding box center [510, 245] width 607 height 270
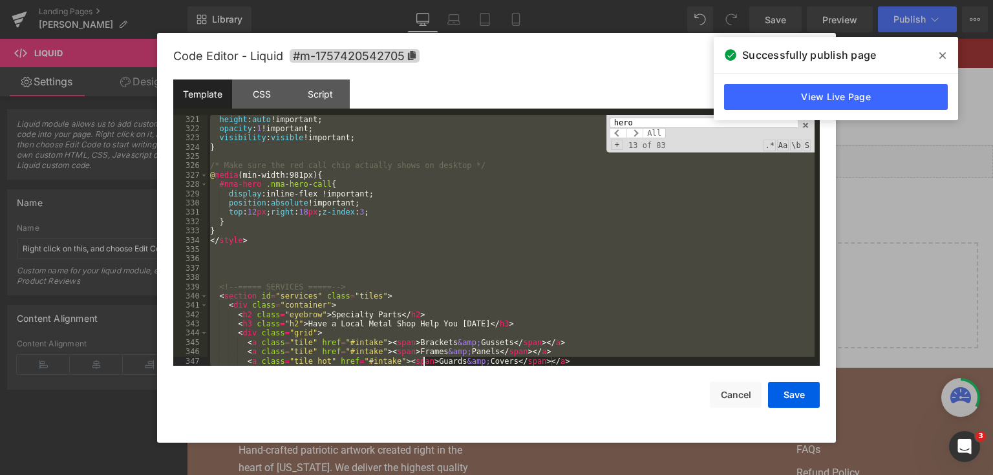
scroll to position [3201, 0]
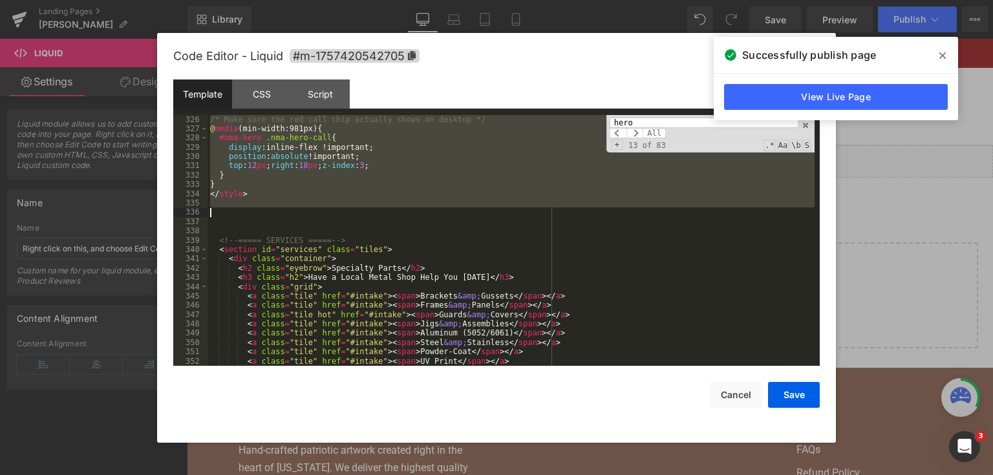
drag, startPoint x: 209, startPoint y: 238, endPoint x: 419, endPoint y: 209, distance: 212.1
click at [419, 209] on div "/* Make sure the red call chip actually shows on desktop */ @ media (min-width:…" at bounding box center [510, 250] width 607 height 270
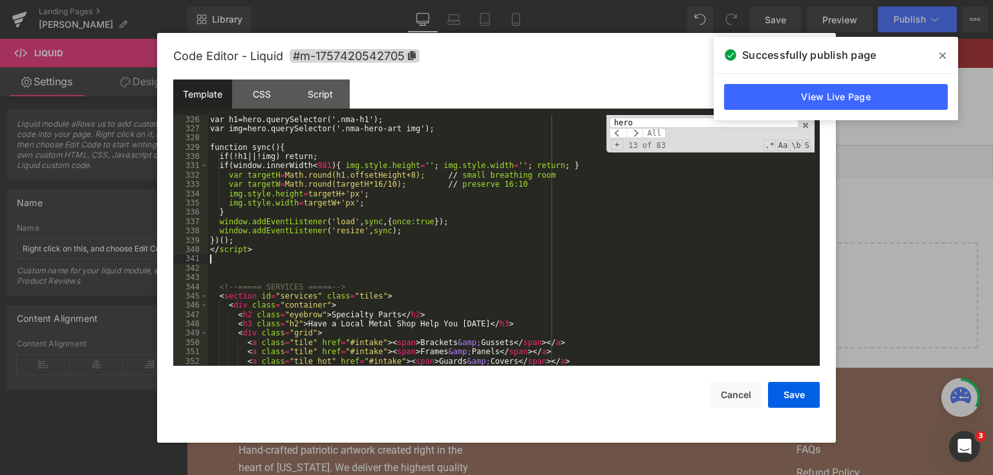
scroll to position [3192, 0]
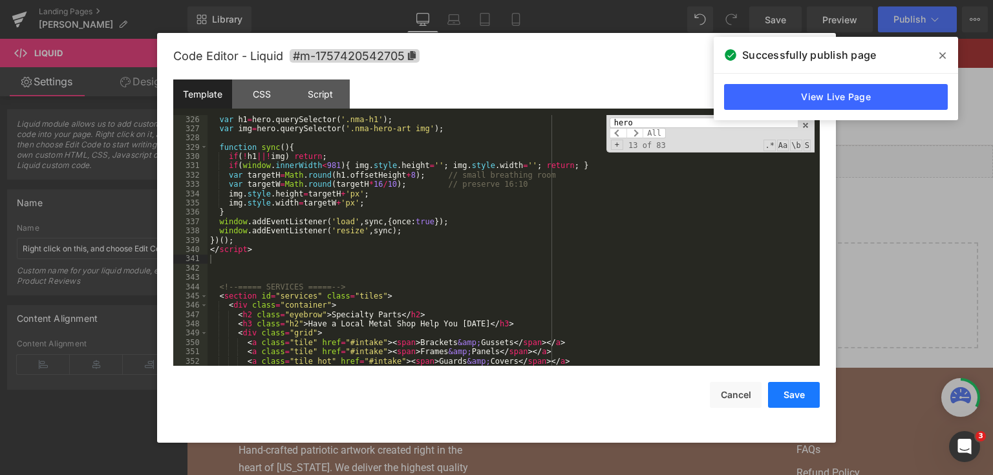
drag, startPoint x: 778, startPoint y: 399, endPoint x: 603, endPoint y: 103, distance: 344.0
click at [778, 399] on button "Save" at bounding box center [794, 395] width 52 height 26
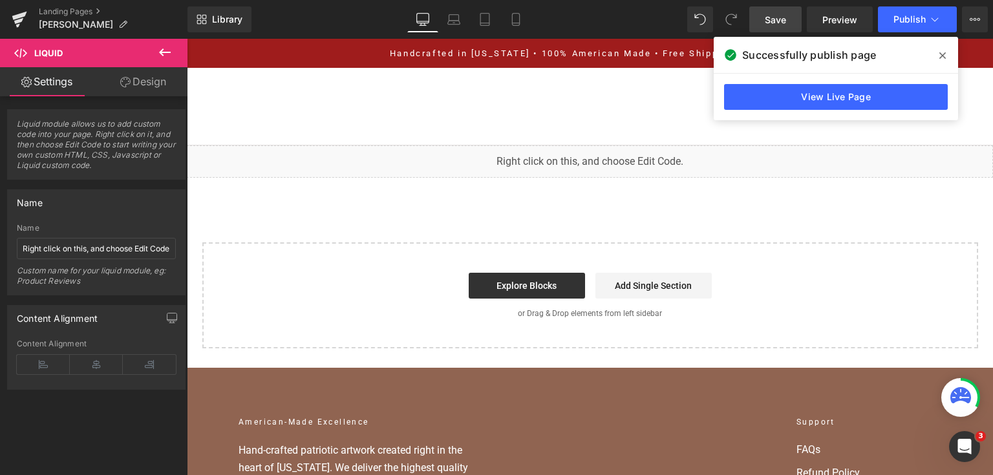
click at [770, 28] on link "Save" at bounding box center [775, 19] width 52 height 26
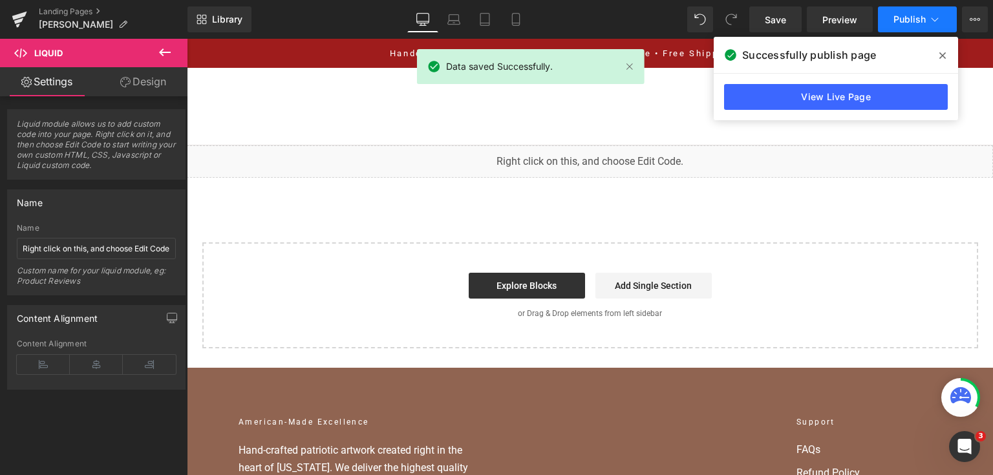
click at [931, 23] on icon at bounding box center [934, 19] width 13 height 13
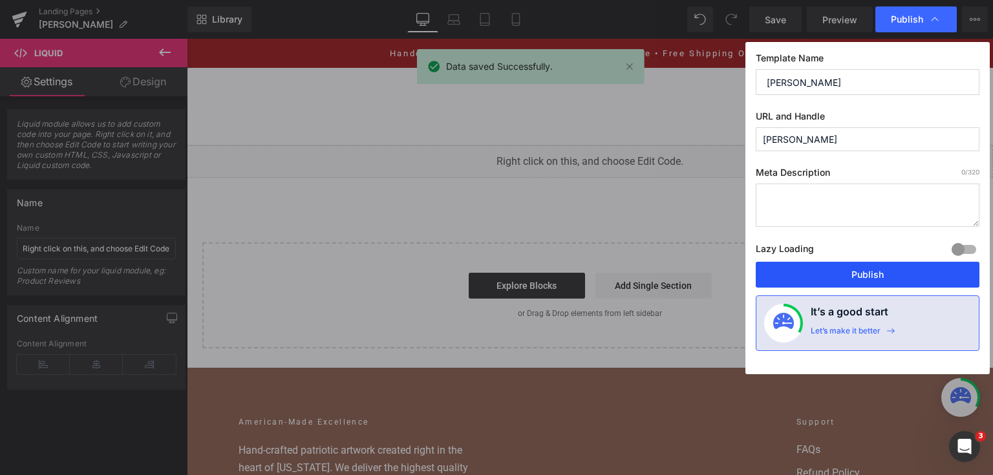
click at [861, 266] on button "Publish" at bounding box center [868, 275] width 224 height 26
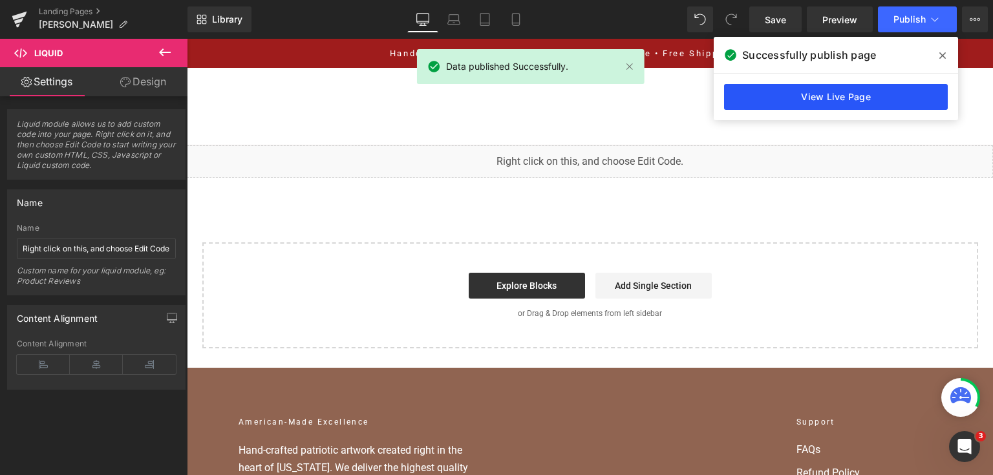
click at [778, 92] on link "View Live Page" at bounding box center [836, 97] width 224 height 26
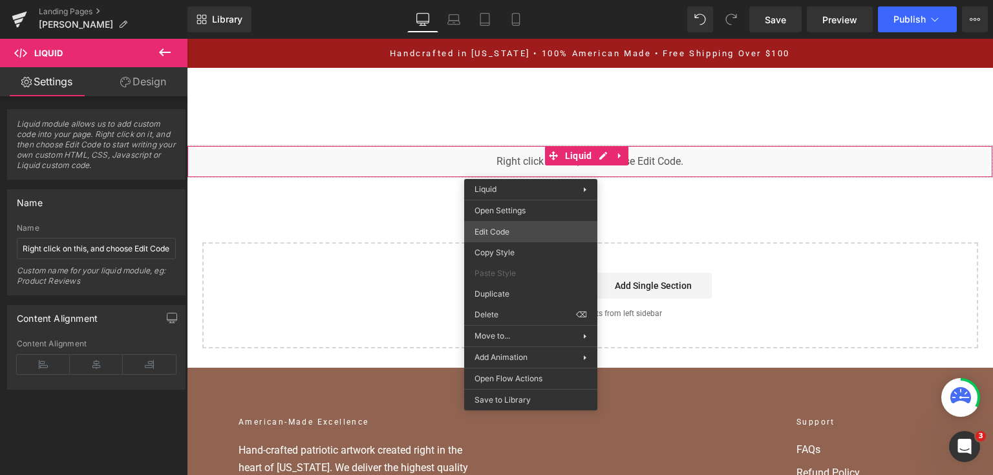
click at [543, 0] on div "You are previewing how the will restyle your page. You can not edit Elements in…" at bounding box center [496, 0] width 993 height 0
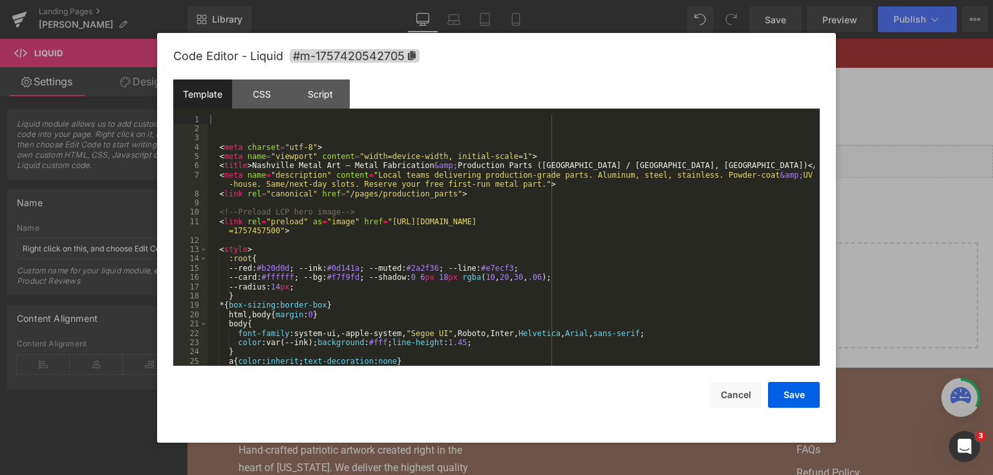
click at [535, 213] on div "< meta charset = "utf-8" > < meta name = "viewport" content = "width=device-wid…" at bounding box center [510, 250] width 607 height 270
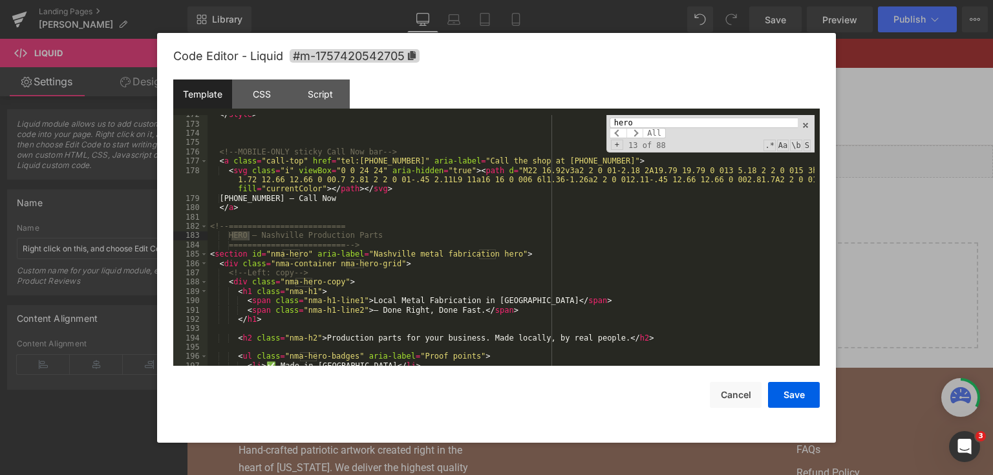
scroll to position [1717, 0]
type input "hero"
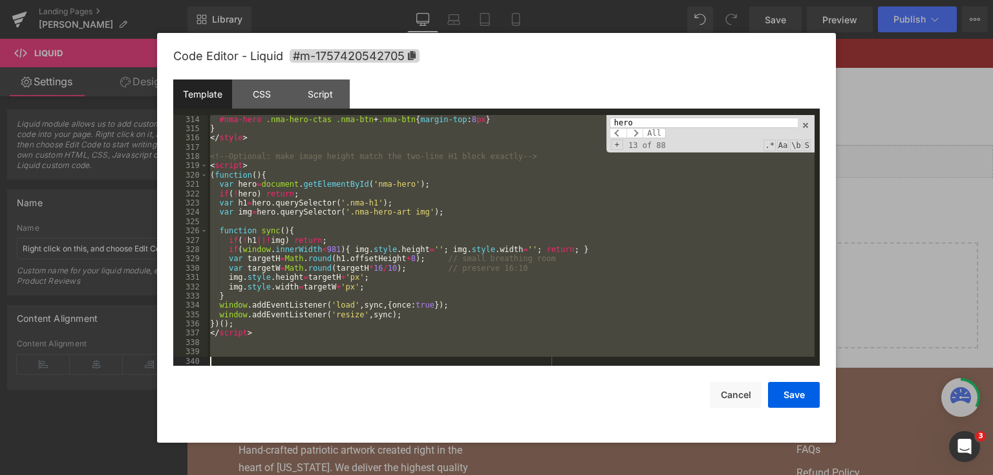
scroll to position [3118, 0]
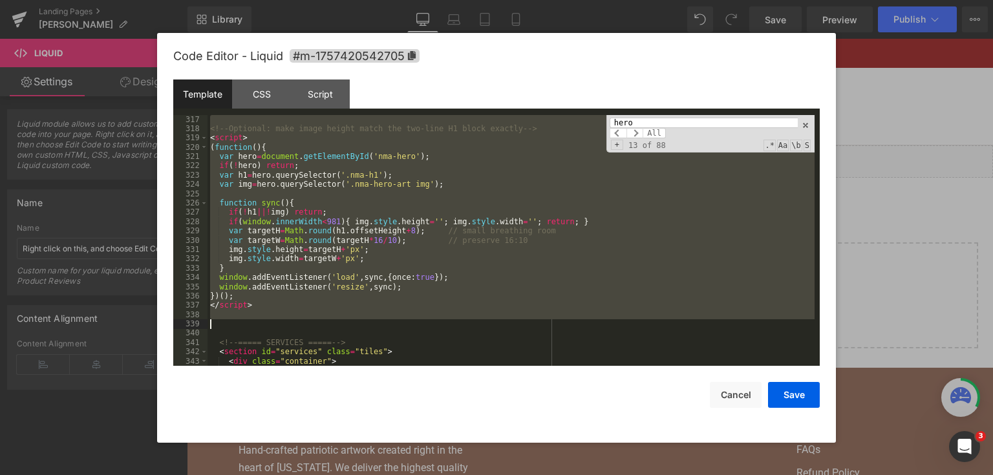
drag, startPoint x: 209, startPoint y: 253, endPoint x: 363, endPoint y: 323, distance: 168.9
click at [363, 323] on div "<!-- Optional: make image height match the two-line H1 block exactly --> < scri…" at bounding box center [510, 250] width 607 height 270
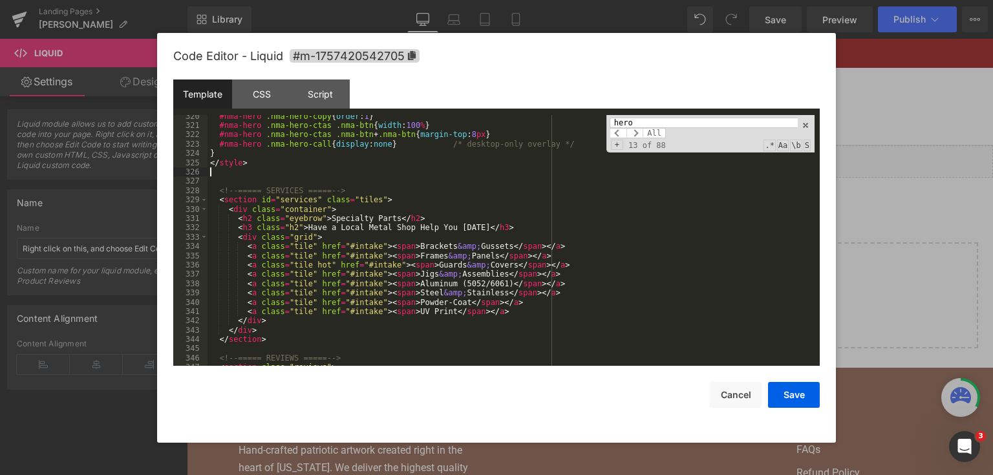
scroll to position [3139, 0]
click at [783, 389] on button "Save" at bounding box center [794, 395] width 52 height 26
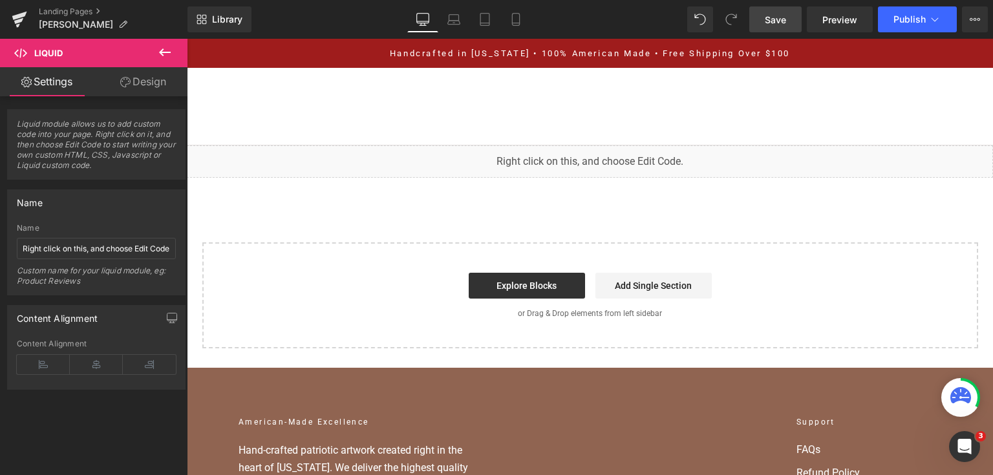
click at [784, 24] on span "Save" at bounding box center [775, 20] width 21 height 14
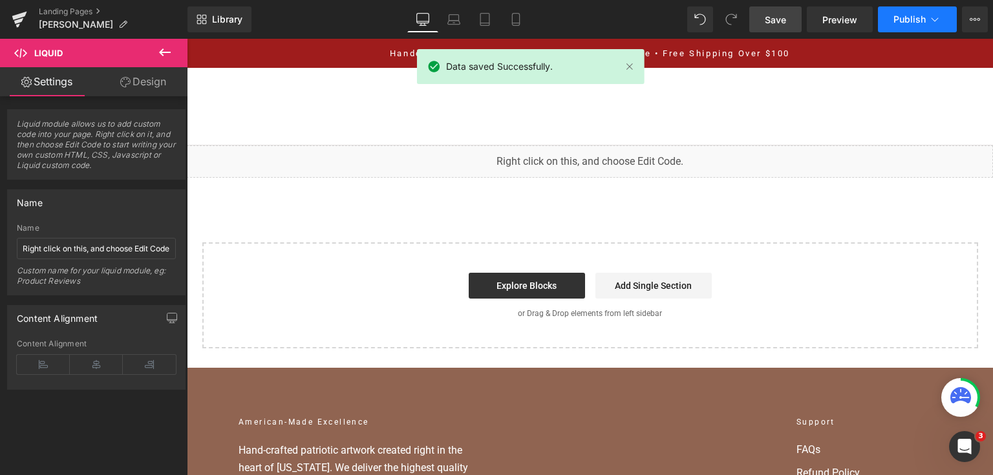
click at [895, 27] on button "Publish" at bounding box center [917, 19] width 79 height 26
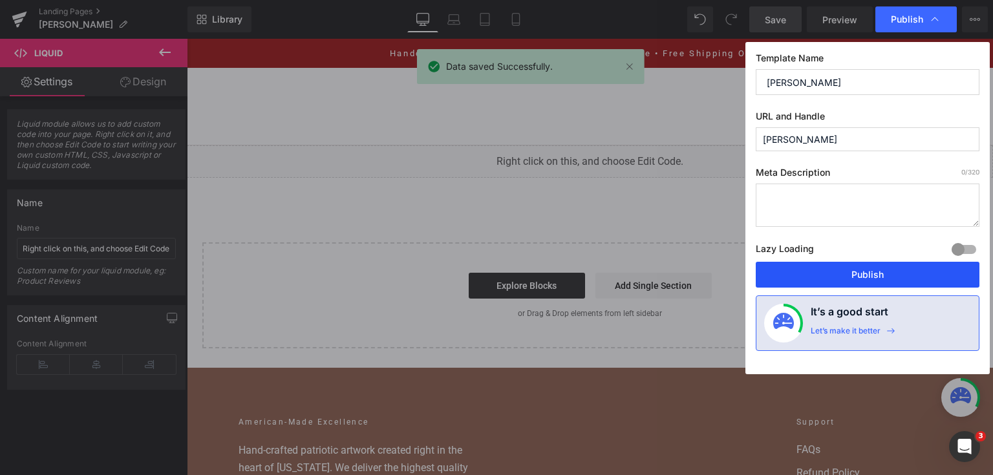
click at [907, 264] on button "Publish" at bounding box center [868, 275] width 224 height 26
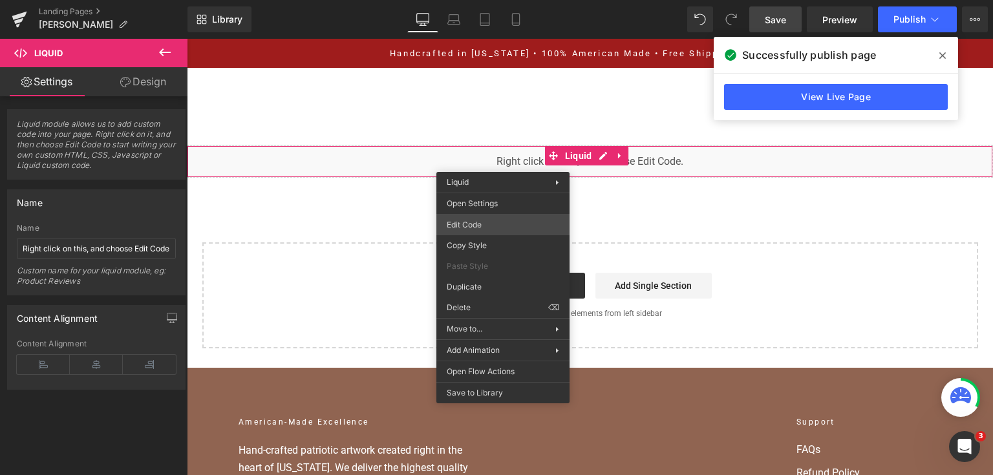
click at [518, 0] on div "You are previewing how the will restyle your page. You can not edit Elements in…" at bounding box center [496, 0] width 993 height 0
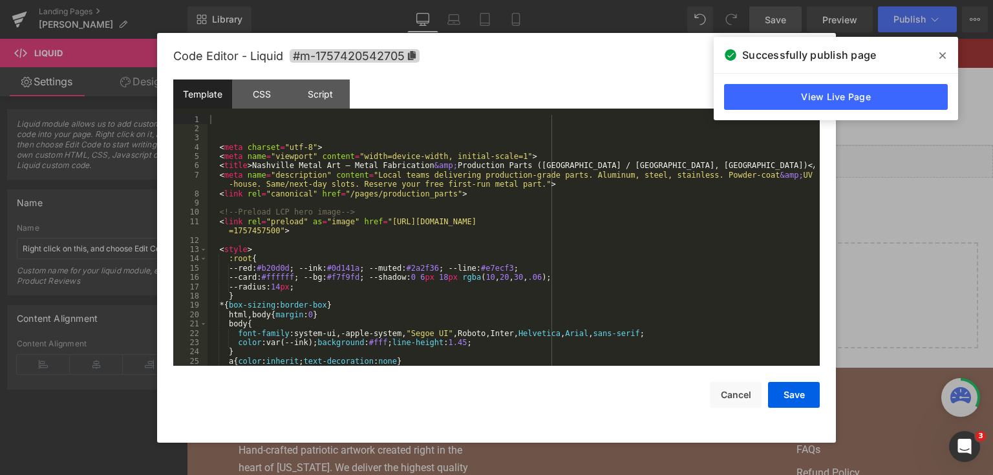
click at [527, 226] on div "< meta charset = "utf-8" > < meta name = "viewport" content = "width=device-wid…" at bounding box center [510, 250] width 607 height 270
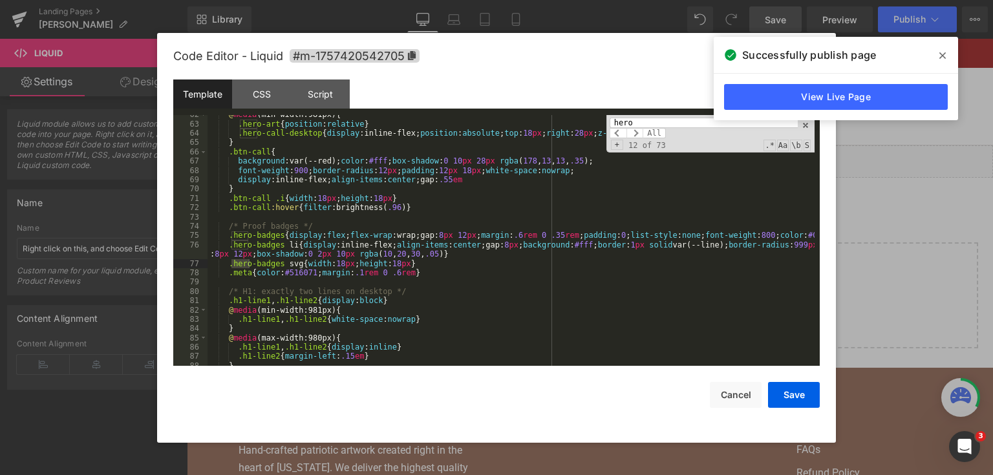
scroll to position [1717, 0]
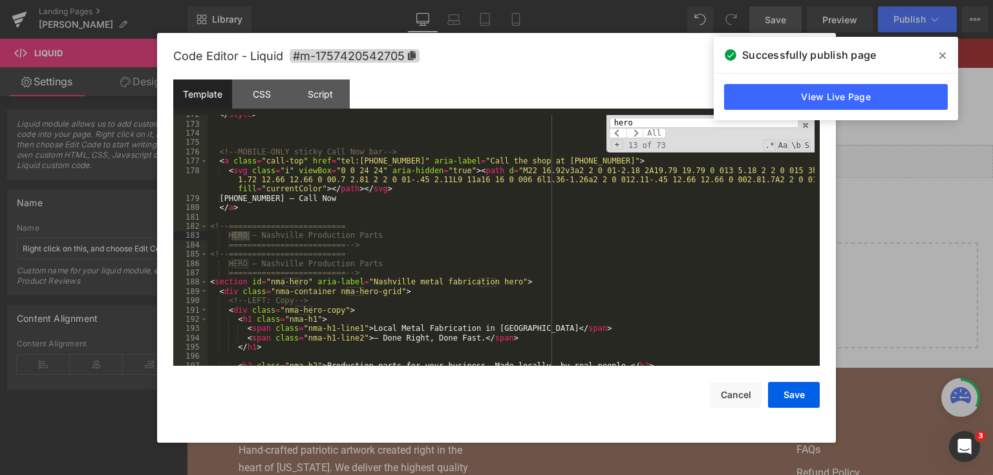
type input "hero"
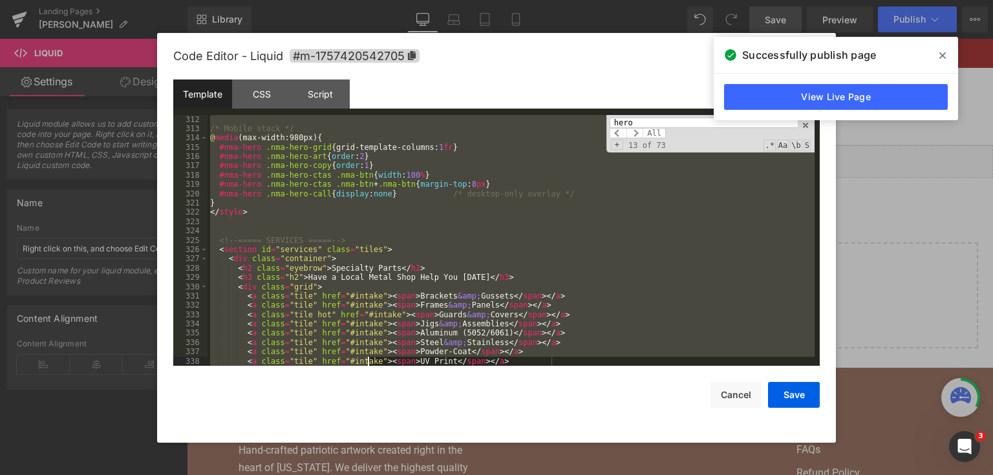
scroll to position [3080, 0]
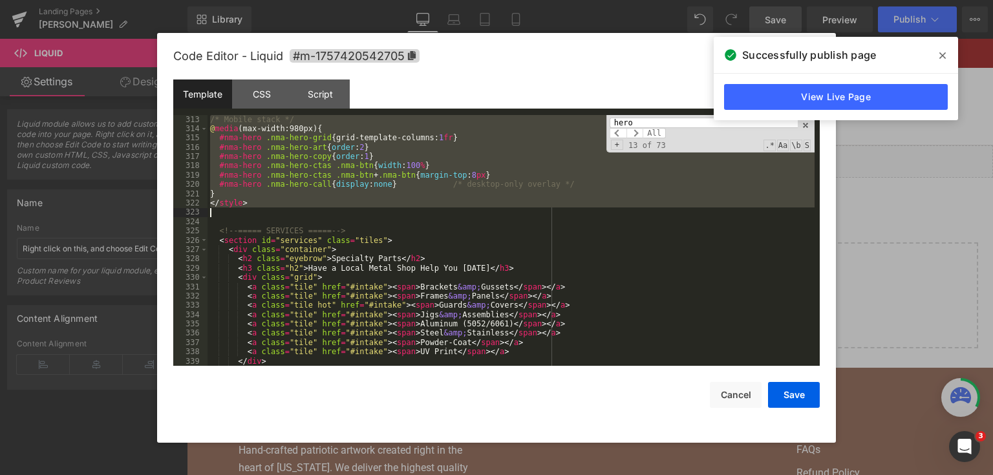
drag, startPoint x: 209, startPoint y: 228, endPoint x: 363, endPoint y: 209, distance: 155.0
click at [363, 209] on div "/* Mobile stack */ @ media (max-width:980px) { #nma-hero .nma-hero-grid { grid-…" at bounding box center [510, 250] width 607 height 270
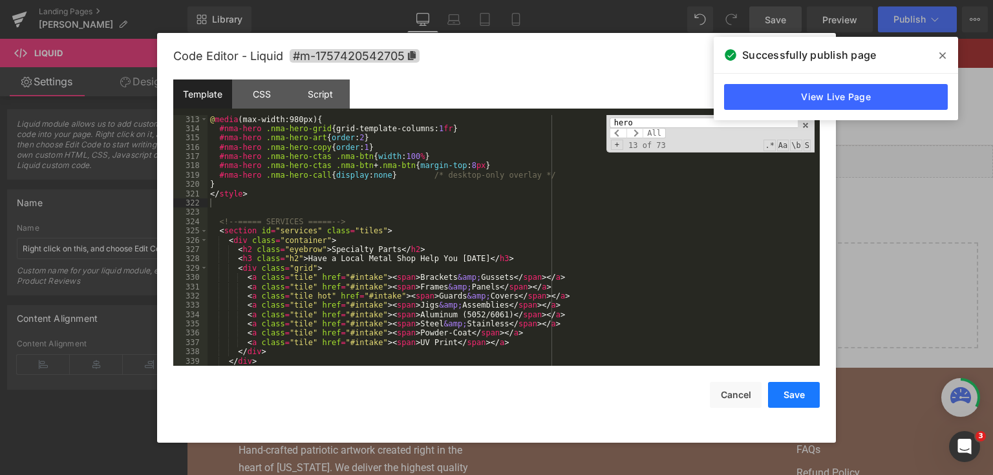
click at [778, 388] on button "Save" at bounding box center [794, 395] width 52 height 26
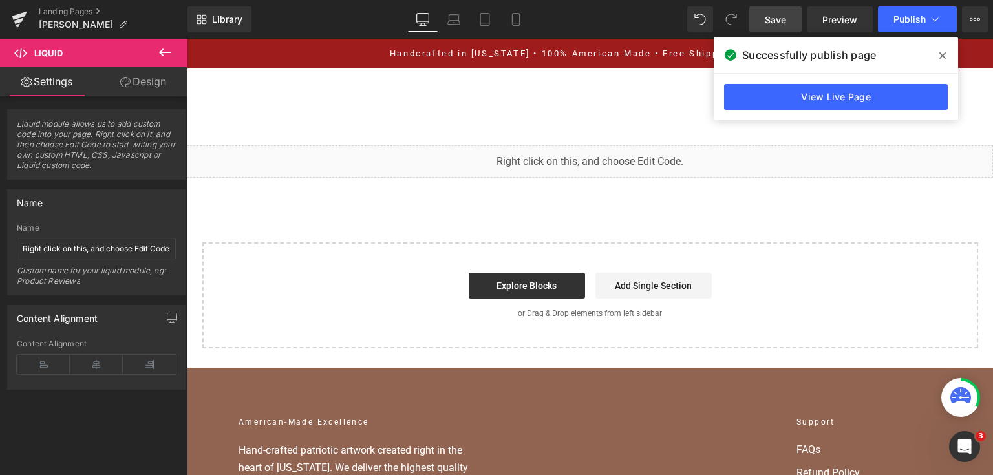
click at [784, 16] on span "Save" at bounding box center [775, 20] width 21 height 14
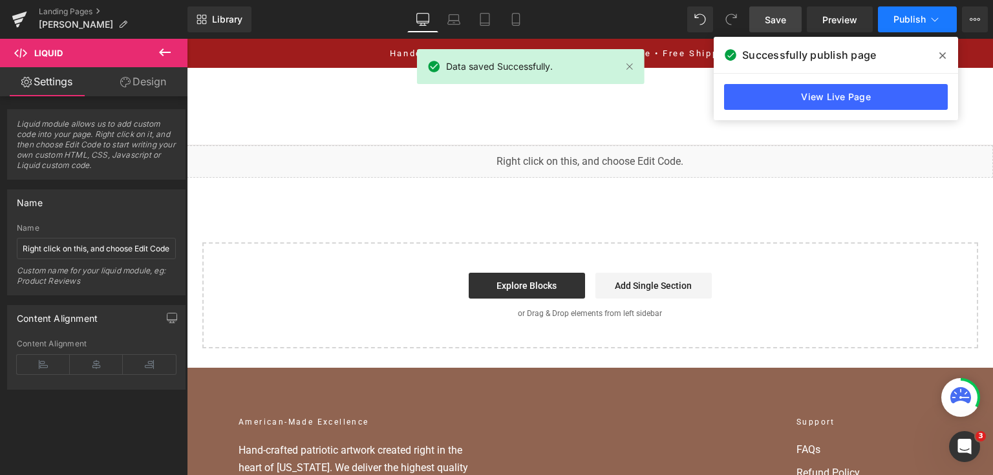
click at [892, 23] on button "Publish" at bounding box center [917, 19] width 79 height 26
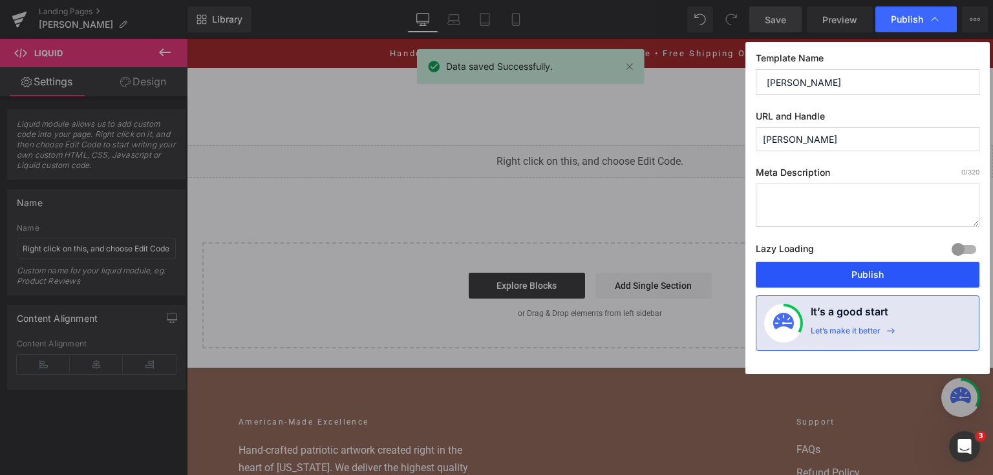
click at [825, 279] on button "Publish" at bounding box center [868, 275] width 224 height 26
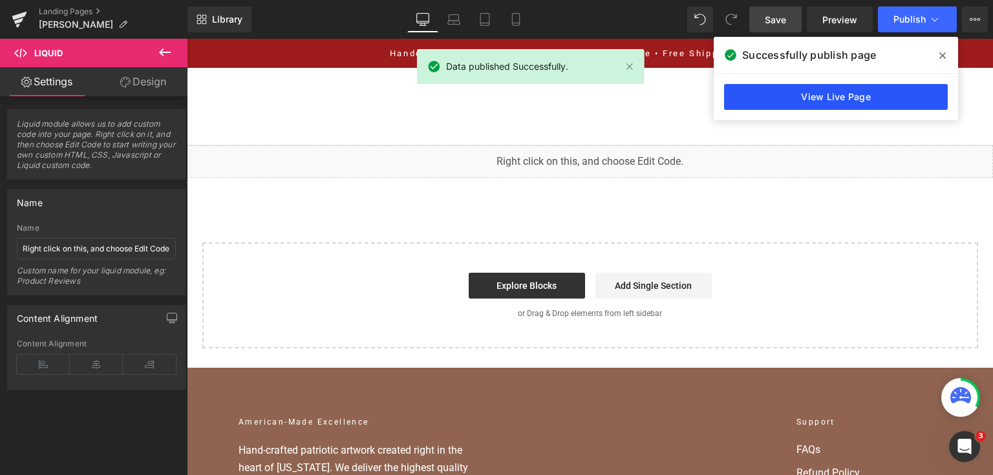
click at [869, 103] on link "View Live Page" at bounding box center [836, 97] width 224 height 26
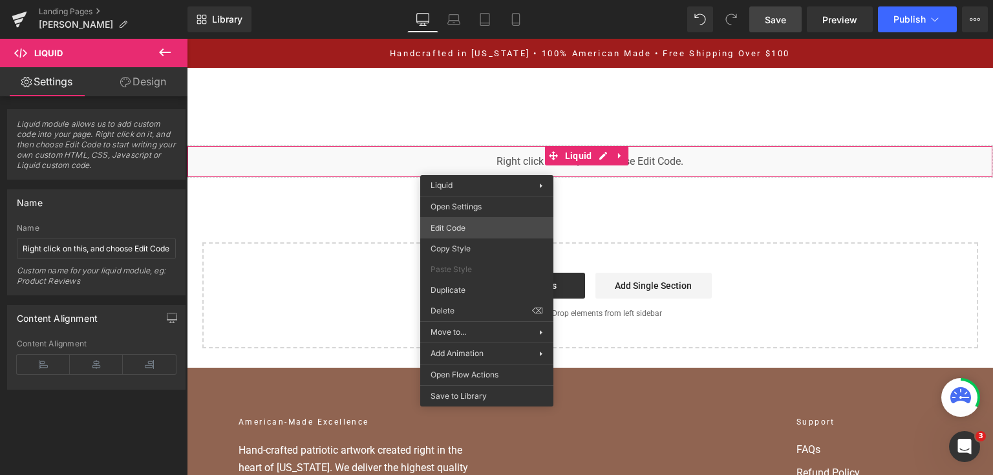
click at [486, 0] on div "You are previewing how the will restyle your page. You can not edit Elements in…" at bounding box center [496, 0] width 993 height 0
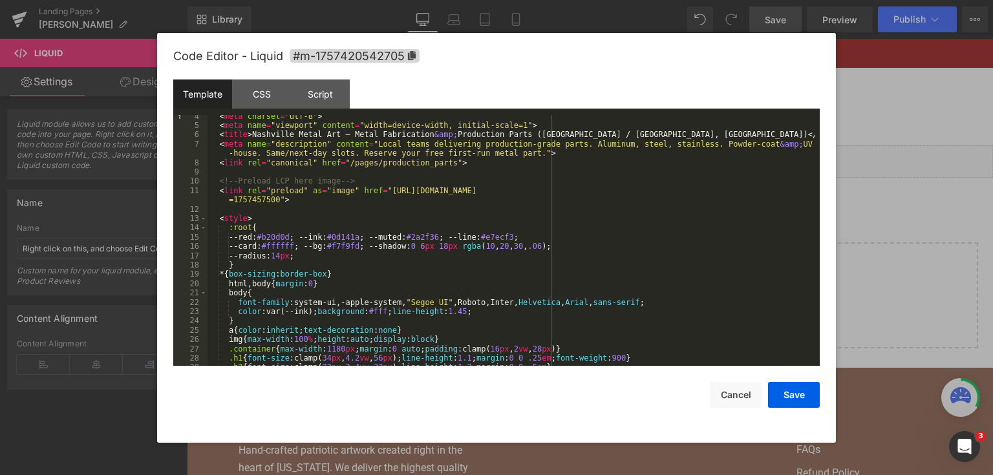
scroll to position [31, 0]
click at [605, 322] on div "< meta charset = "utf-8" > < meta name = "viewport" content = "width=device-wid…" at bounding box center [510, 247] width 607 height 270
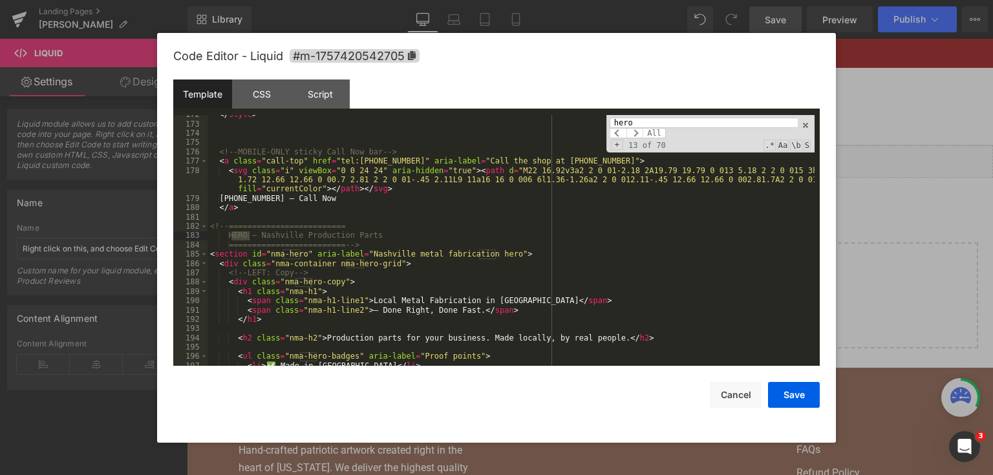
scroll to position [1717, 0]
type input "hero"
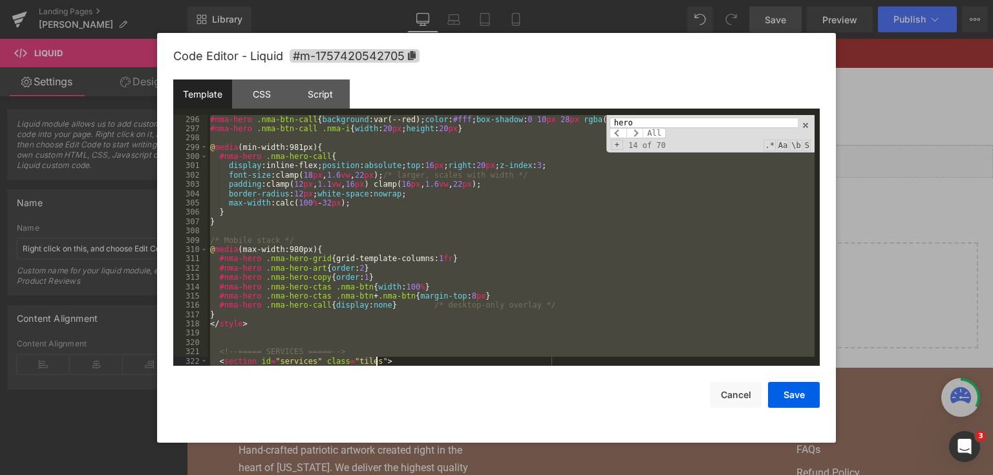
scroll to position [2987, 0]
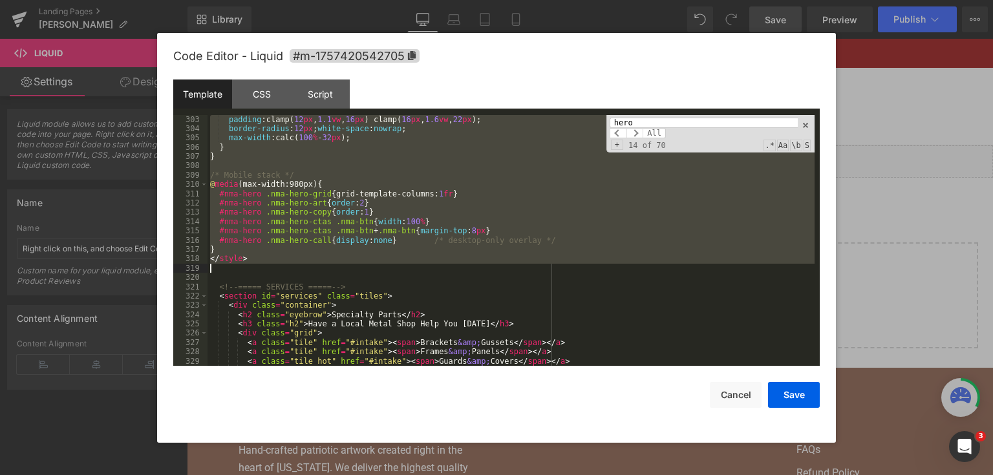
drag, startPoint x: 212, startPoint y: 222, endPoint x: 402, endPoint y: 264, distance: 194.6
click at [402, 264] on div "padding :clamp( 12 px , 1.1 vw , 16 px ) clamp( 16 px , 1.6 vw , 22 px ); borde…" at bounding box center [510, 250] width 607 height 270
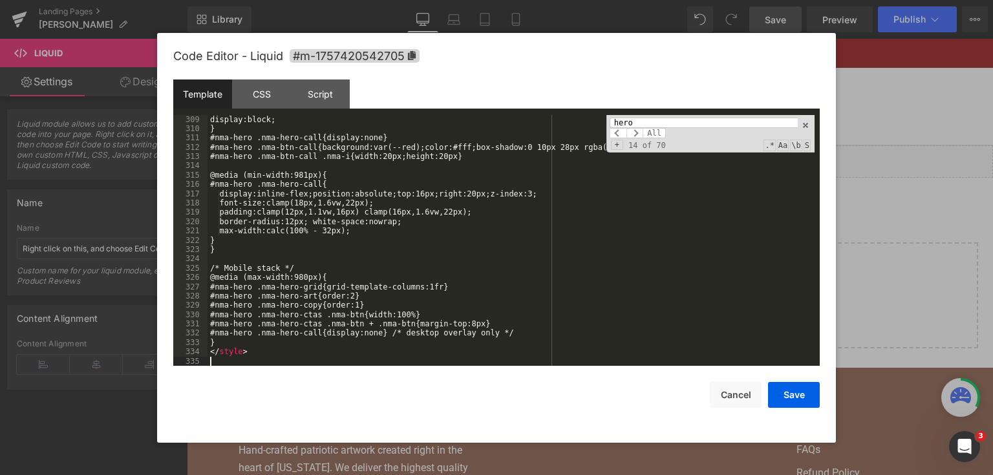
scroll to position [3034, 0]
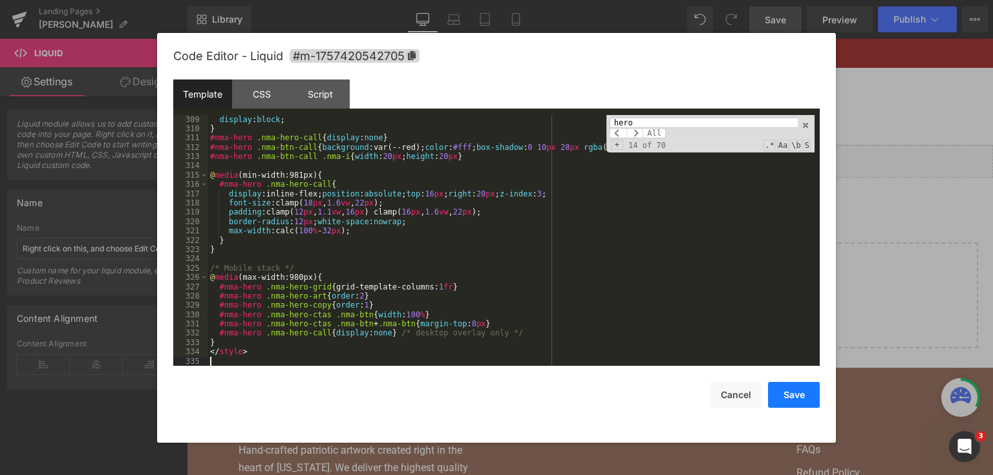
click at [775, 388] on button "Save" at bounding box center [794, 395] width 52 height 26
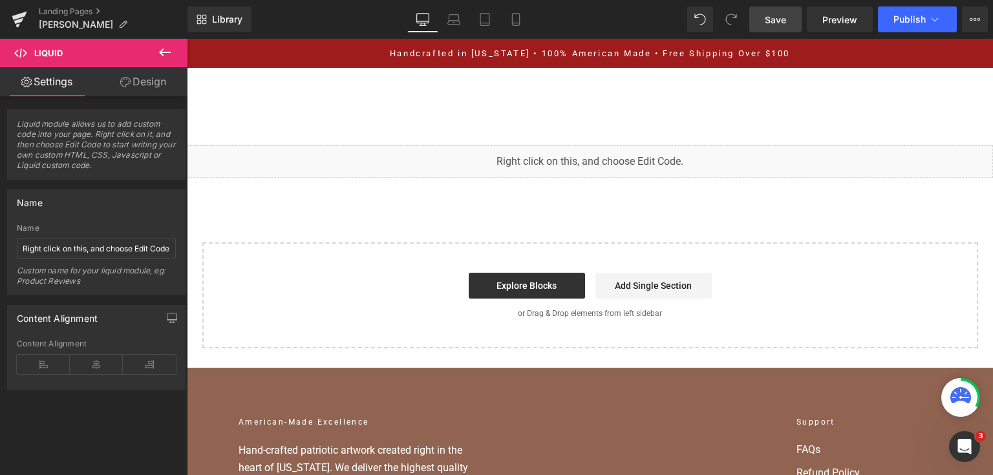
click at [759, 10] on link "Save" at bounding box center [775, 19] width 52 height 26
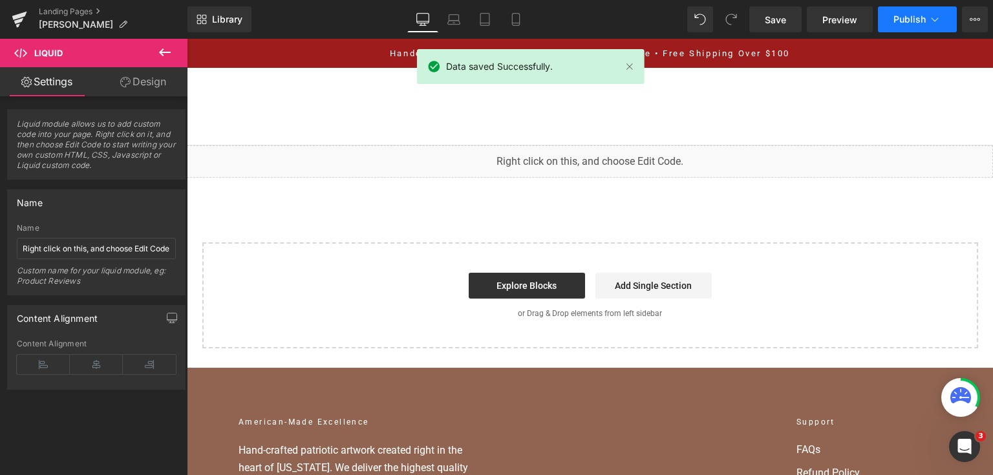
click at [914, 22] on span "Publish" at bounding box center [909, 19] width 32 height 10
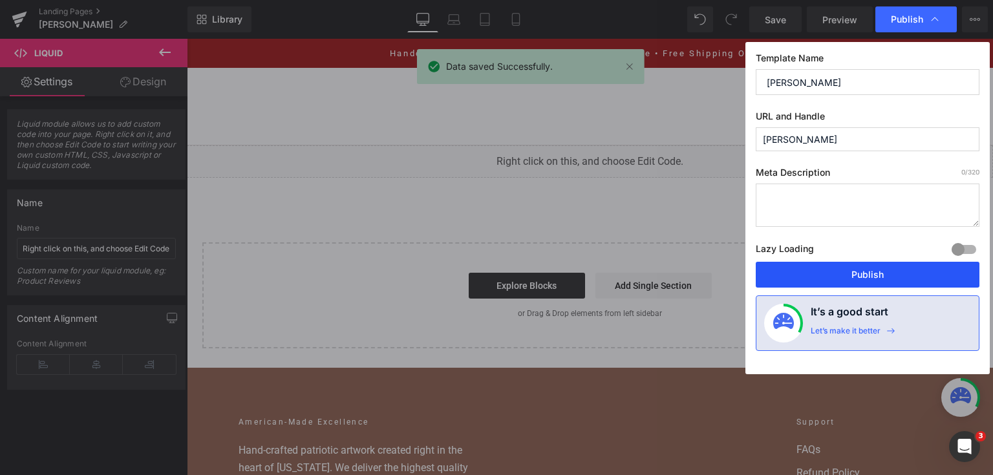
click at [853, 274] on button "Publish" at bounding box center [868, 275] width 224 height 26
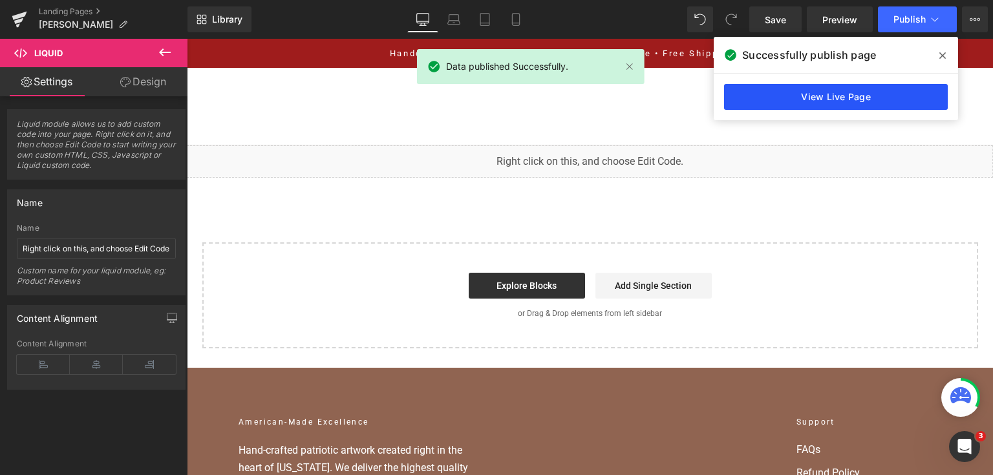
click at [790, 87] on link "View Live Page" at bounding box center [836, 97] width 224 height 26
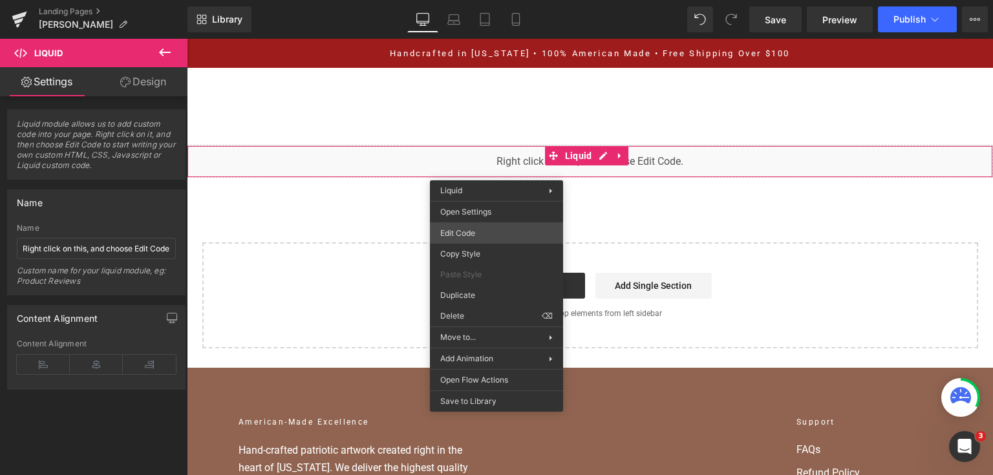
click at [504, 0] on div "You are previewing how the will restyle your page. You can not edit Elements in…" at bounding box center [496, 0] width 993 height 0
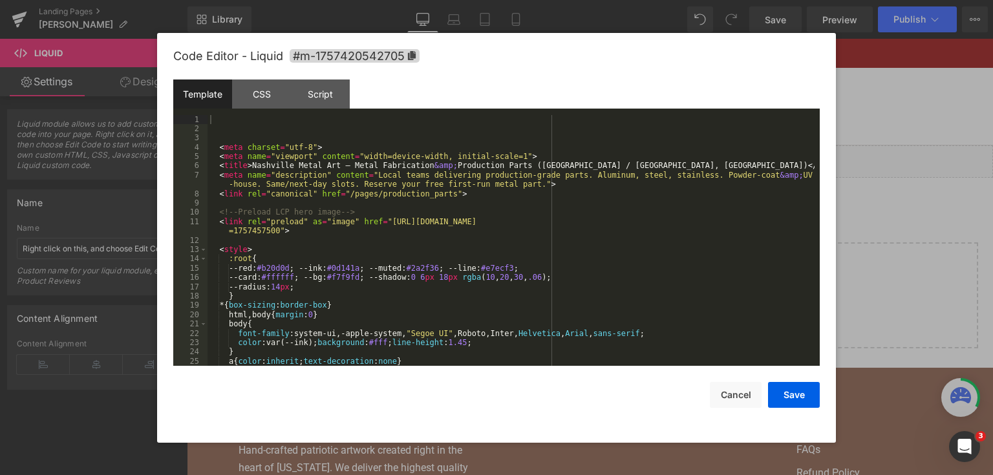
click at [502, 226] on div "< meta charset = "utf-8" > < meta name = "viewport" content = "width=device-wid…" at bounding box center [510, 250] width 607 height 270
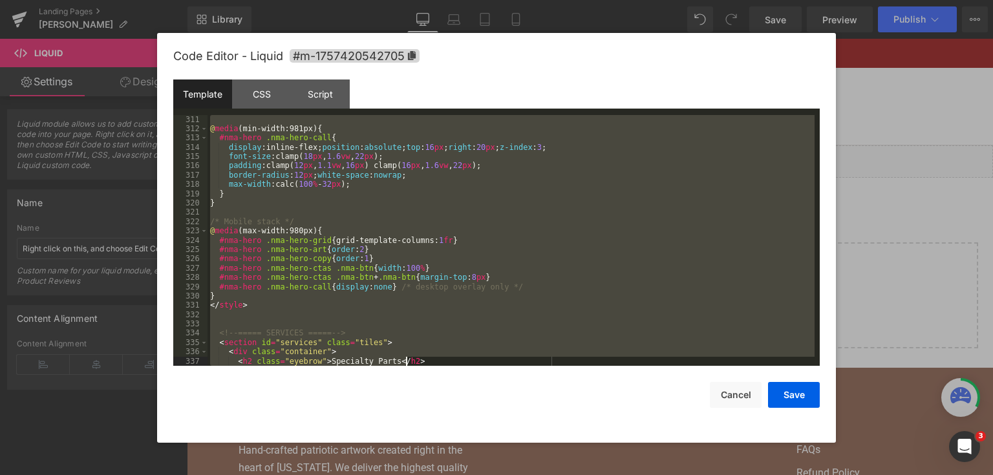
scroll to position [3062, 0]
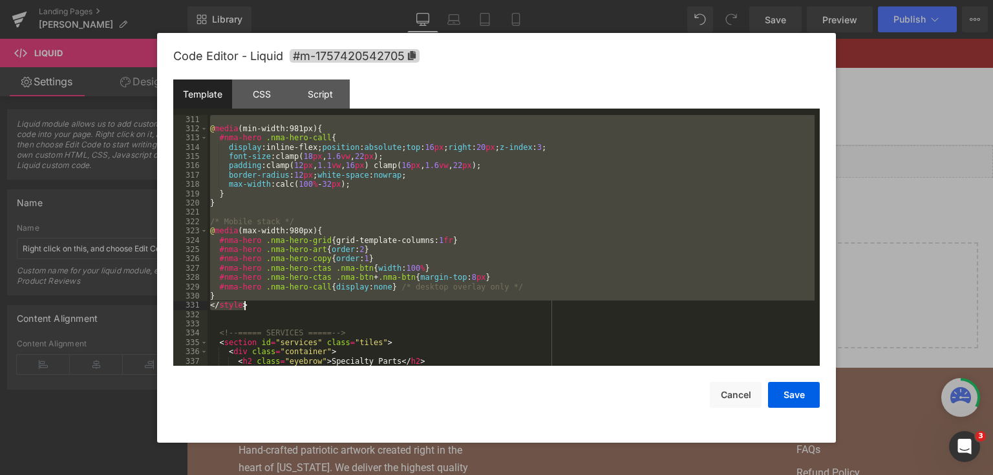
drag, startPoint x: 209, startPoint y: 267, endPoint x: 419, endPoint y: 309, distance: 213.6
click at [419, 309] on div "@ media (min-width:981px) { #nma-hero .nma-hero-call { display :inline-flex; po…" at bounding box center [510, 250] width 607 height 270
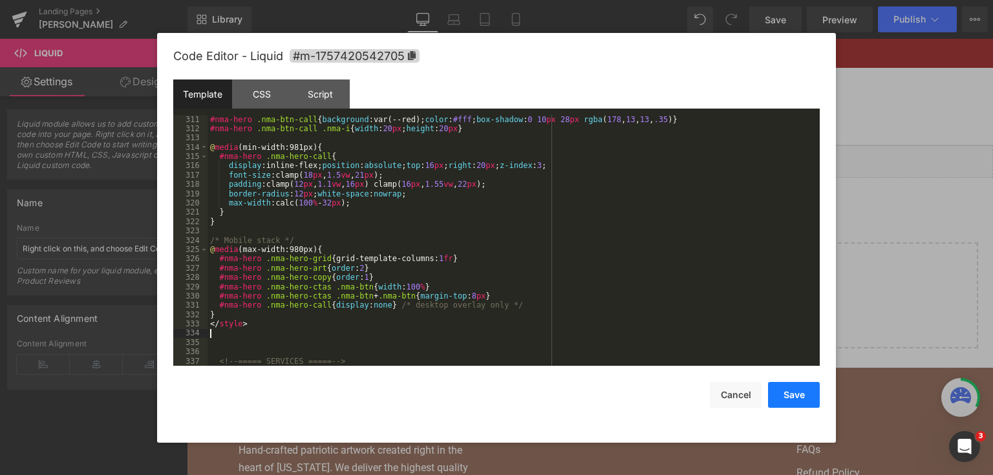
click at [789, 393] on button "Save" at bounding box center [794, 395] width 52 height 26
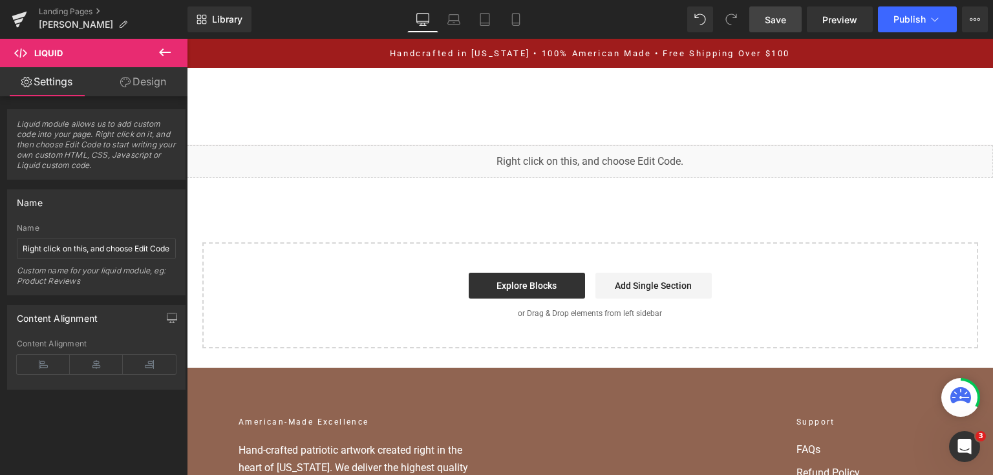
click at [770, 27] on link "Save" at bounding box center [775, 19] width 52 height 26
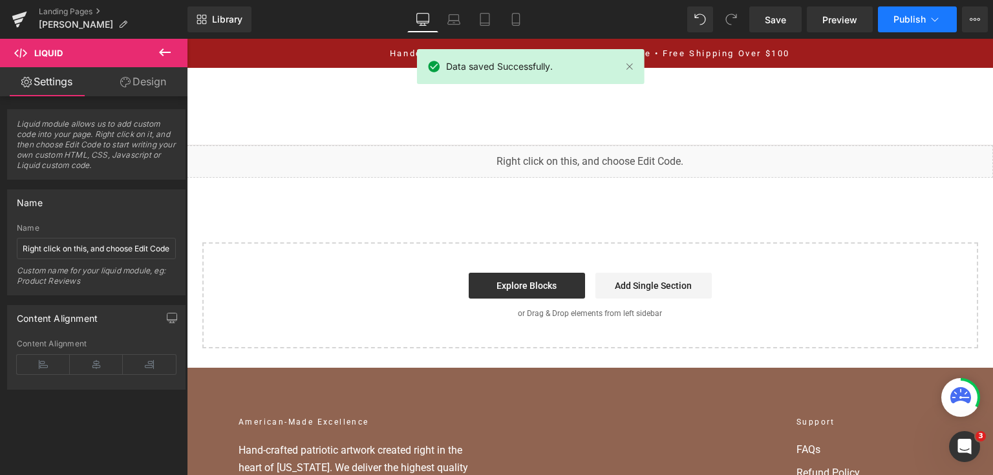
click at [920, 16] on span "Publish" at bounding box center [909, 19] width 32 height 10
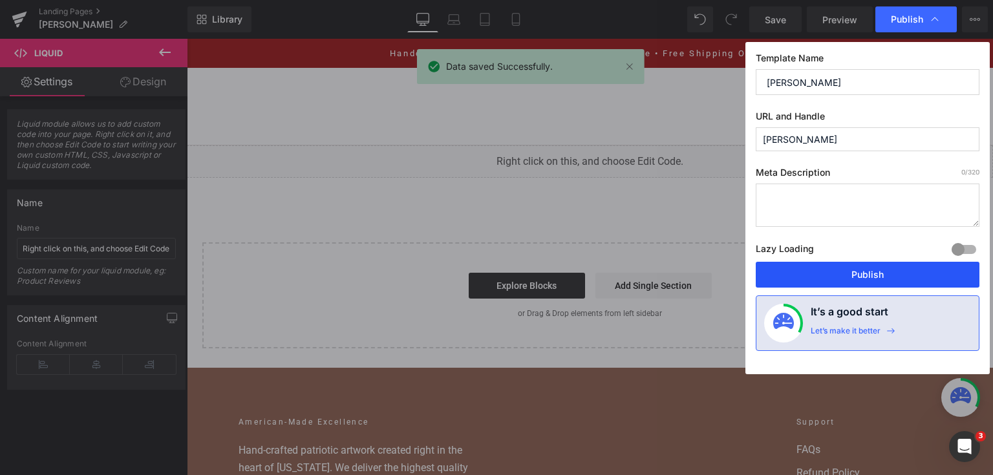
click at [843, 272] on button "Publish" at bounding box center [868, 275] width 224 height 26
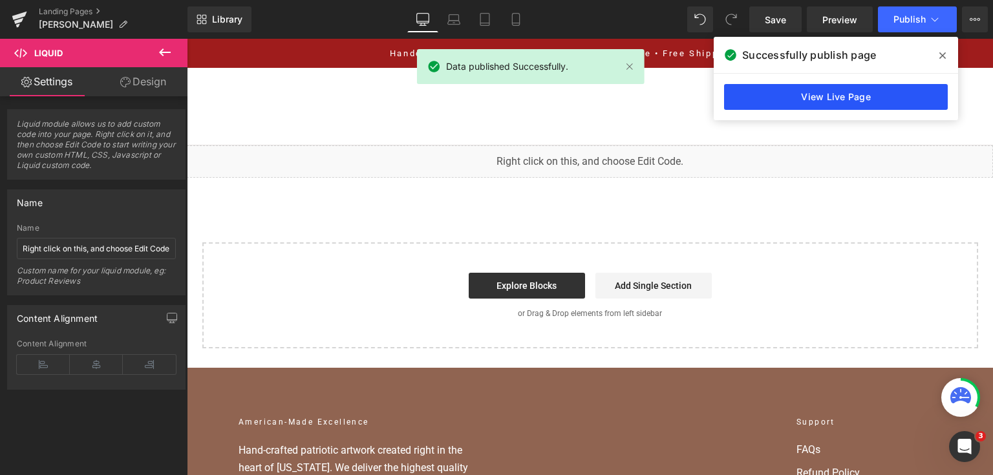
click at [791, 95] on link "View Live Page" at bounding box center [836, 97] width 224 height 26
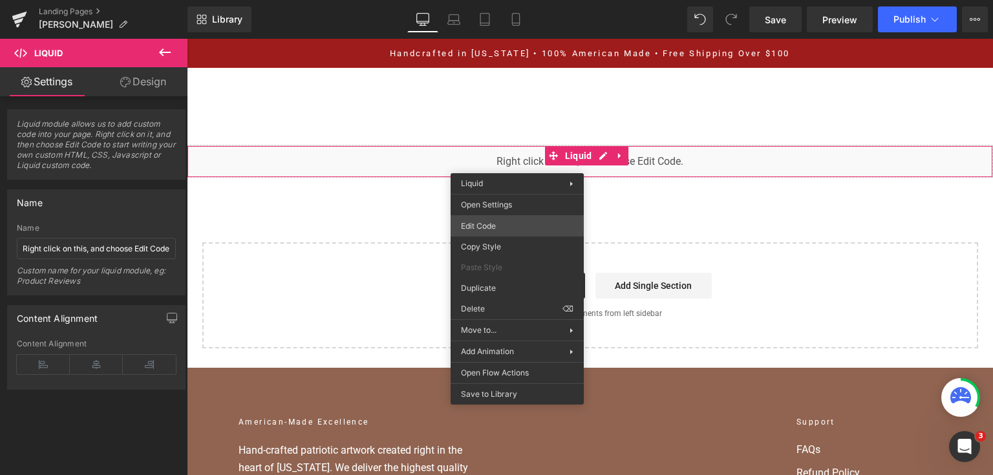
click at [521, 0] on div "You are previewing how the will restyle your page. You can not edit Elements in…" at bounding box center [496, 0] width 993 height 0
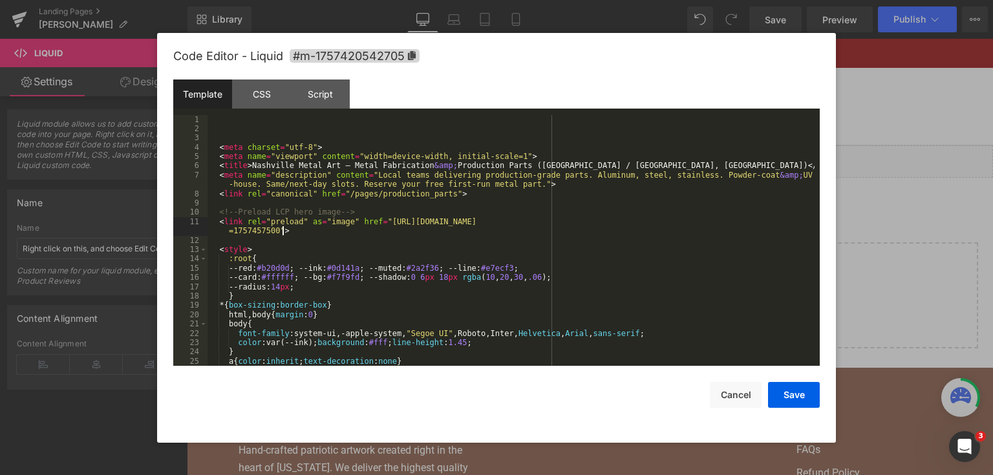
click at [521, 228] on div "< meta charset = "utf-8" > < meta name = "viewport" content = "width=device-wid…" at bounding box center [510, 250] width 607 height 270
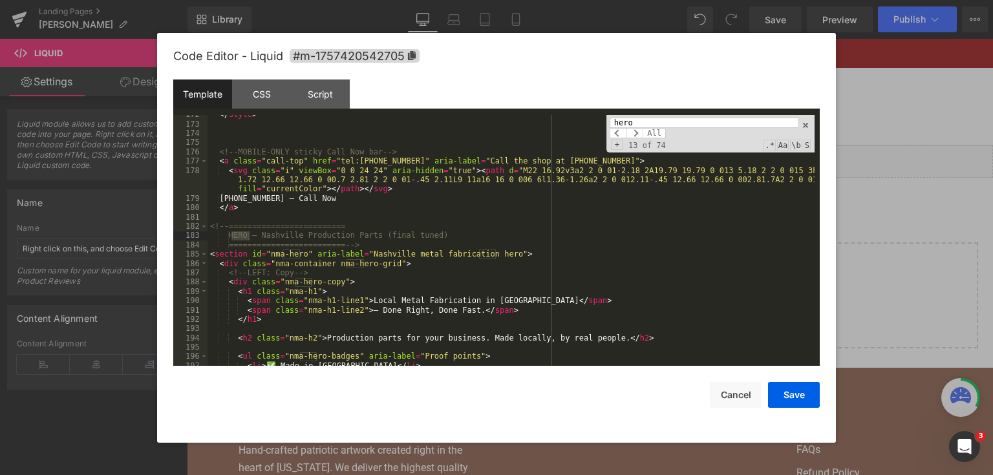
scroll to position [1748, 0]
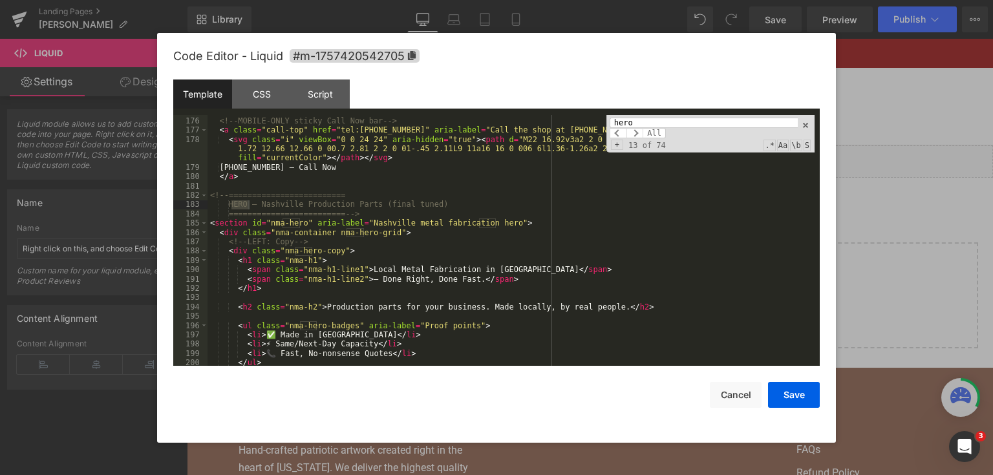
type input "hero"
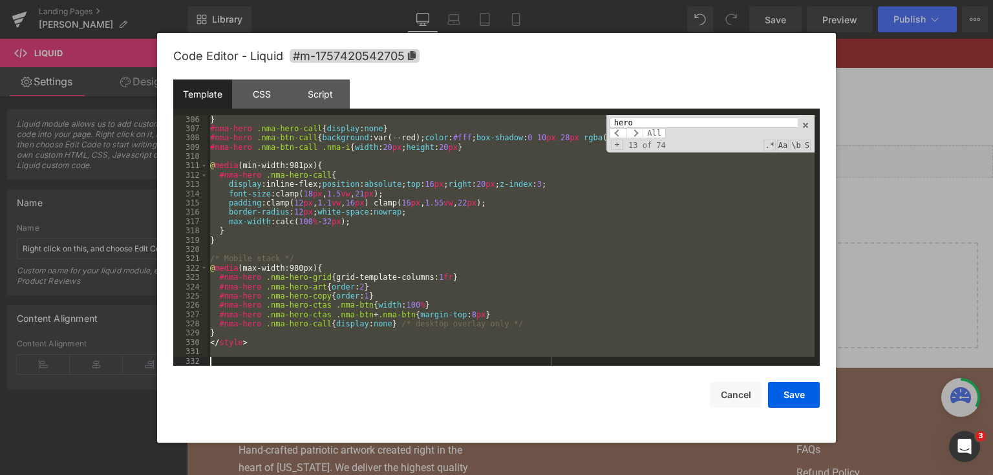
scroll to position [3071, 0]
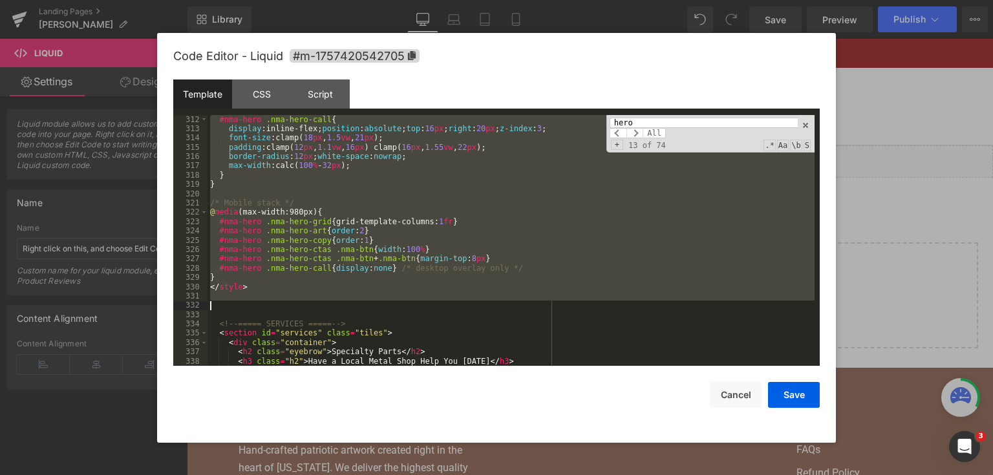
drag, startPoint x: 212, startPoint y: 196, endPoint x: 421, endPoint y: 302, distance: 234.4
click at [421, 302] on div "#nma-hero .nma-hero-call { display :inline-flex; position : absolute ; top : 16…" at bounding box center [510, 250] width 607 height 270
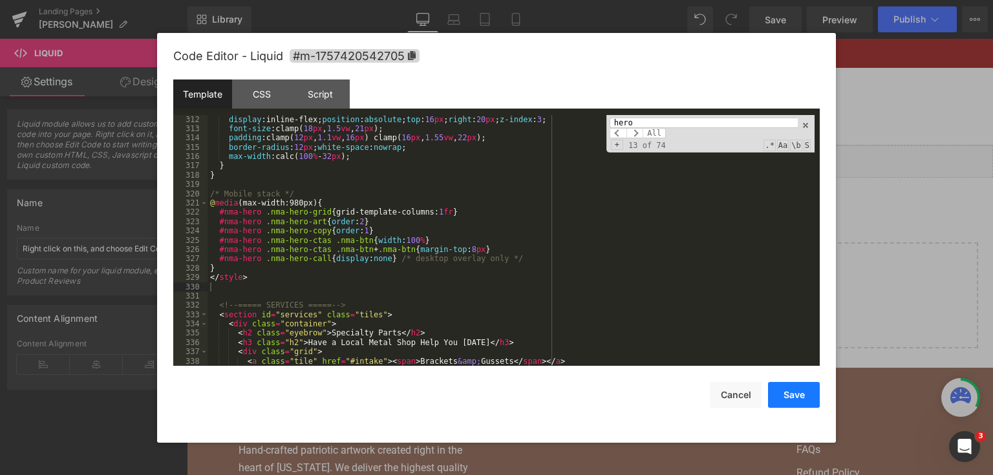
drag, startPoint x: 789, startPoint y: 396, endPoint x: 790, endPoint y: 386, distance: 10.4
click at [789, 396] on button "Save" at bounding box center [794, 395] width 52 height 26
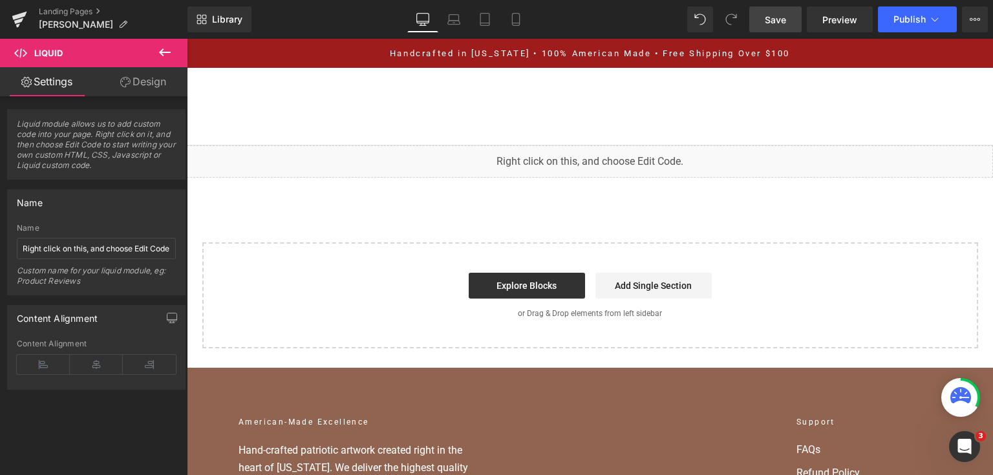
click at [783, 25] on span "Save" at bounding box center [775, 20] width 21 height 14
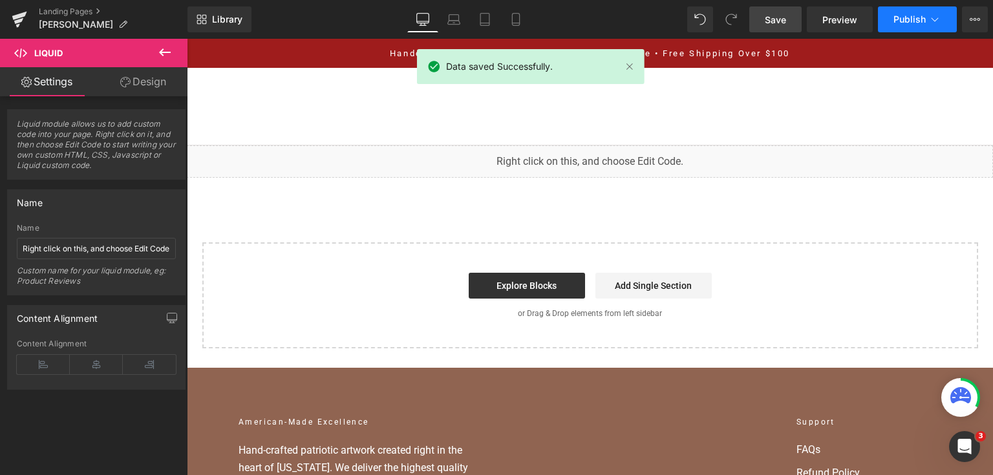
click at [897, 16] on span "Publish" at bounding box center [909, 19] width 32 height 10
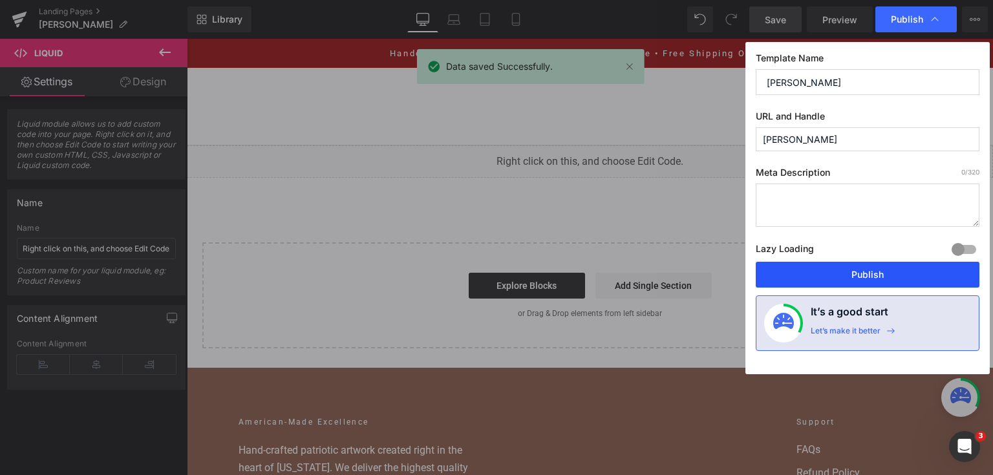
click at [865, 266] on button "Publish" at bounding box center [868, 275] width 224 height 26
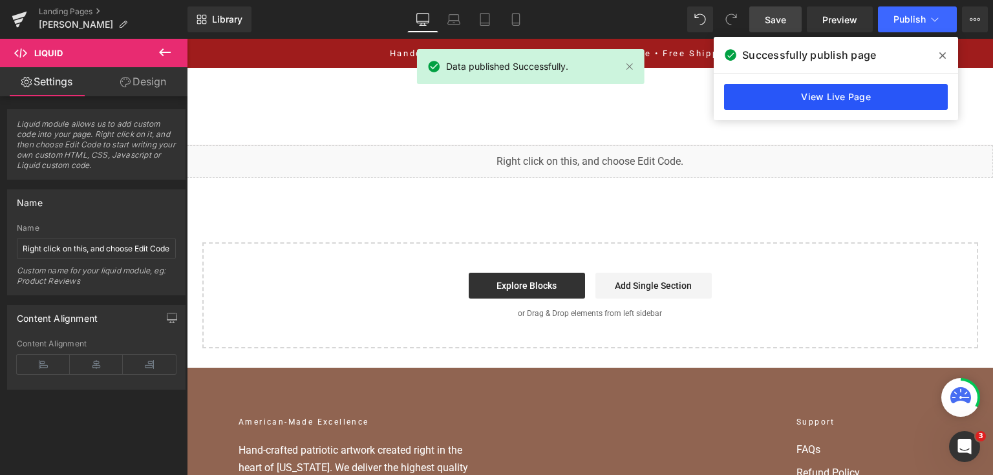
click at [791, 101] on link "View Live Page" at bounding box center [836, 97] width 224 height 26
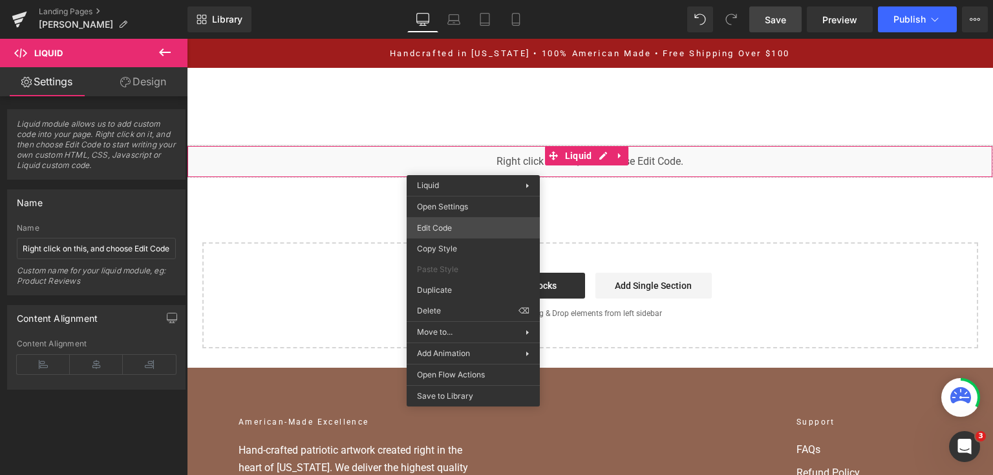
click at [488, 0] on div "You are previewing how the will restyle your page. You can not edit Elements in…" at bounding box center [496, 0] width 993 height 0
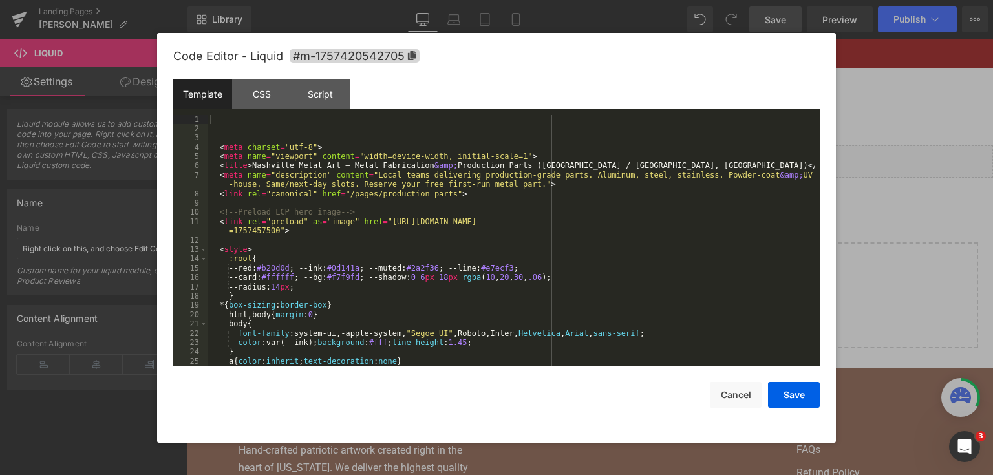
click at [489, 228] on div "< meta charset = "utf-8" > < meta name = "viewport" content = "width=device-wid…" at bounding box center [510, 250] width 607 height 270
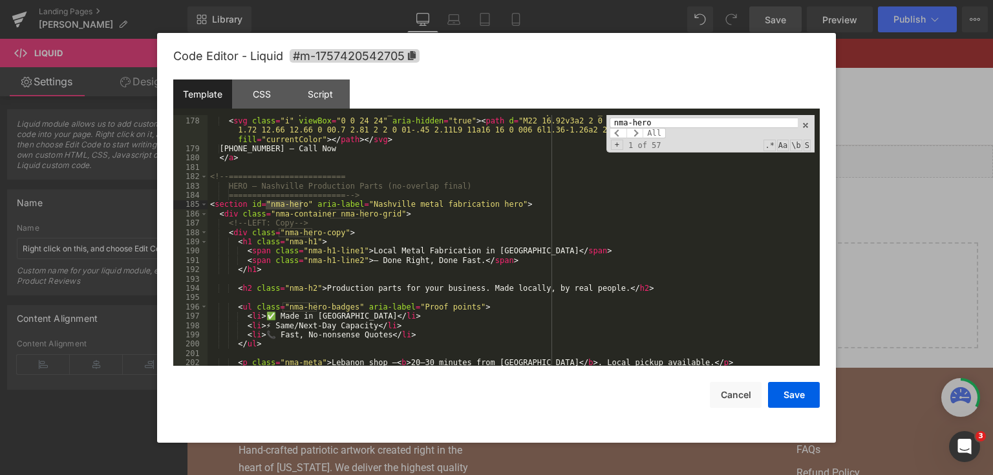
scroll to position [1766, 0]
type input "nma-hero"
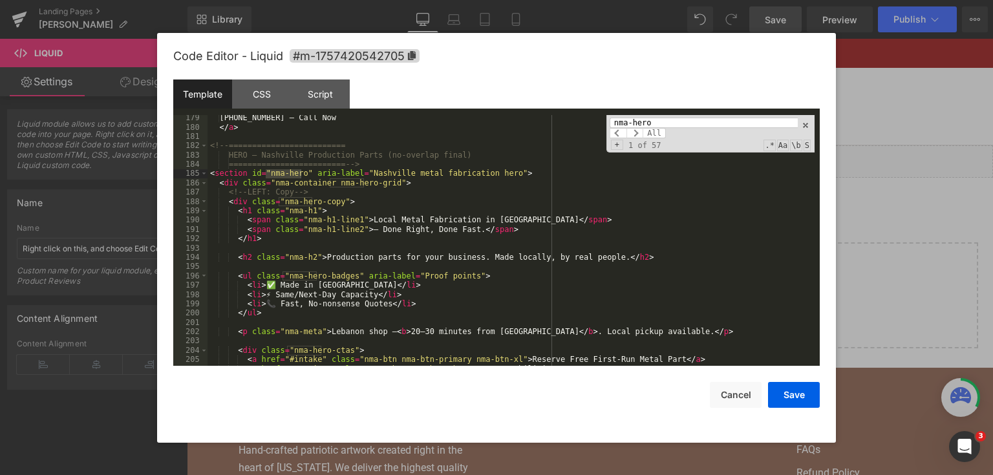
click at [373, 242] on div "(615) 810-4910 — Call Now </ a > <!-- ========================= HERO — Nashvill…" at bounding box center [510, 248] width 607 height 270
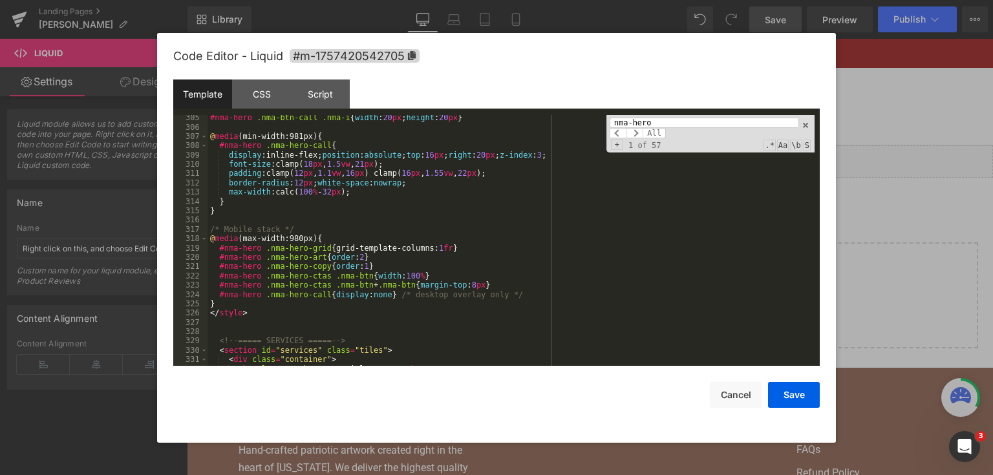
scroll to position [3038, 0]
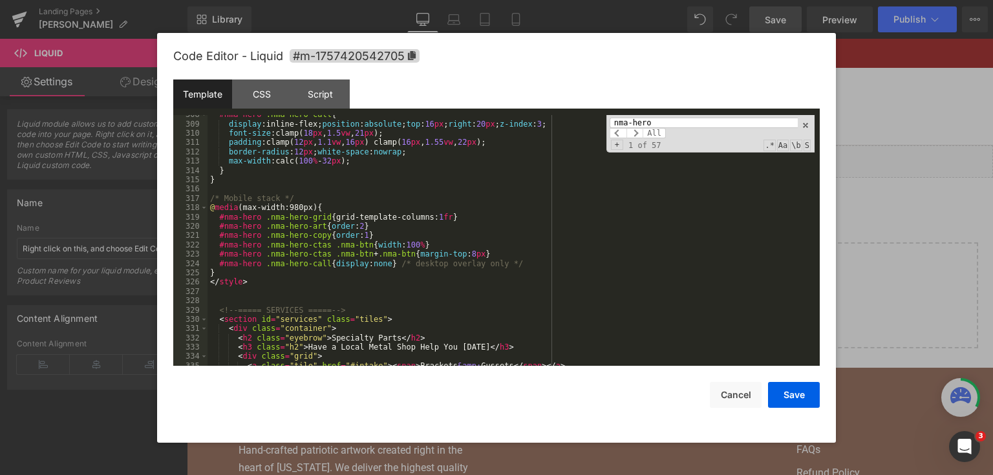
click at [447, 178] on div "#nma-hero .nma-hero-call { display :inline-flex; position : absolute ; top : 16…" at bounding box center [510, 245] width 607 height 270
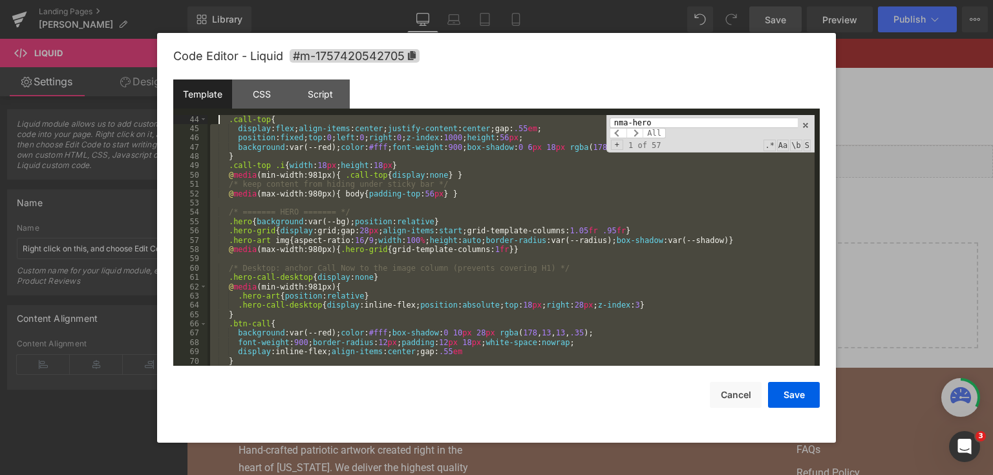
scroll to position [381, 0]
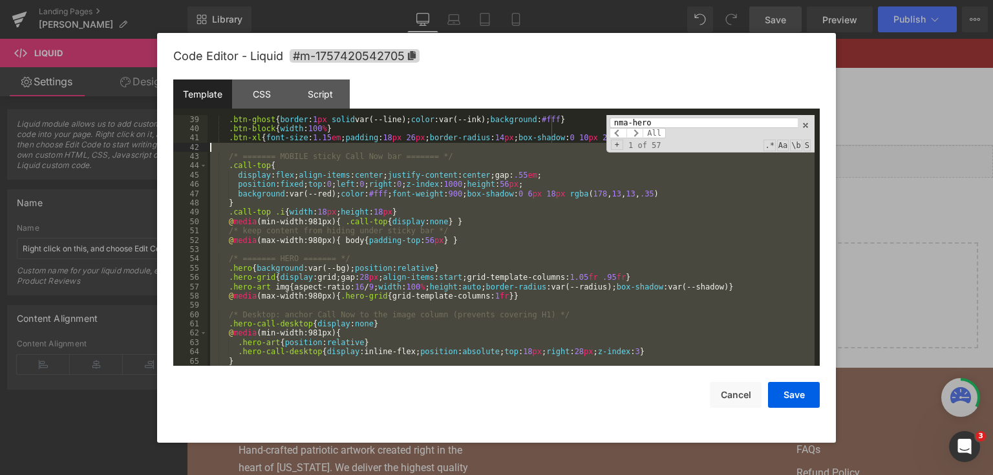
drag, startPoint x: 259, startPoint y: 293, endPoint x: 328, endPoint y: 228, distance: 96.0
click at [224, 153] on div ".btn-ghost { border : 1 px solid var(--line); color :var(--ink); background : #…" at bounding box center [510, 250] width 607 height 270
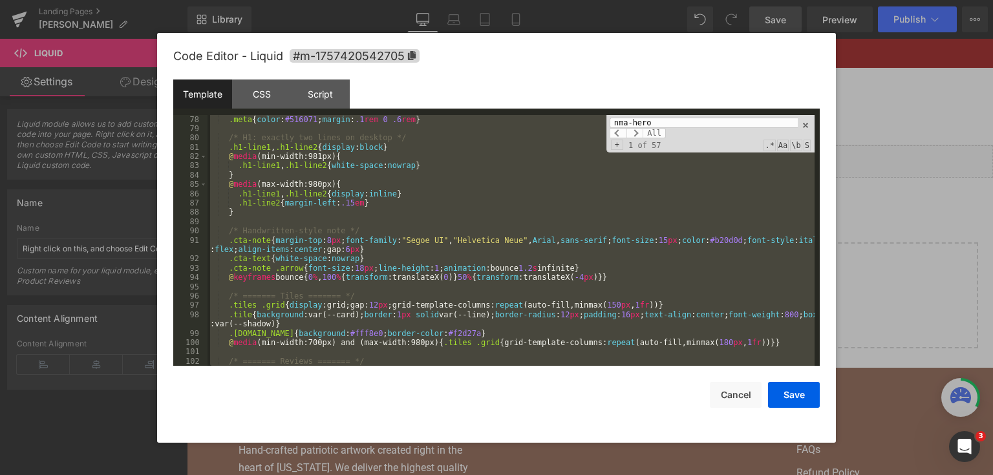
click at [346, 221] on div ".hero-badges svg { width : 18 px ; height : 18 px } .meta { color : #516071 ; m…" at bounding box center [510, 240] width 607 height 251
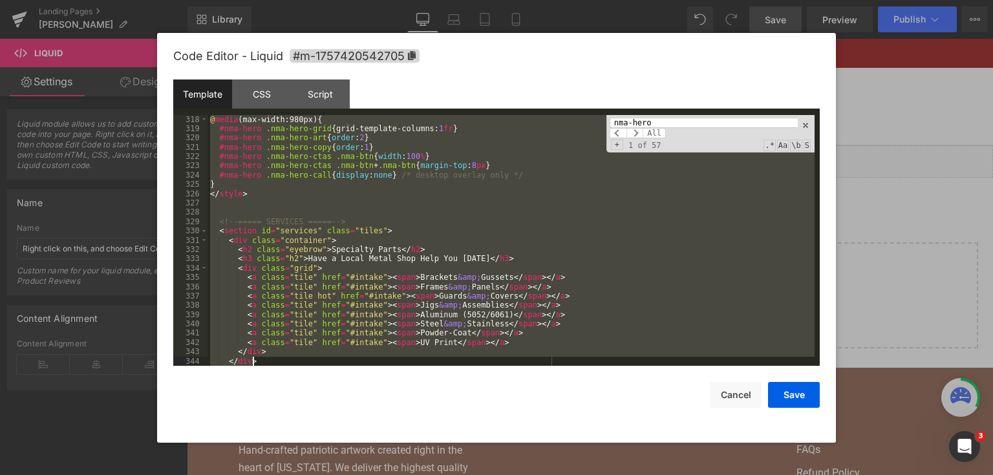
scroll to position [3155, 0]
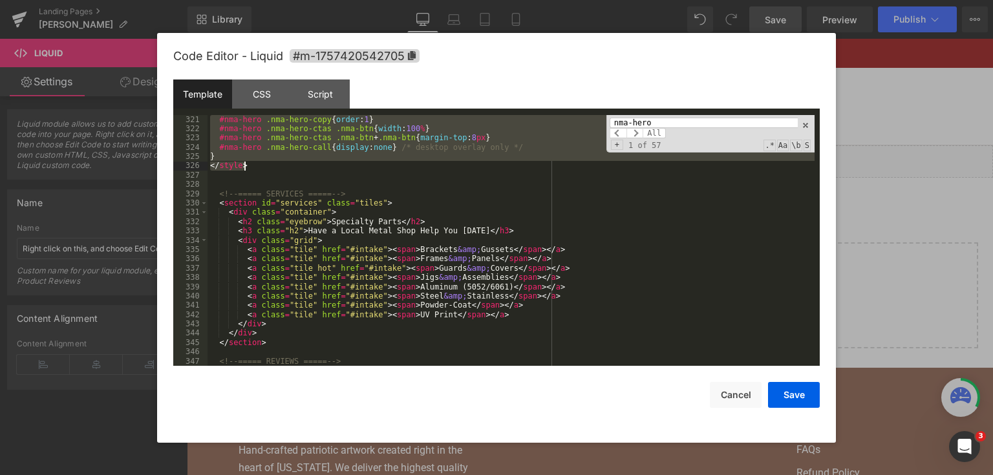
drag, startPoint x: 211, startPoint y: 256, endPoint x: 359, endPoint y: 164, distance: 174.2
click at [359, 164] on div "#nma-hero .nma-hero-copy { order : 1 } #nma-hero .nma-hero-ctas .nma-btn { widt…" at bounding box center [510, 250] width 607 height 270
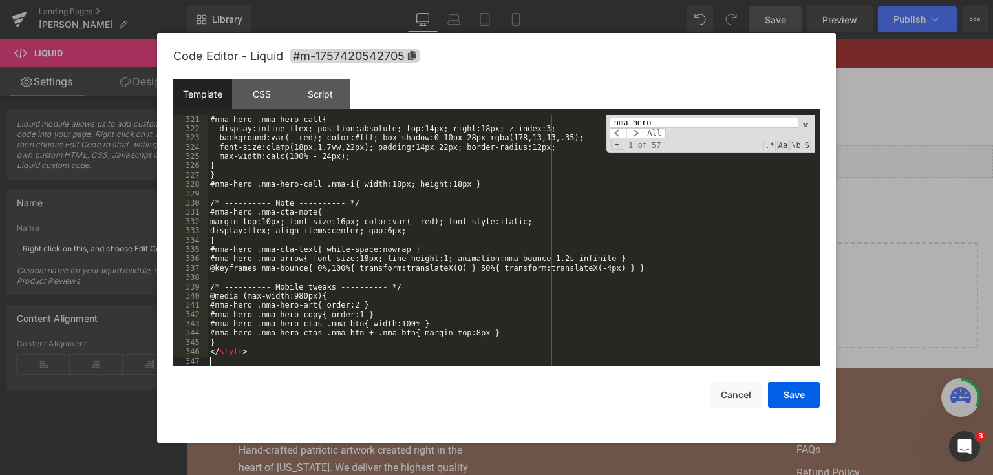
scroll to position [3146, 0]
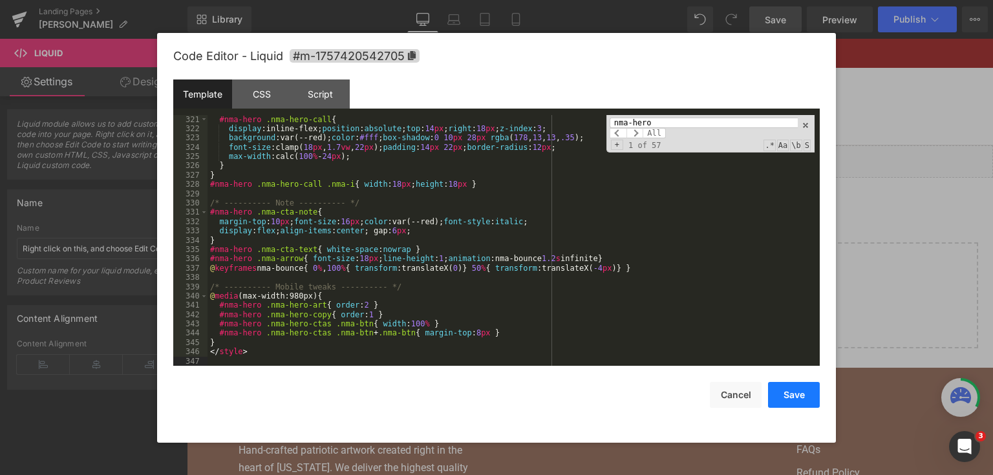
click at [799, 388] on button "Save" at bounding box center [794, 395] width 52 height 26
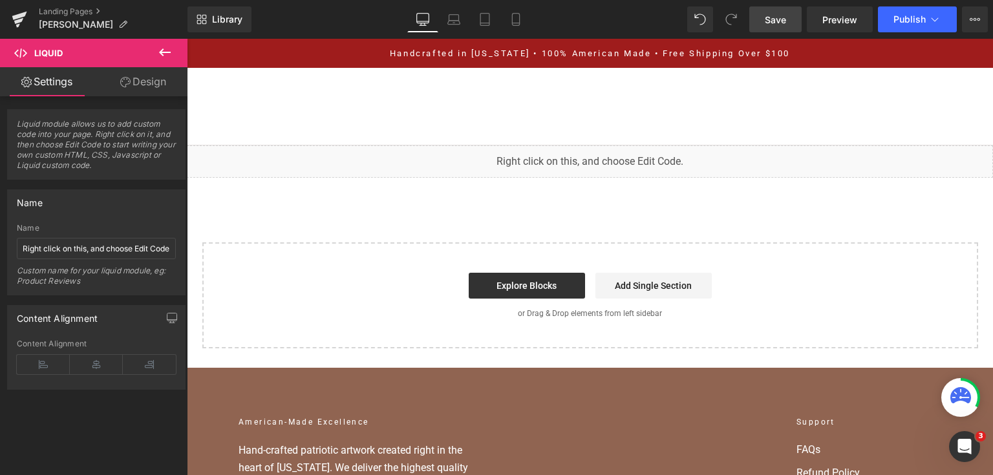
click at [778, 16] on span "Save" at bounding box center [775, 20] width 21 height 14
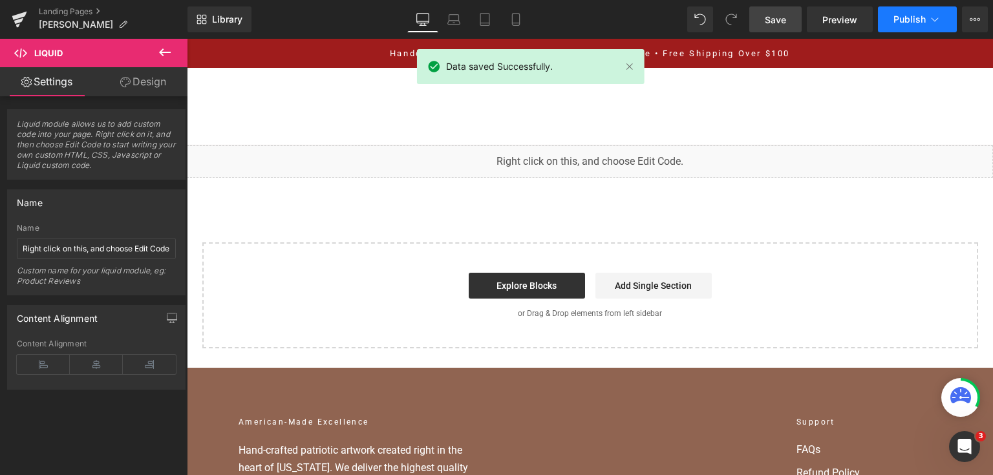
click at [887, 23] on button "Publish" at bounding box center [917, 19] width 79 height 26
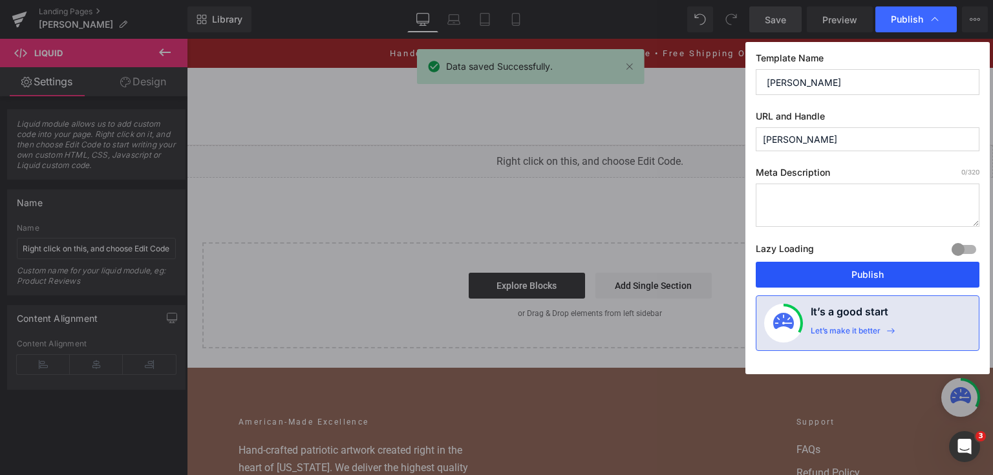
click at [825, 273] on button "Publish" at bounding box center [868, 275] width 224 height 26
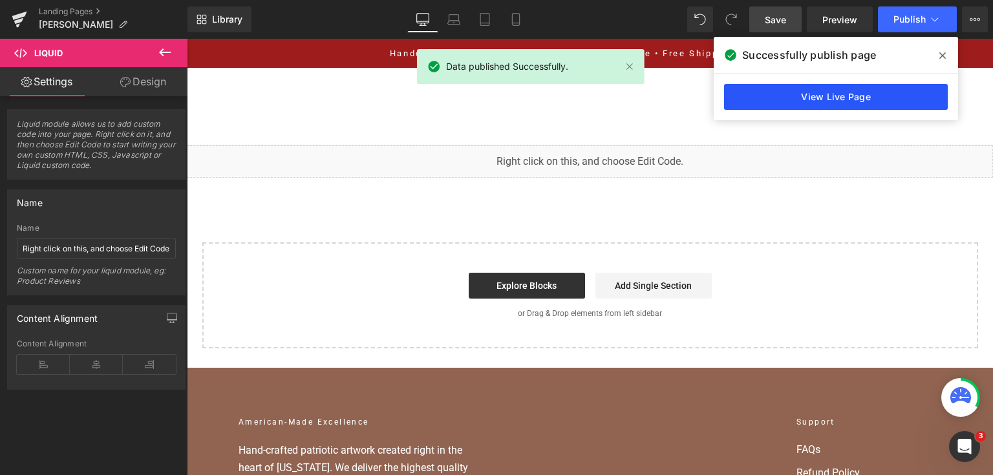
click at [741, 92] on link "View Live Page" at bounding box center [836, 97] width 224 height 26
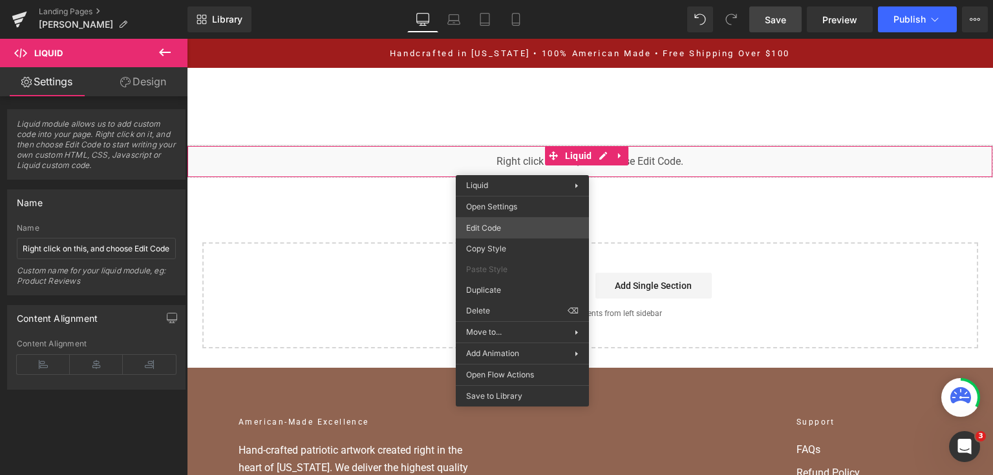
click at [525, 0] on div "You are previewing how the will restyle your page. You can not edit Elements in…" at bounding box center [496, 0] width 993 height 0
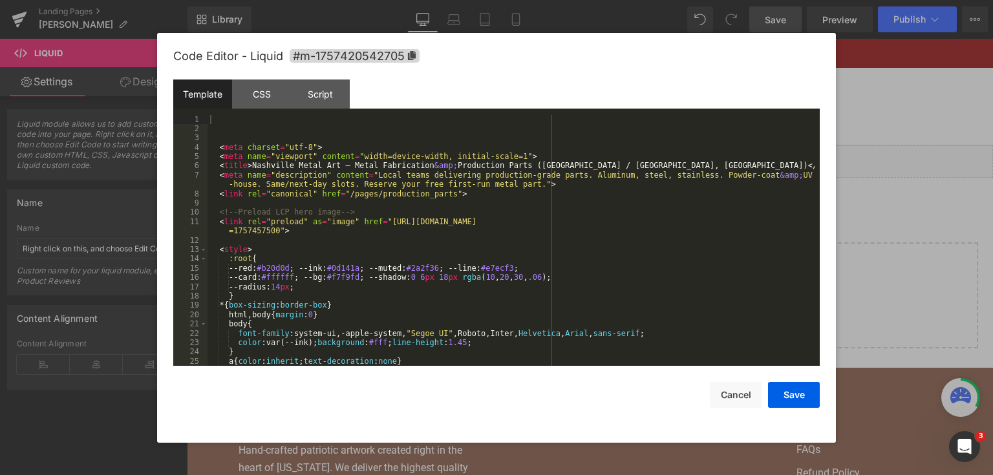
click at [529, 246] on div "< meta charset = "utf-8" > < meta name = "viewport" content = "width=device-wid…" at bounding box center [510, 250] width 607 height 270
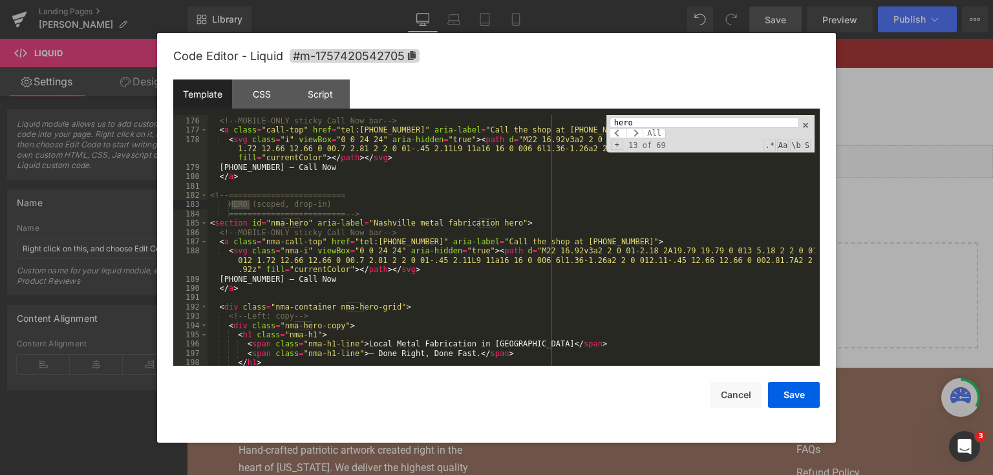
scroll to position [1779, 0]
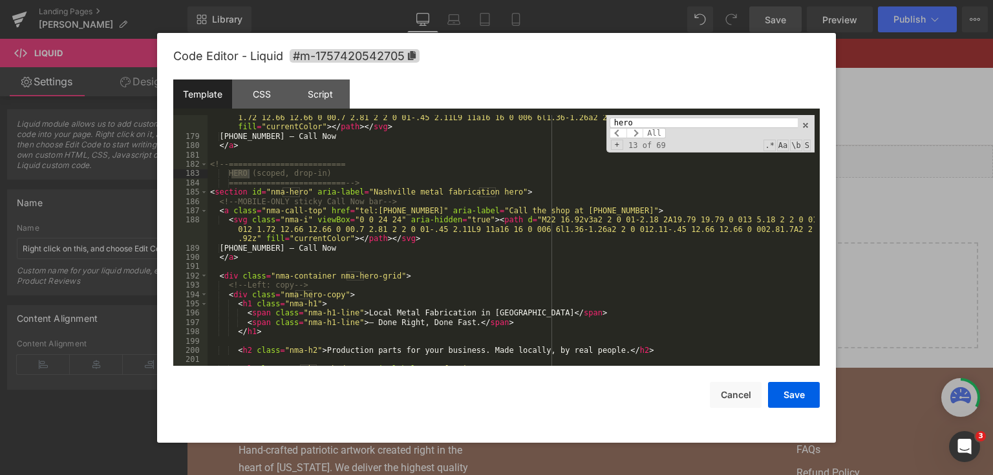
type input "hero"
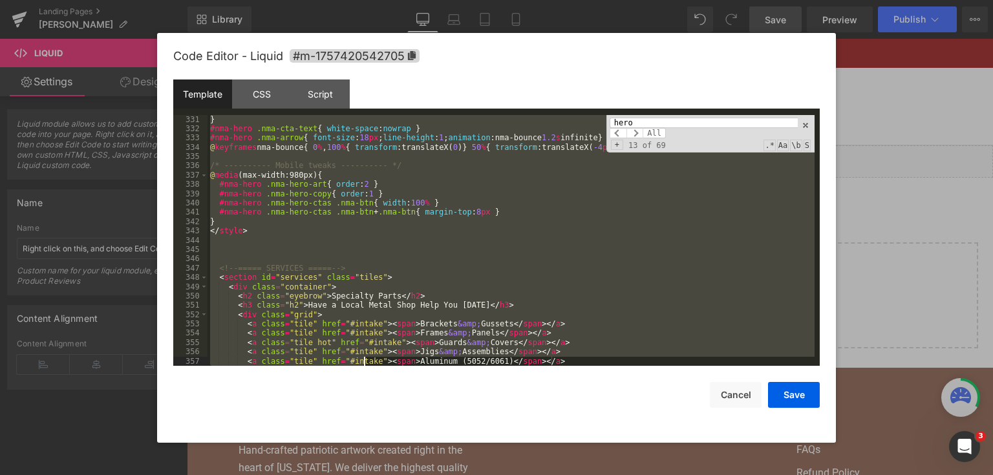
scroll to position [3248, 0]
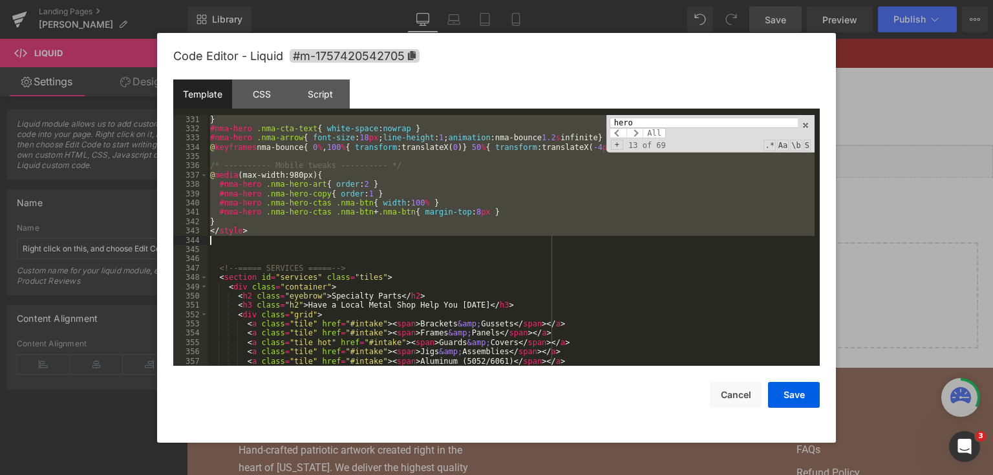
drag, startPoint x: 212, startPoint y: 165, endPoint x: 354, endPoint y: 239, distance: 159.9
click at [354, 239] on div "} #nma-hero .nma-cta-text { white-space : nowrap } #nma-hero .nma-arrow { font-…" at bounding box center [510, 250] width 607 height 270
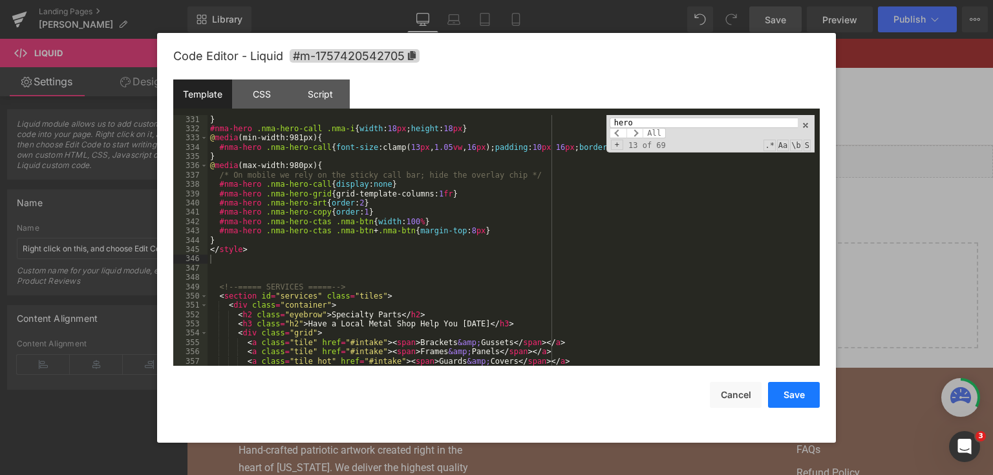
click at [789, 388] on button "Save" at bounding box center [794, 395] width 52 height 26
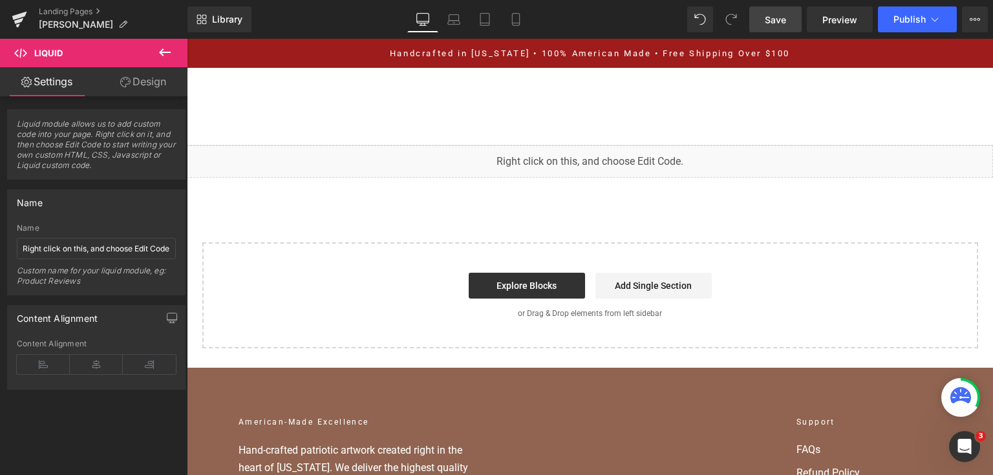
click at [759, 9] on link "Save" at bounding box center [775, 19] width 52 height 26
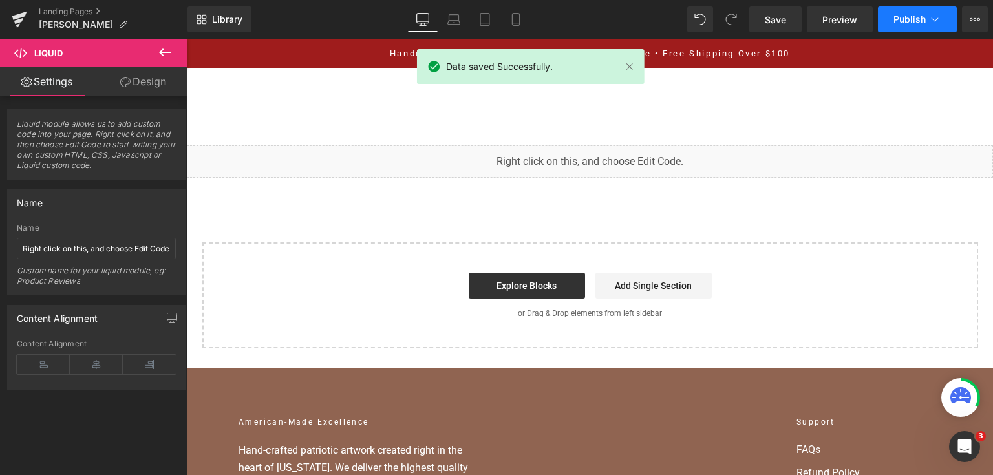
click at [938, 18] on icon at bounding box center [934, 19] width 13 height 13
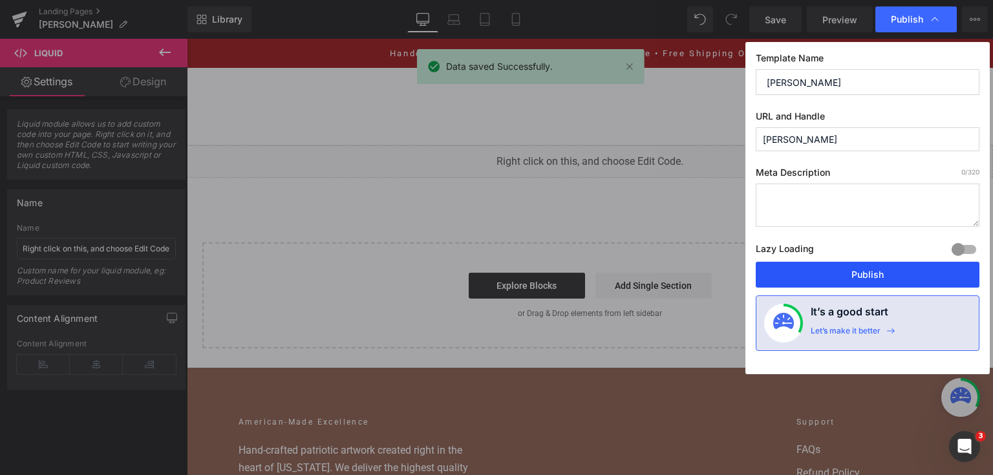
click at [875, 268] on button "Publish" at bounding box center [868, 275] width 224 height 26
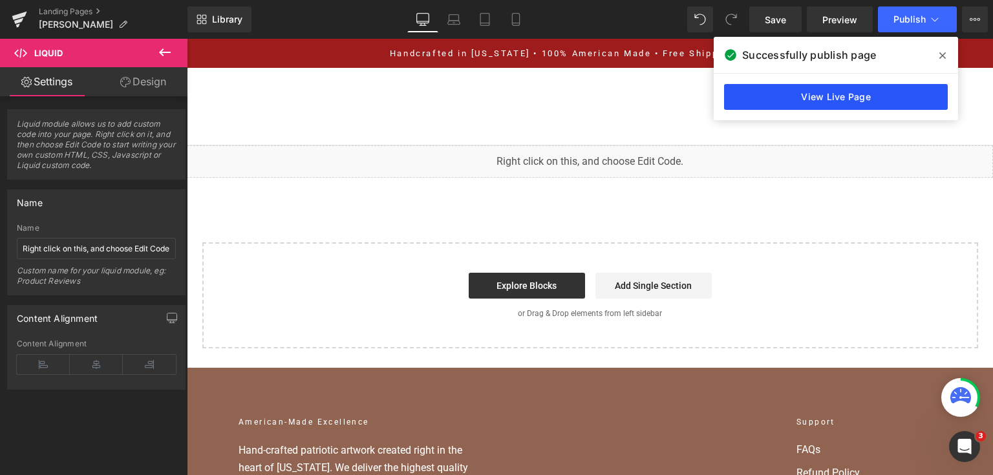
click at [743, 100] on link "View Live Page" at bounding box center [836, 97] width 224 height 26
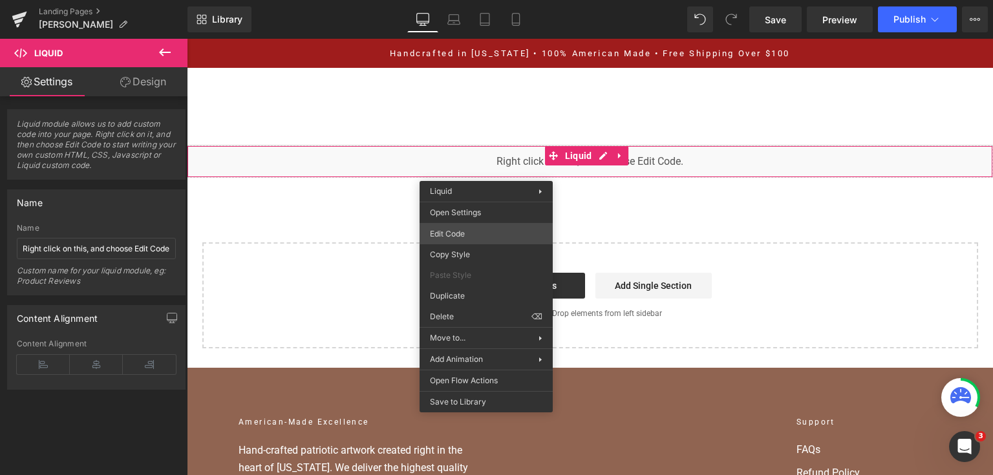
click at [485, 0] on div "You are previewing how the will restyle your page. You can not edit Elements in…" at bounding box center [496, 0] width 993 height 0
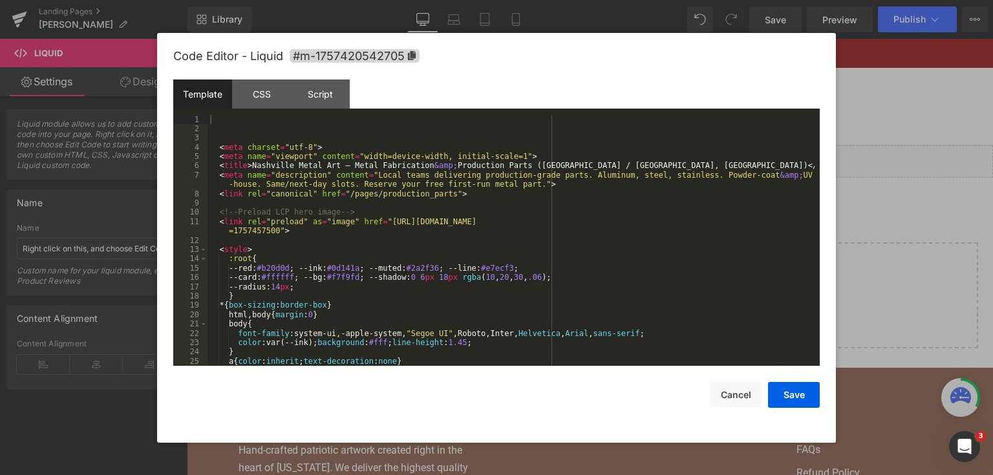
click at [504, 207] on div "< meta charset = "utf-8" > < meta name = "viewport" content = "width=device-wid…" at bounding box center [510, 250] width 607 height 270
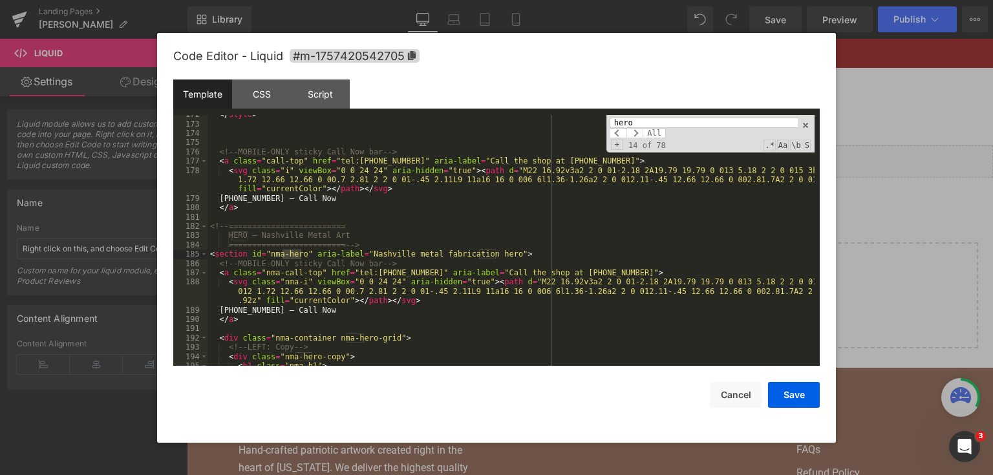
scroll to position [1779, 0]
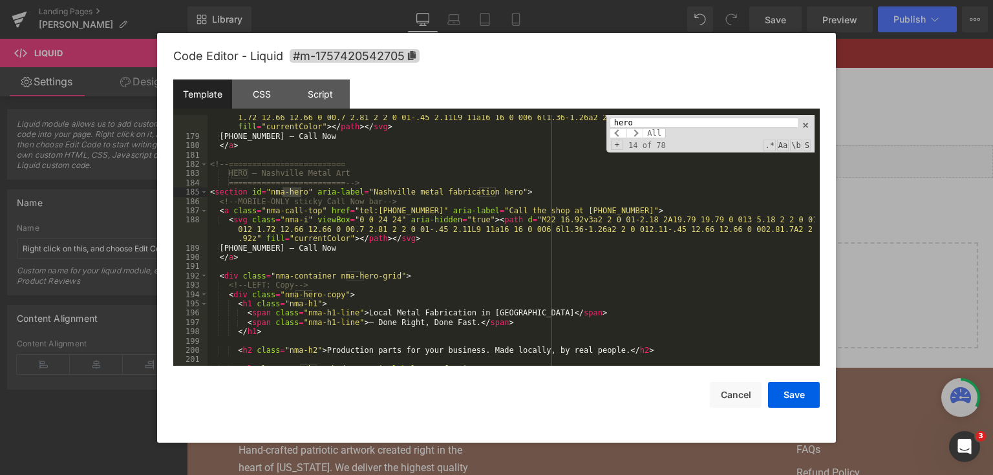
type input "hero"
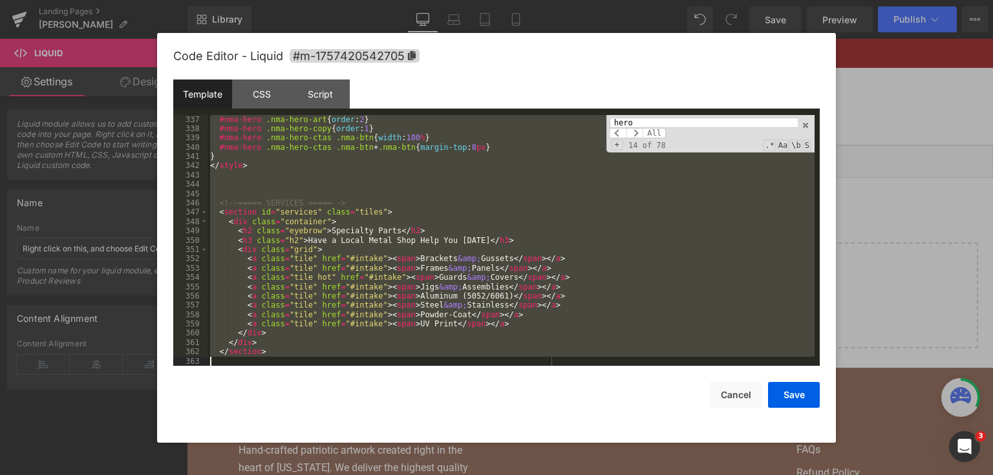
scroll to position [3304, 0]
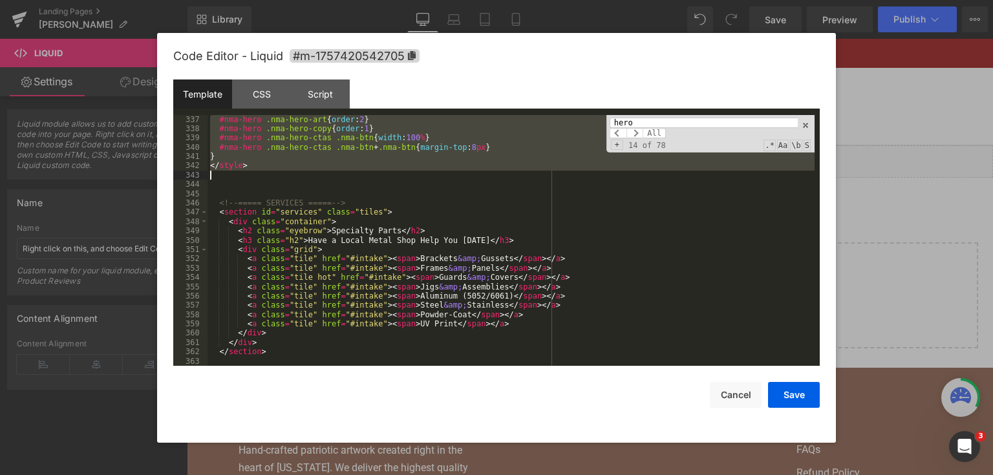
drag, startPoint x: 211, startPoint y: 161, endPoint x: 431, endPoint y: 173, distance: 220.1
click at [431, 173] on div "#nma-hero .nma-hero-art { order : 2 } #nma-hero .nma-hero-copy { order : 1 } #n…" at bounding box center [510, 250] width 607 height 270
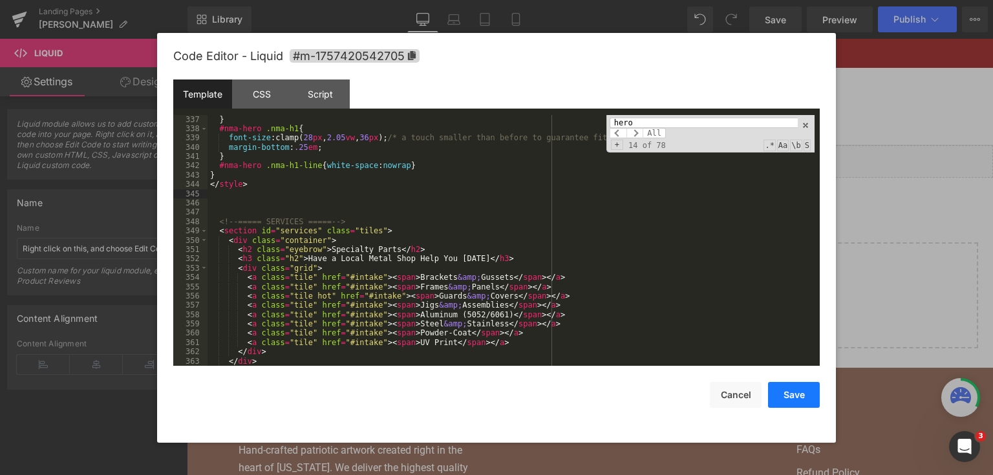
click at [807, 394] on button "Save" at bounding box center [794, 395] width 52 height 26
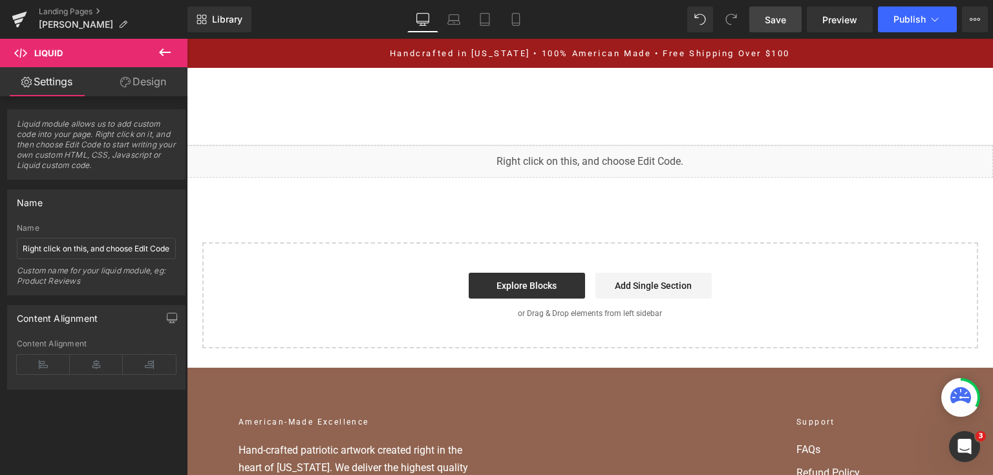
click at [763, 12] on link "Save" at bounding box center [775, 19] width 52 height 26
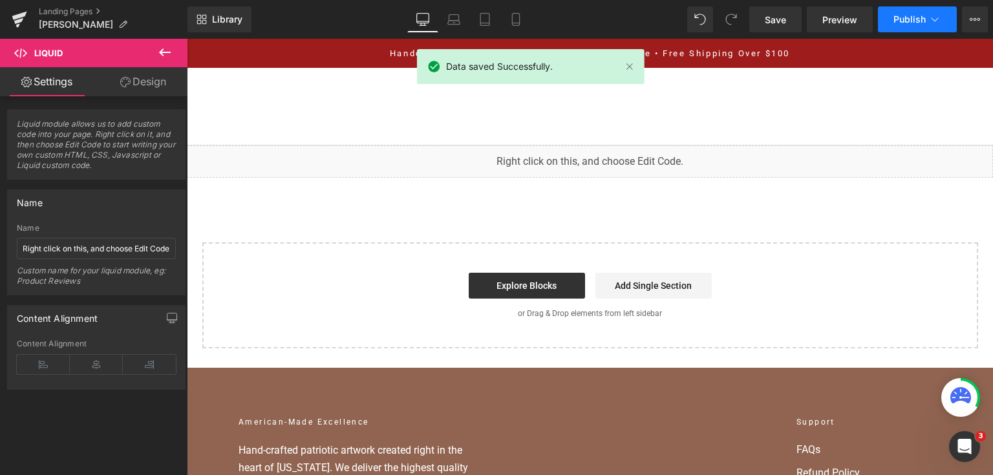
click at [902, 23] on span "Publish" at bounding box center [909, 19] width 32 height 10
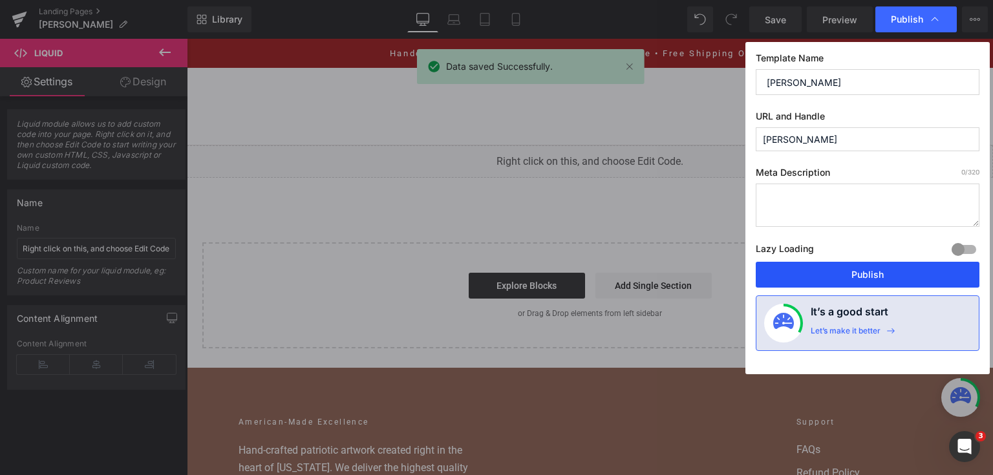
click at [896, 266] on button "Publish" at bounding box center [868, 275] width 224 height 26
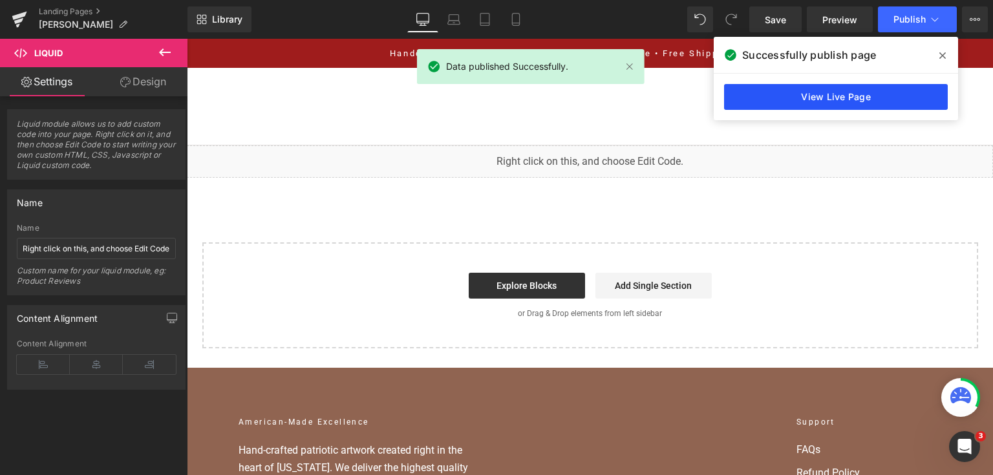
click at [777, 97] on link "View Live Page" at bounding box center [836, 97] width 224 height 26
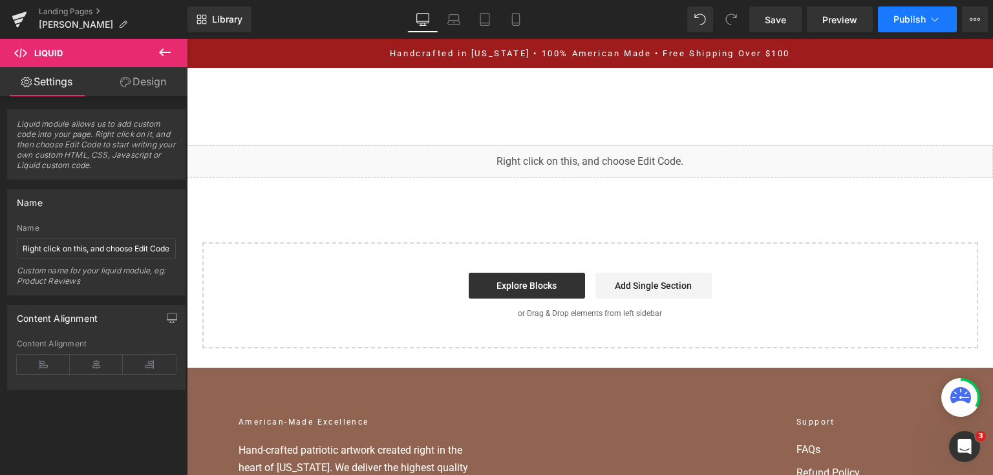
click at [917, 21] on span "Publish" at bounding box center [909, 19] width 32 height 10
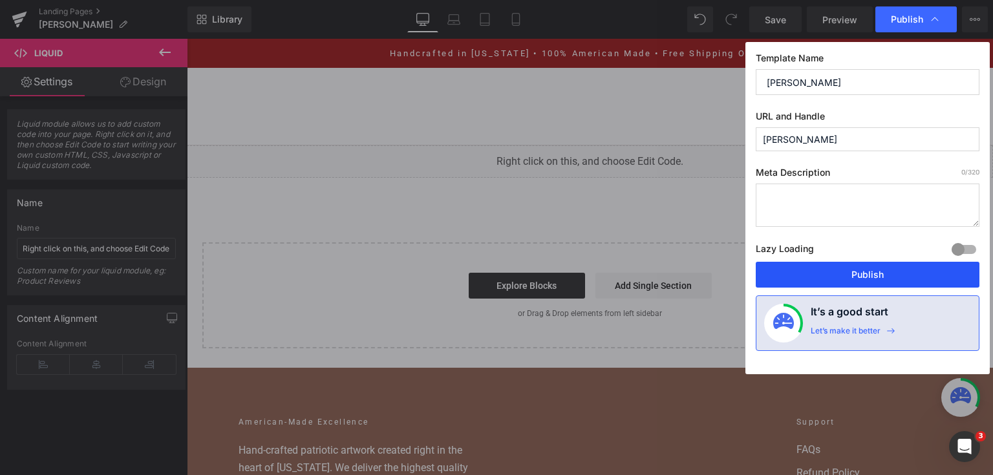
click at [883, 264] on button "Publish" at bounding box center [868, 275] width 224 height 26
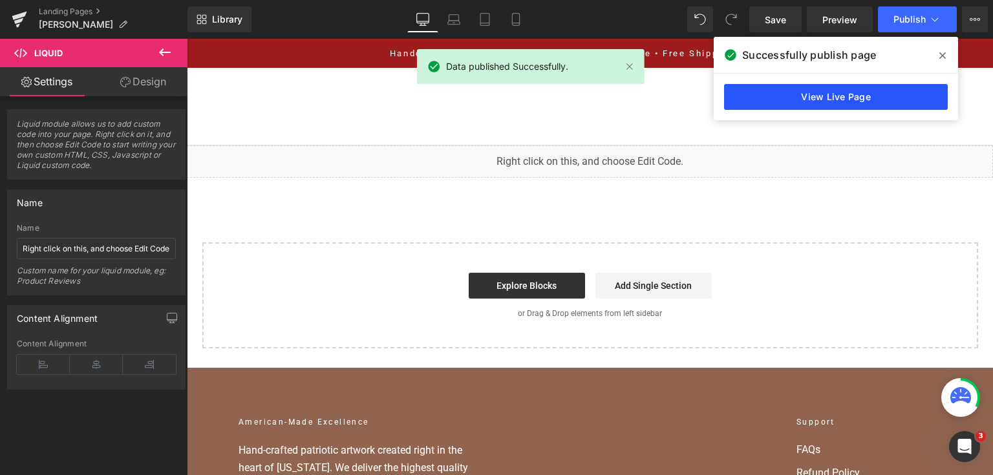
click at [781, 92] on link "View Live Page" at bounding box center [836, 97] width 224 height 26
